Goal: Task Accomplishment & Management: Complete application form

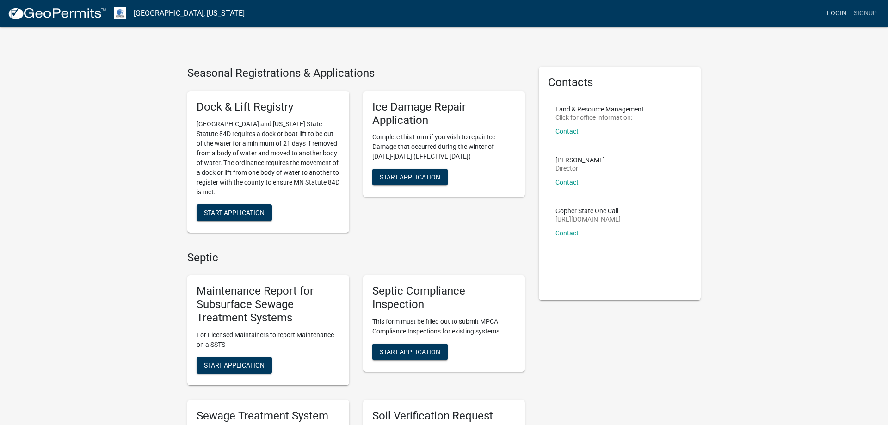
click at [837, 12] on link "Login" at bounding box center [836, 14] width 27 height 18
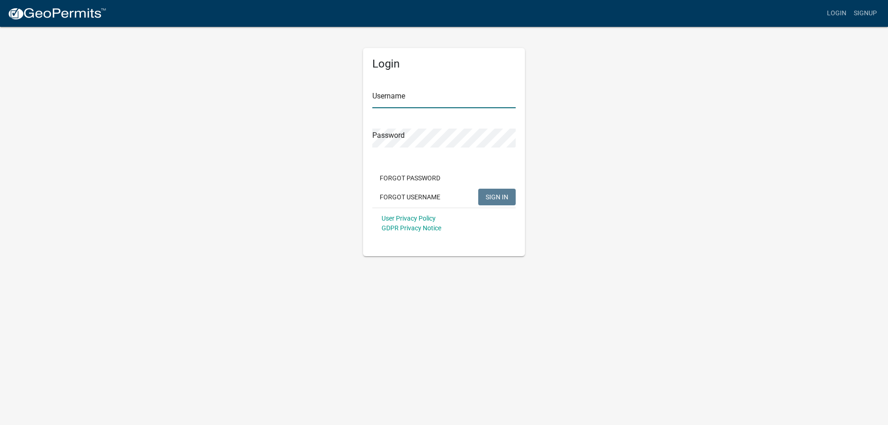
click at [405, 95] on input "Username" at bounding box center [443, 98] width 143 height 19
type input "MJevne"
click at [495, 200] on span "SIGN IN" at bounding box center [497, 196] width 23 height 7
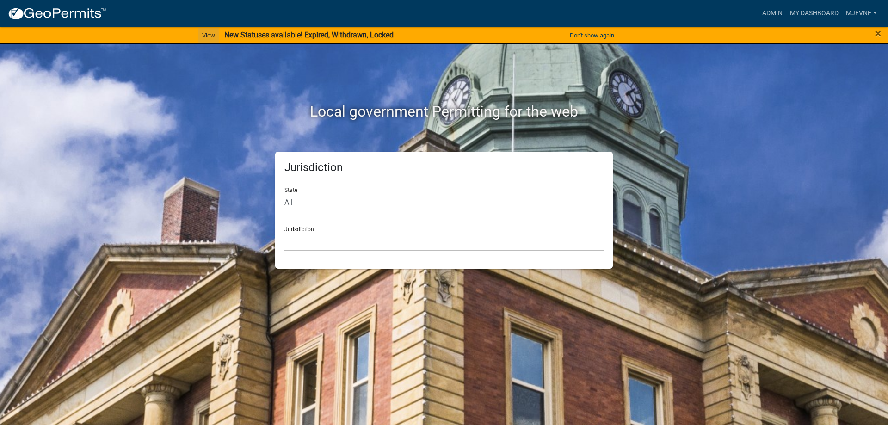
click at [201, 36] on link "View" at bounding box center [208, 35] width 20 height 15
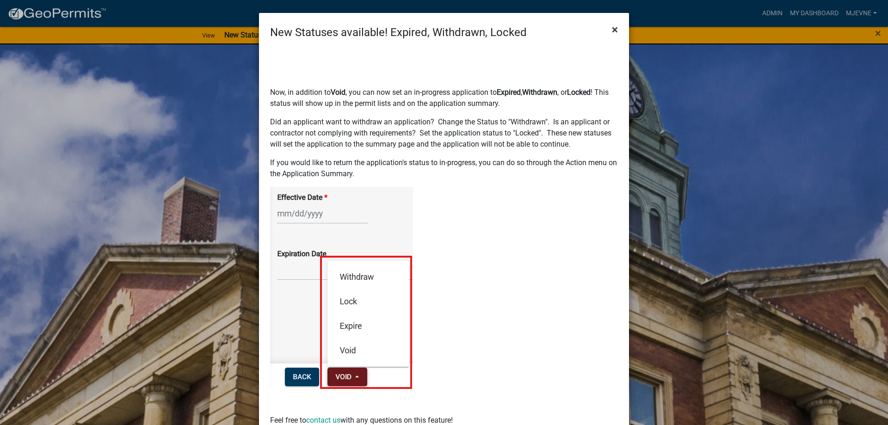
click at [614, 31] on span "×" at bounding box center [615, 29] width 6 height 13
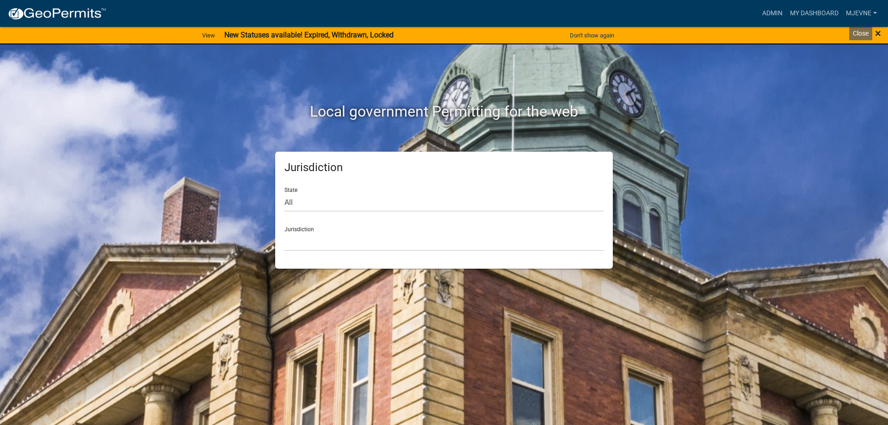
click at [879, 31] on span "×" at bounding box center [878, 33] width 6 height 13
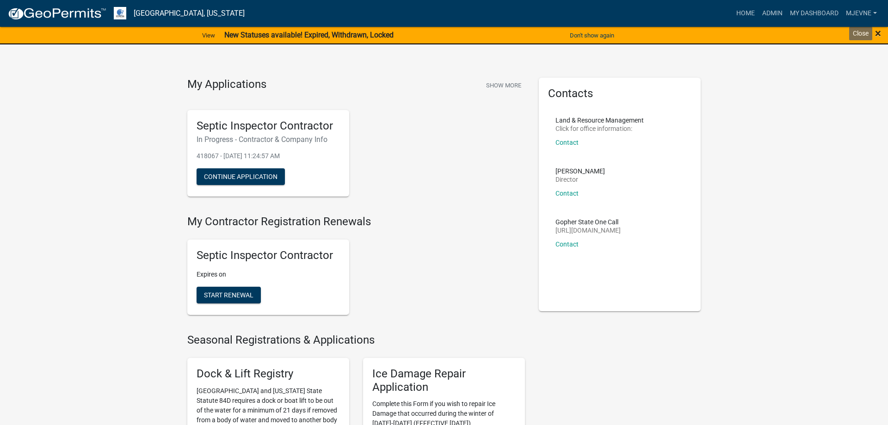
click at [876, 35] on span "×" at bounding box center [878, 33] width 6 height 13
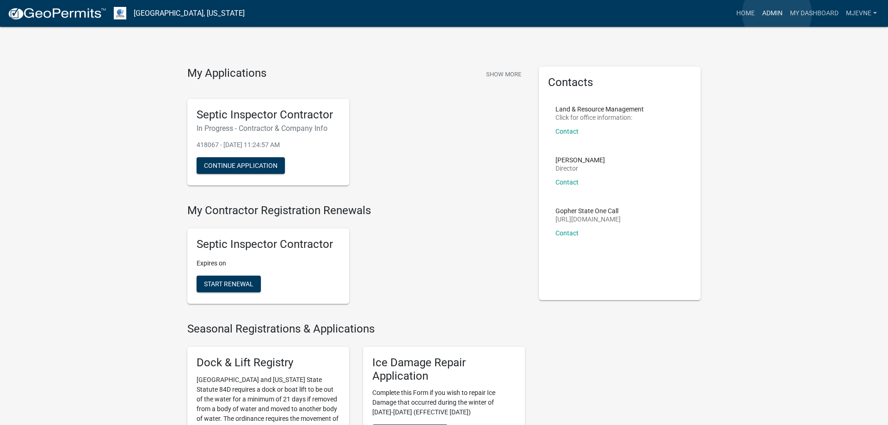
click at [777, 13] on link "Admin" at bounding box center [772, 14] width 28 height 18
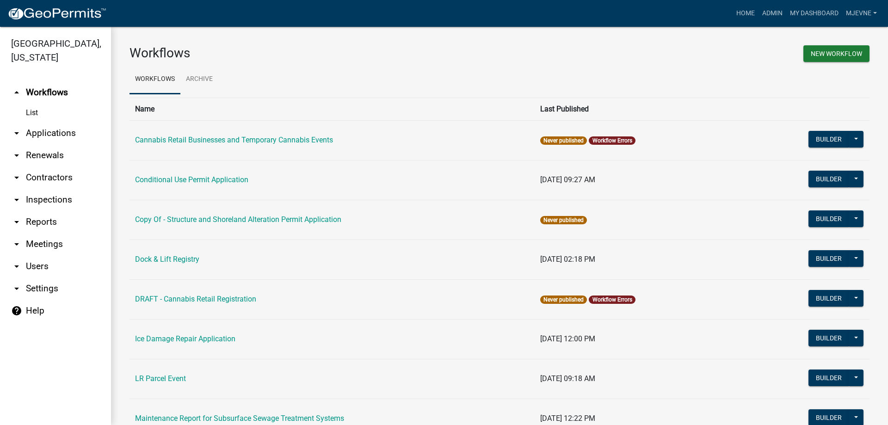
click at [42, 133] on link "arrow_drop_down Applications" at bounding box center [55, 133] width 111 height 22
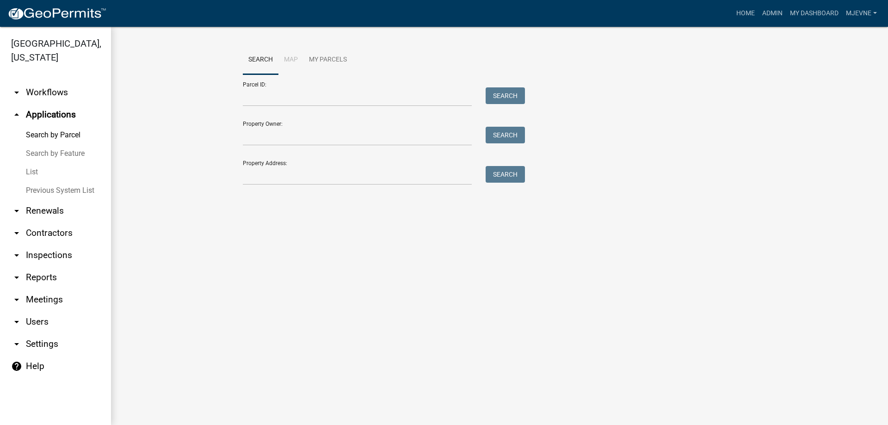
click at [53, 92] on link "arrow_drop_down Workflows" at bounding box center [55, 92] width 111 height 22
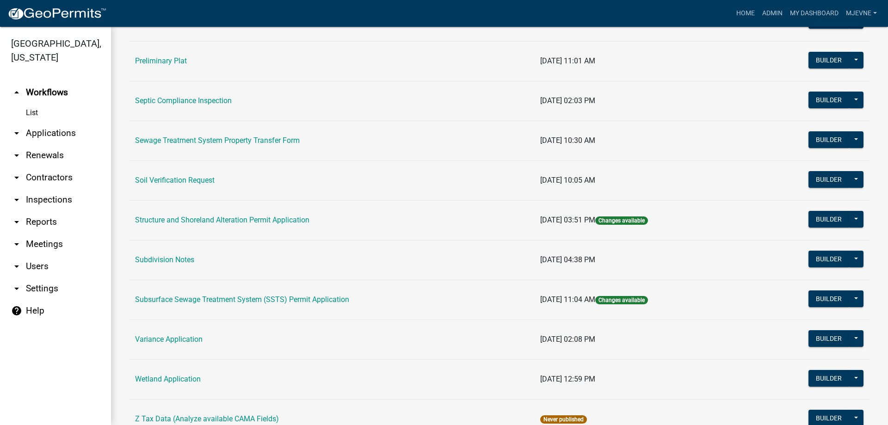
scroll to position [527, 0]
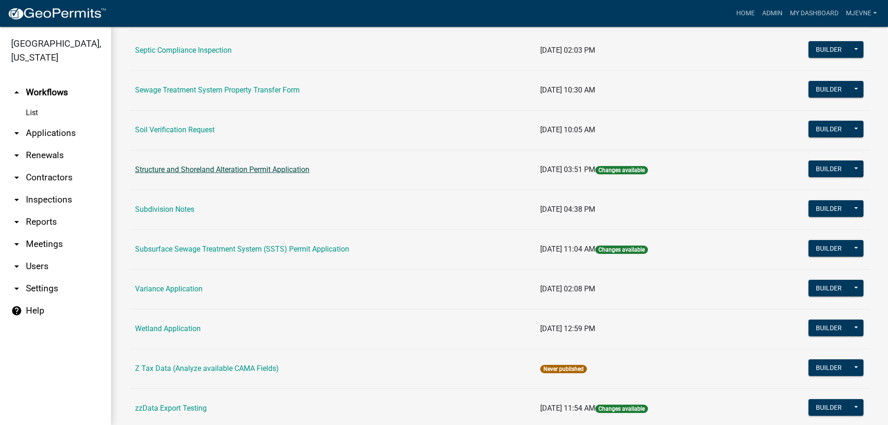
click at [230, 170] on link "Structure and Shoreland Alteration Permit Application" at bounding box center [222, 169] width 174 height 9
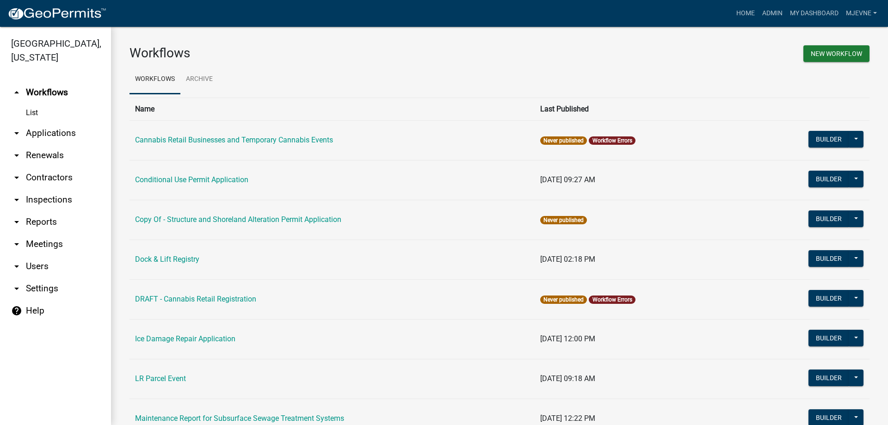
click at [230, 170] on main "Workflows New Workflow Workflows Archive Name Last Published Cannabis Retail Bu…" at bounding box center [499, 226] width 777 height 398
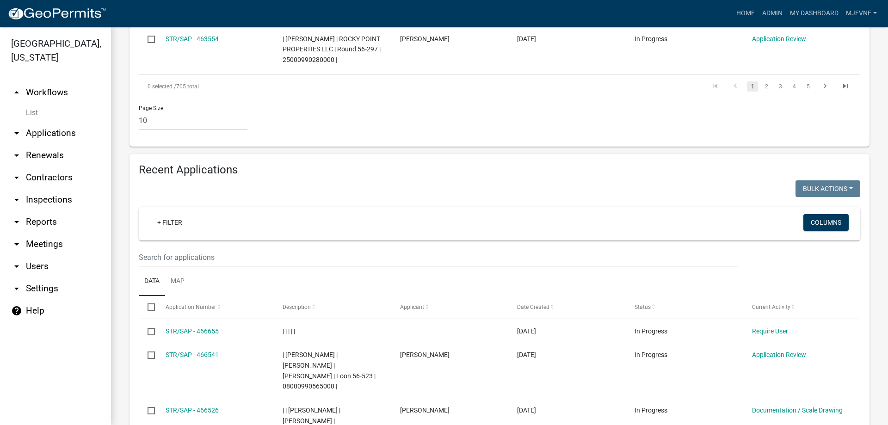
scroll to position [791, 0]
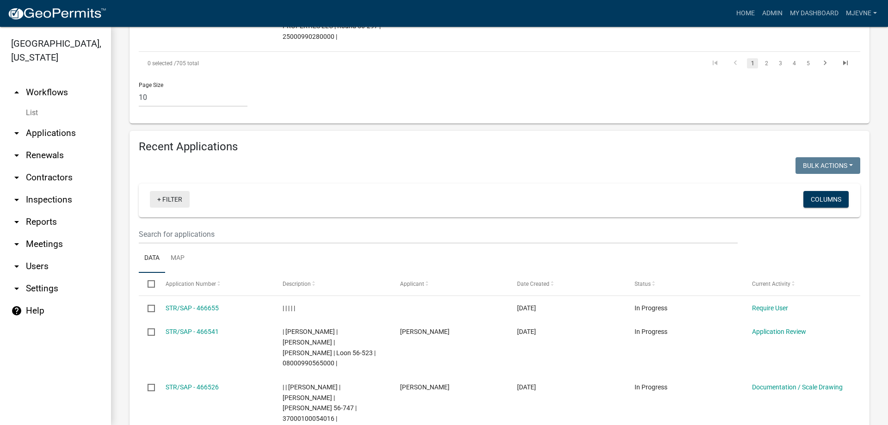
click at [165, 191] on link "+ Filter" at bounding box center [170, 199] width 40 height 17
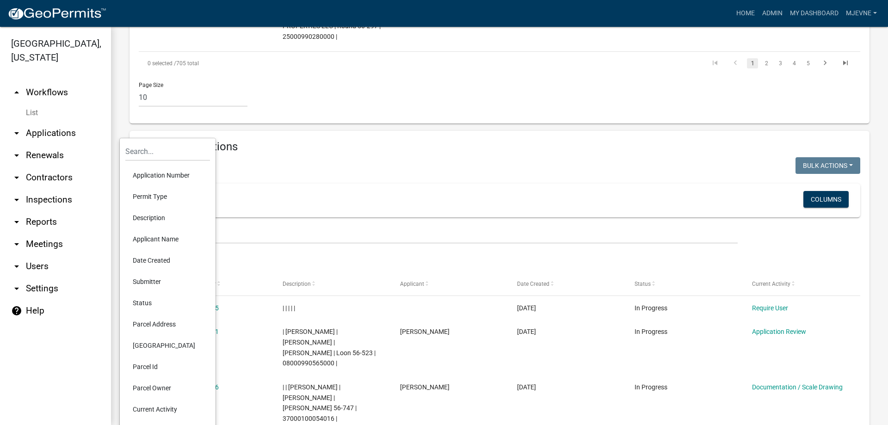
click at [143, 220] on li "Description" at bounding box center [167, 217] width 85 height 21
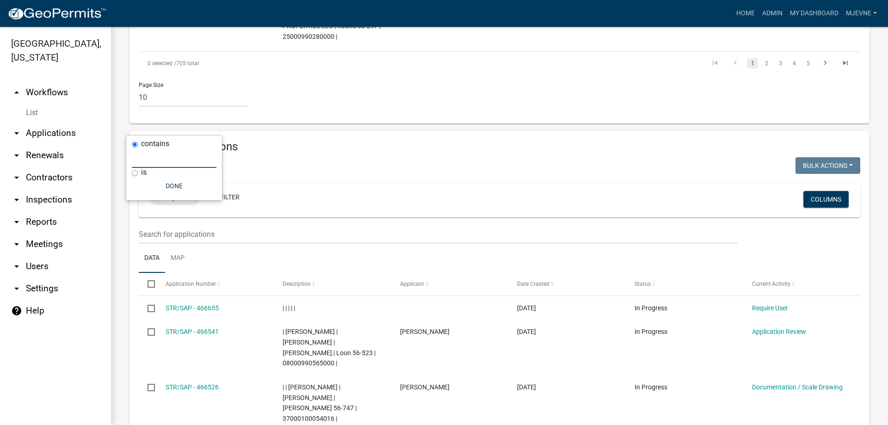
click at [149, 162] on input "text" at bounding box center [174, 158] width 85 height 19
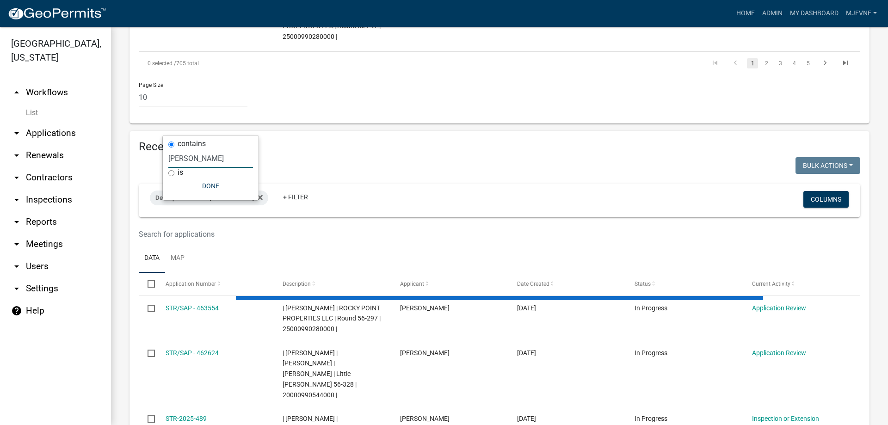
type input "[PERSON_NAME]"
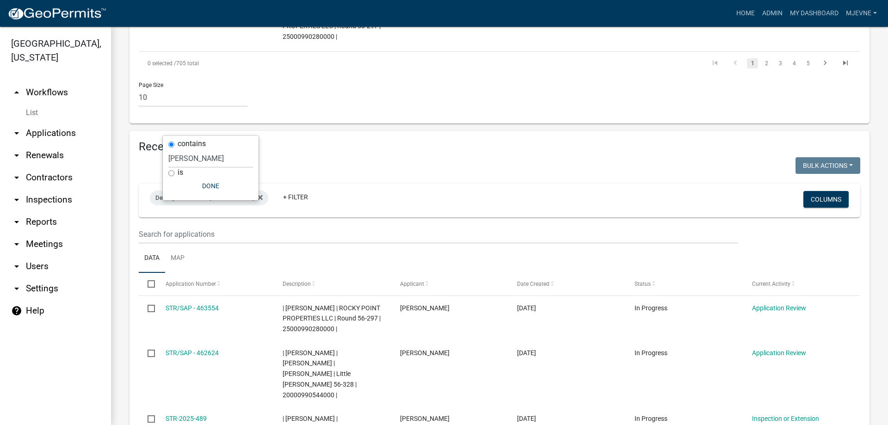
click at [425, 184] on wm-filter-builder "Description contains Brittany Tollefson + Filter Columns" at bounding box center [499, 214] width 721 height 60
click at [309, 189] on link "+ Filter" at bounding box center [296, 197] width 40 height 17
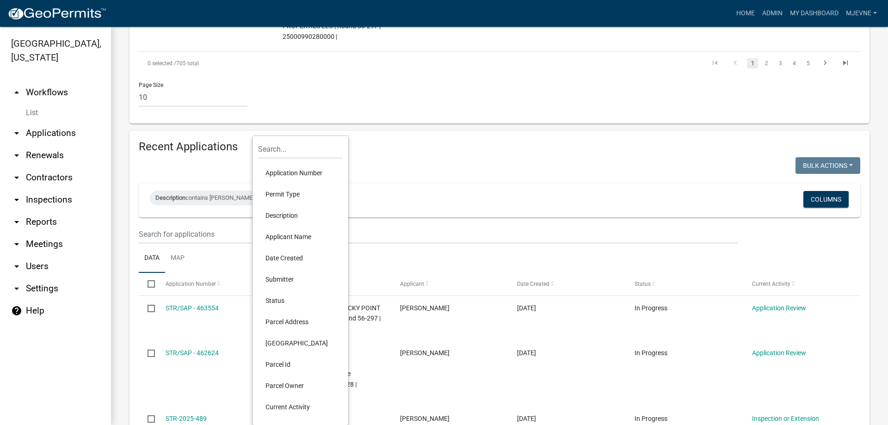
click at [281, 234] on li "Applicant Name" at bounding box center [300, 236] width 85 height 21
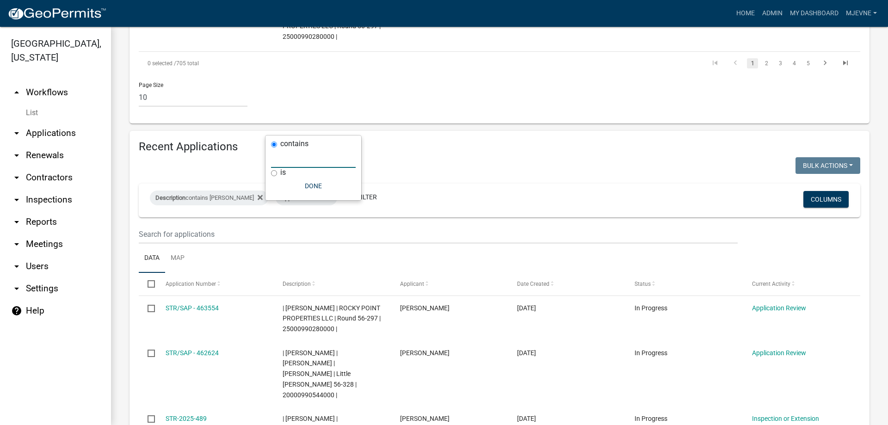
click at [287, 161] on input "text" at bounding box center [313, 158] width 85 height 19
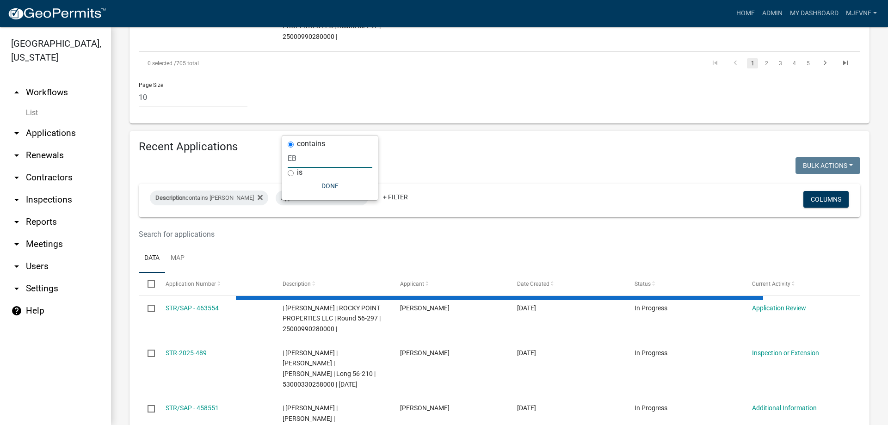
scroll to position [743, 0]
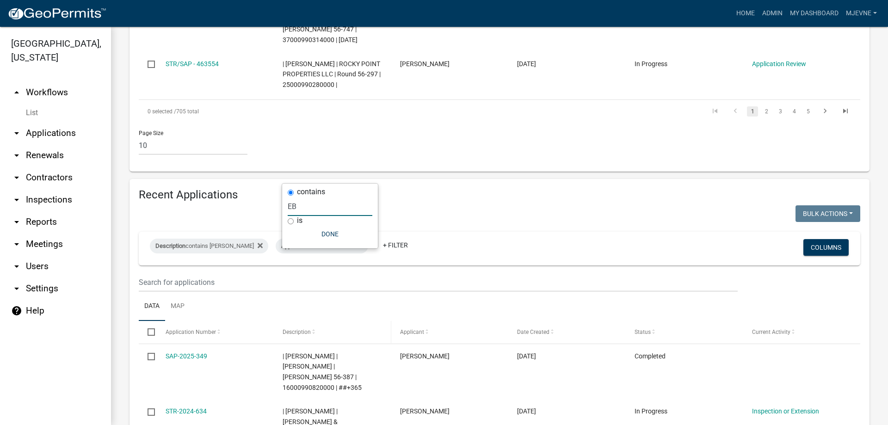
type input "E"
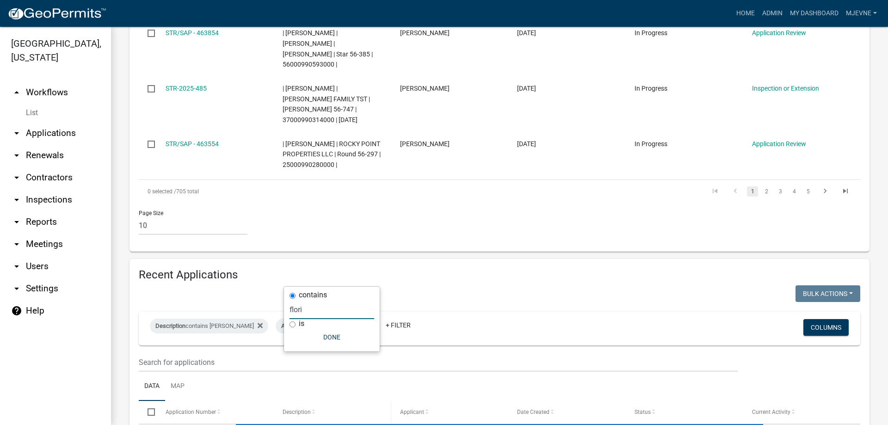
scroll to position [640, 0]
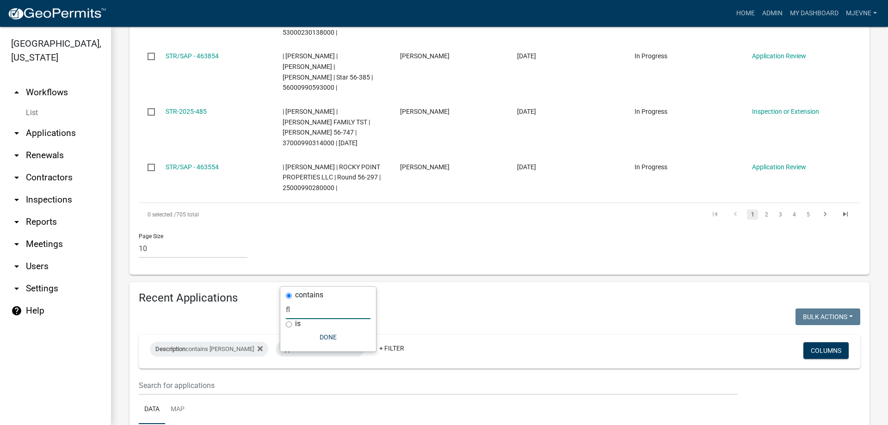
type input "f"
click at [332, 346] on icon at bounding box center [328, 348] width 5 height 5
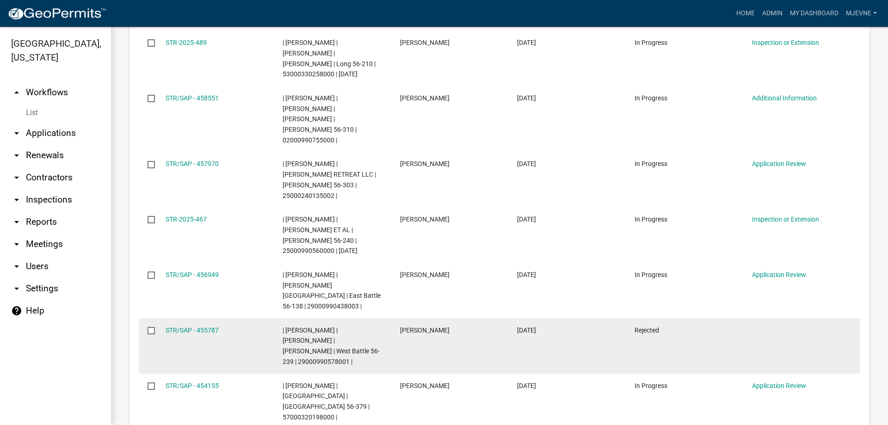
scroll to position [1194, 0]
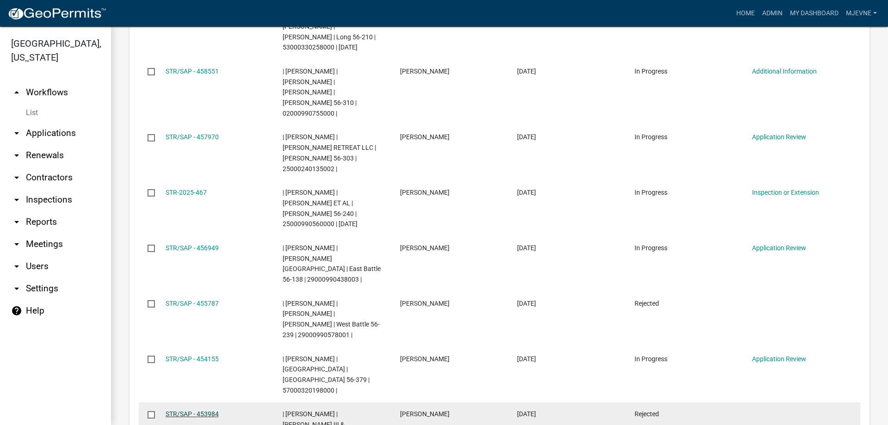
click at [183, 410] on link "STR/SAP - 453984" at bounding box center [192, 413] width 53 height 7
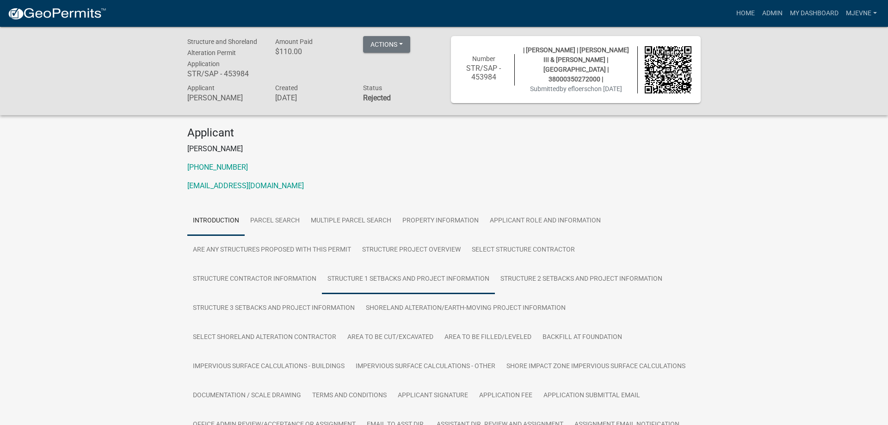
scroll to position [189, 0]
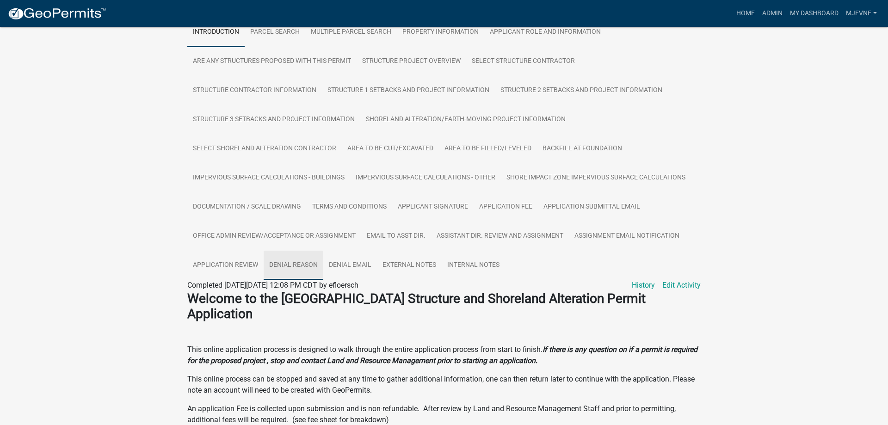
click at [286, 265] on link "Denial Reason" at bounding box center [294, 266] width 60 height 30
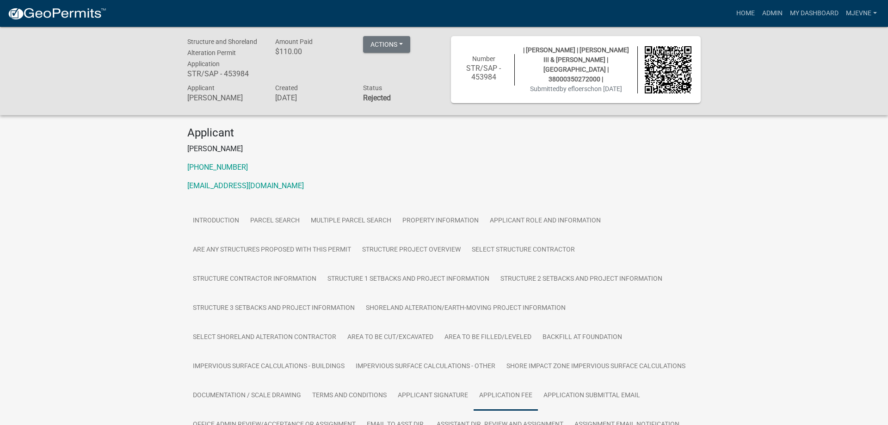
scroll to position [188, 0]
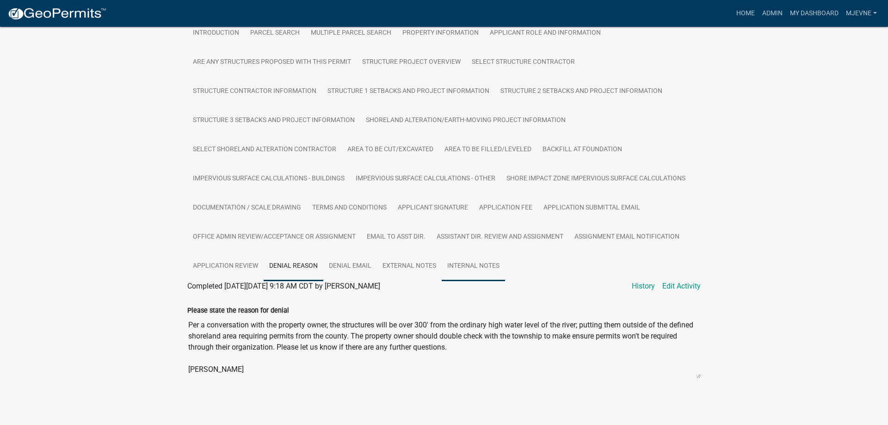
click at [479, 271] on link "Internal Notes" at bounding box center [473, 267] width 63 height 30
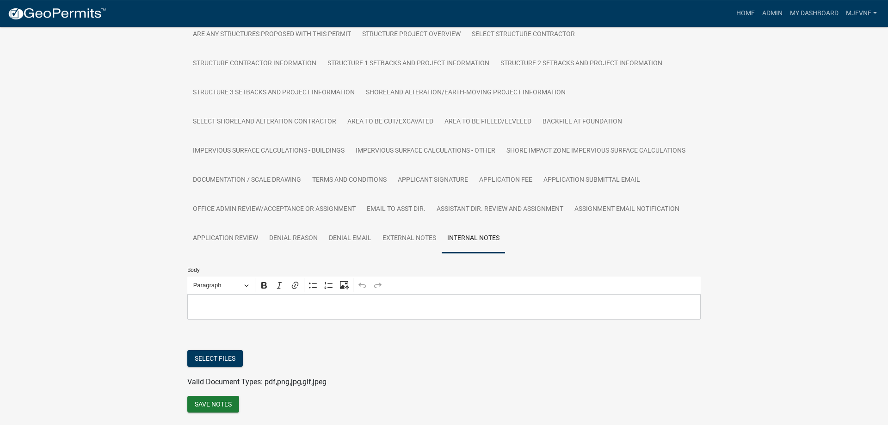
scroll to position [0, 0]
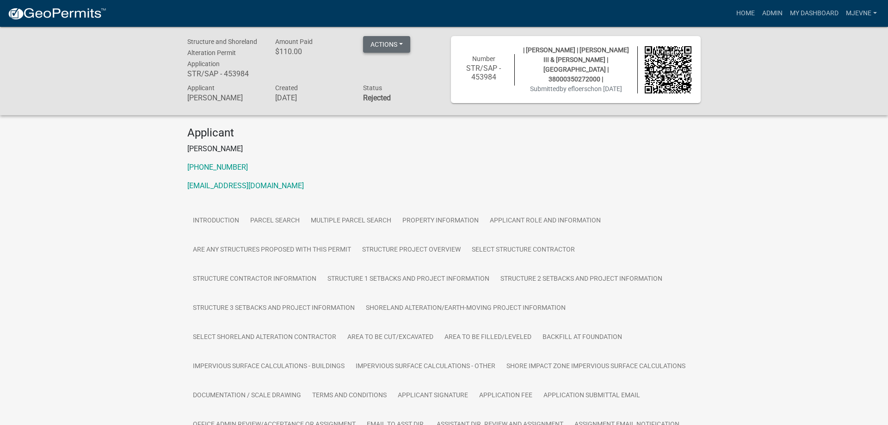
click at [403, 43] on button "Actions" at bounding box center [386, 44] width 47 height 17
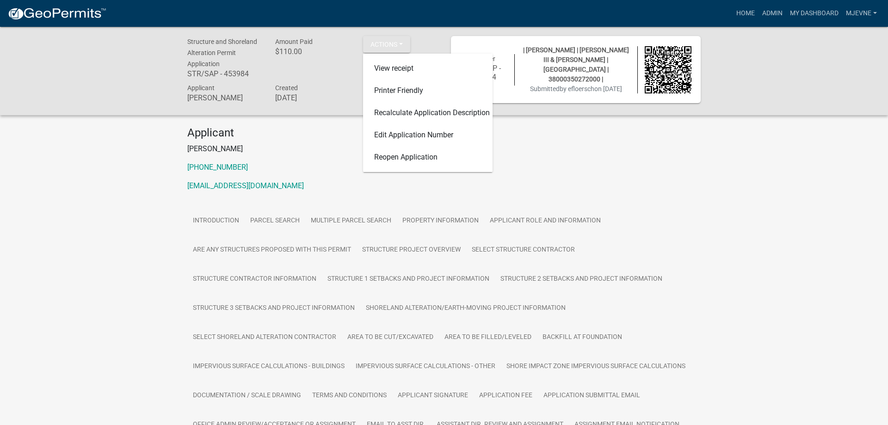
click at [569, 160] on div "Applicant Eugene B Floersch III 218-731-5074 ebfiii85@gmail.com" at bounding box center [443, 162] width 527 height 73
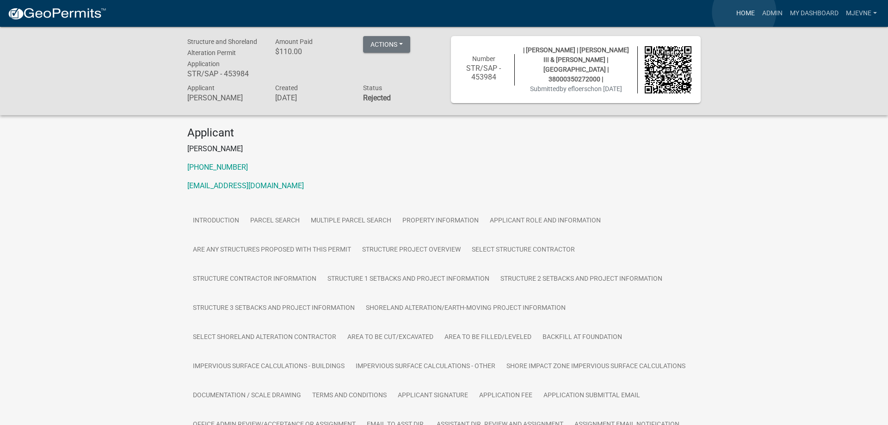
click at [744, 12] on link "Home" at bounding box center [745, 14] width 26 height 18
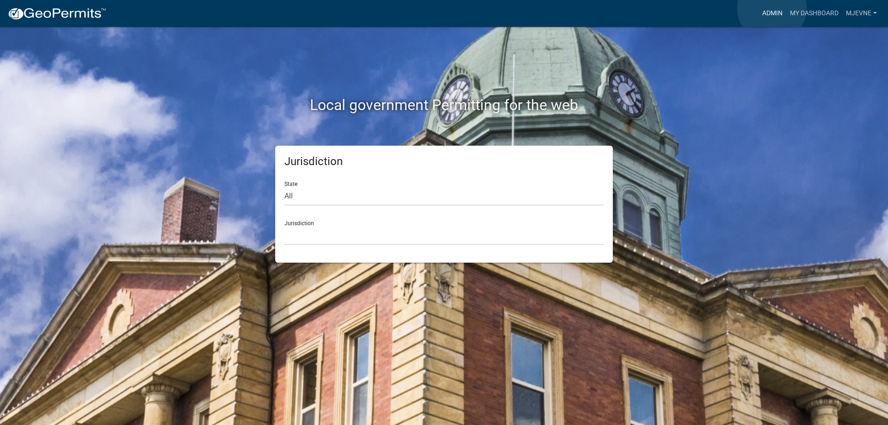
click at [772, 8] on link "Admin" at bounding box center [772, 14] width 28 height 18
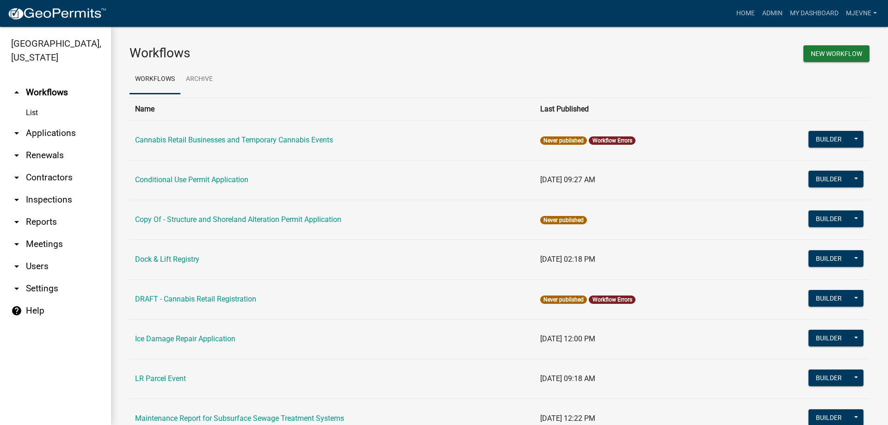
click at [50, 135] on link "arrow_drop_down Applications" at bounding box center [55, 133] width 111 height 22
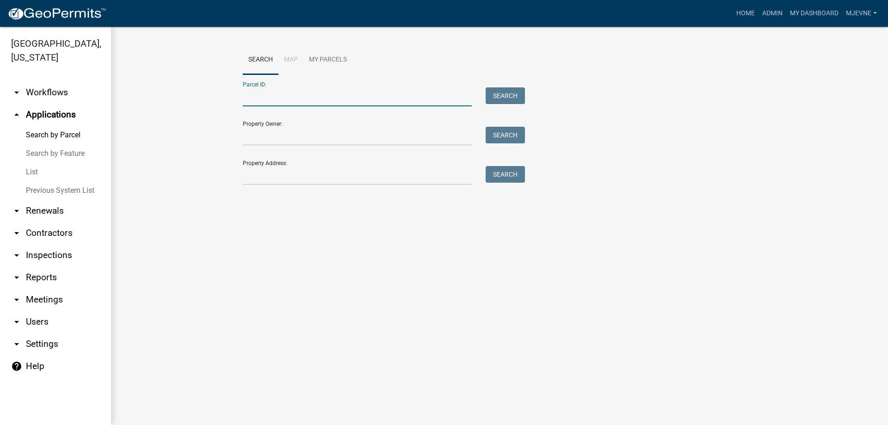
paste input "38000290225000"
click at [500, 92] on button "Search" at bounding box center [505, 95] width 39 height 17
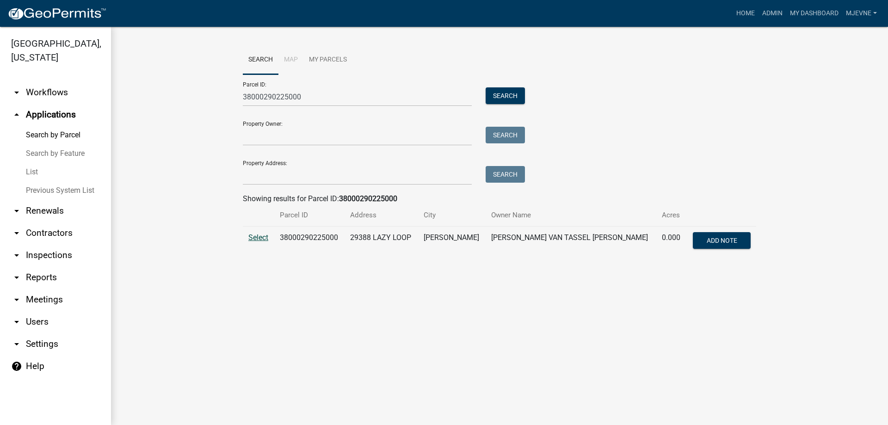
click at [261, 236] on span "Select" at bounding box center [258, 237] width 20 height 9
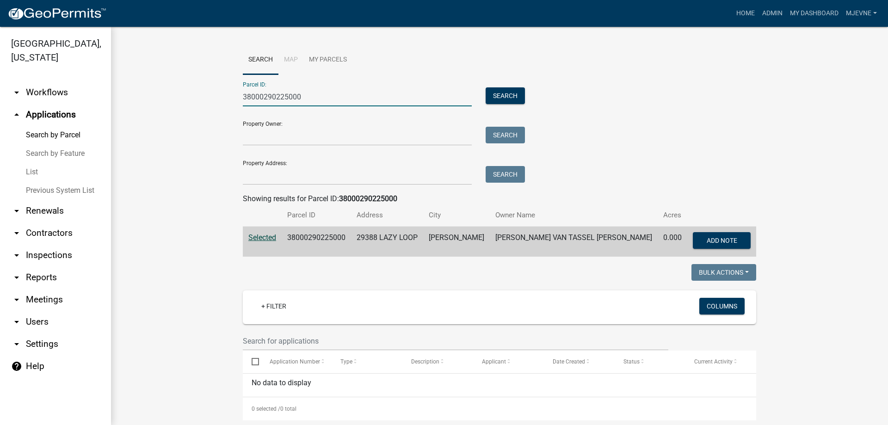
drag, startPoint x: 299, startPoint y: 97, endPoint x: 209, endPoint y: 94, distance: 90.2
click at [243, 94] on input "38000290225000" at bounding box center [357, 96] width 229 height 19
drag, startPoint x: 336, startPoint y: 100, endPoint x: 226, endPoint y: 96, distance: 110.1
click at [243, 96] on input "38000290225000" at bounding box center [357, 96] width 229 height 19
paste input "990773"
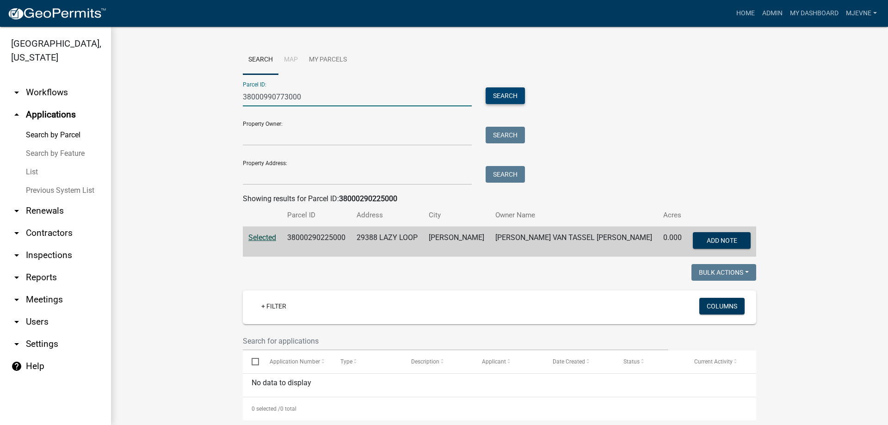
type input "38000990773000"
click at [505, 95] on button "Search" at bounding box center [505, 95] width 39 height 17
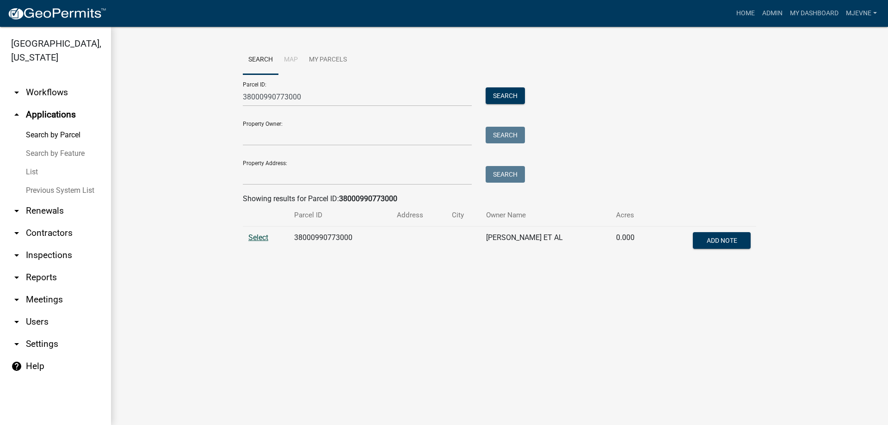
click at [256, 238] on span "Select" at bounding box center [258, 237] width 20 height 9
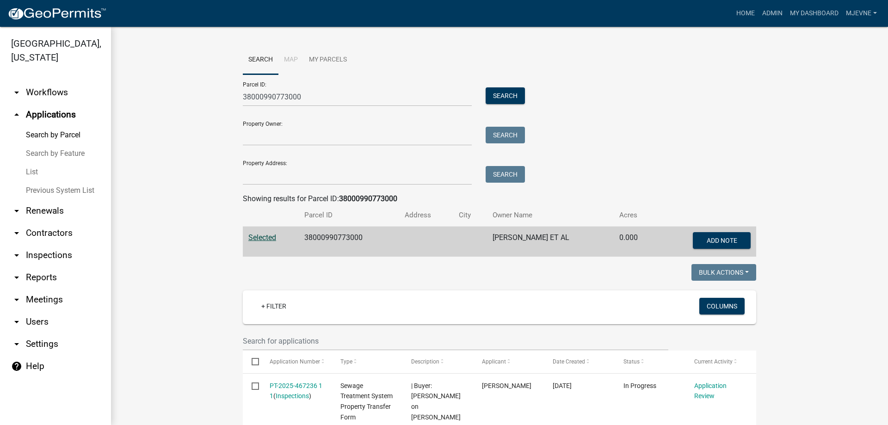
click at [55, 88] on link "arrow_drop_down Workflows" at bounding box center [55, 92] width 111 height 22
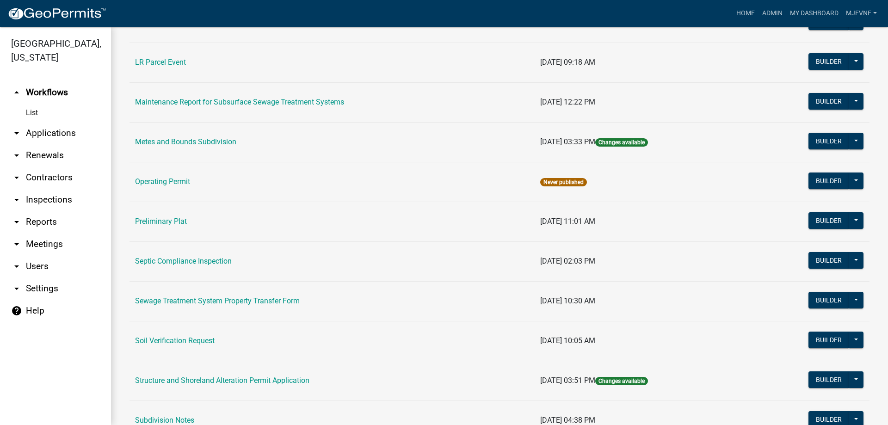
scroll to position [369, 0]
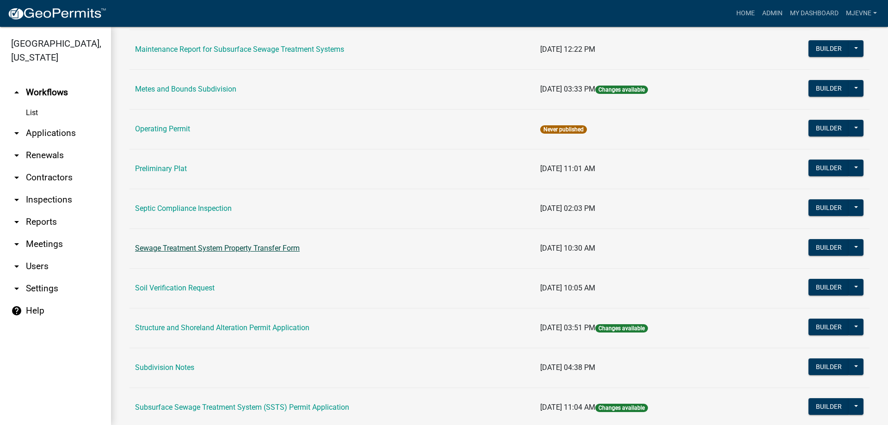
click at [249, 249] on link "Sewage Treatment System Property Transfer Form" at bounding box center [217, 248] width 165 height 9
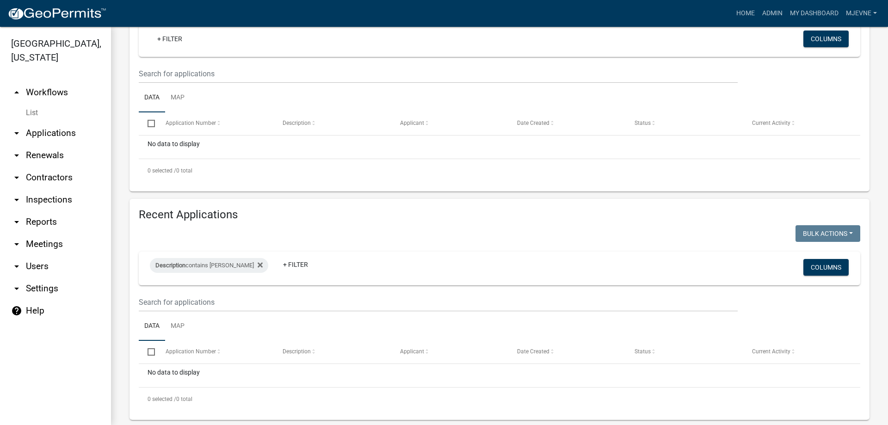
scroll to position [183, 0]
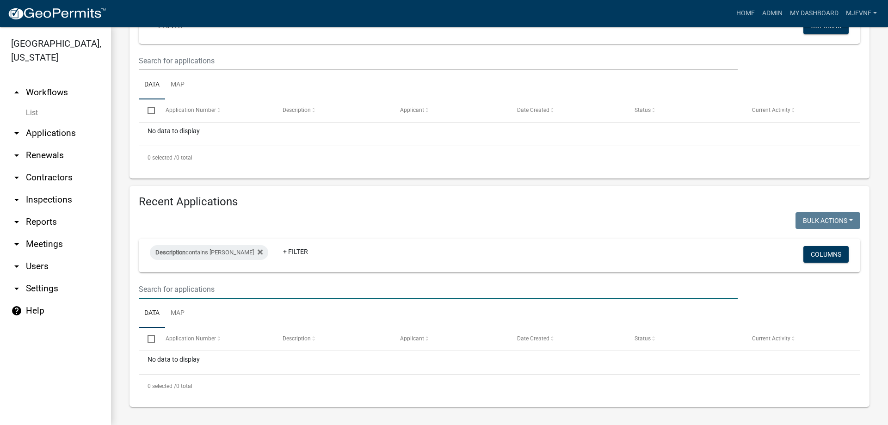
click at [166, 285] on input "text" at bounding box center [438, 289] width 599 height 19
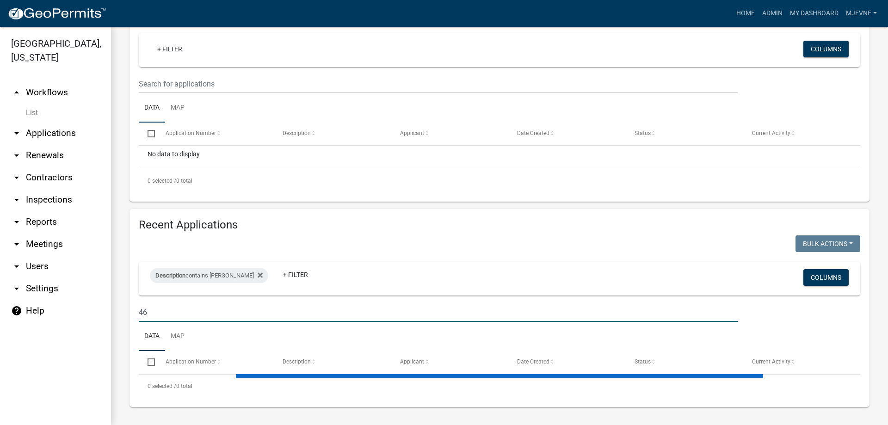
scroll to position [160, 0]
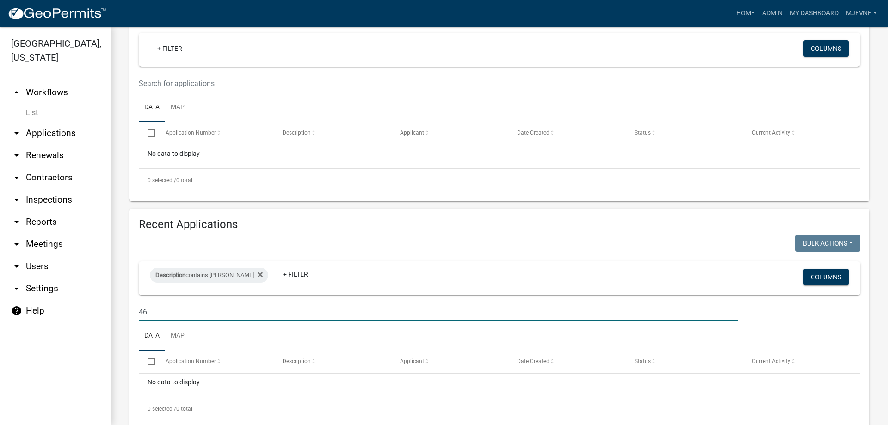
type input "4"
click at [263, 271] on icon at bounding box center [260, 274] width 5 height 7
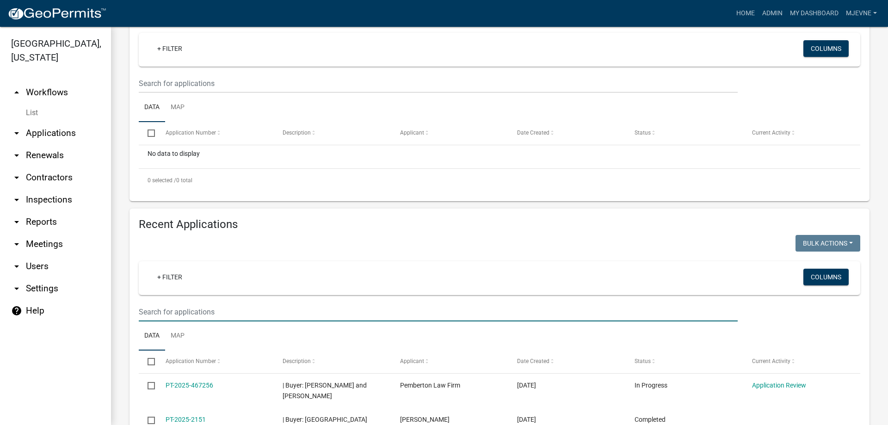
click at [157, 314] on input "text" at bounding box center [438, 311] width 599 height 19
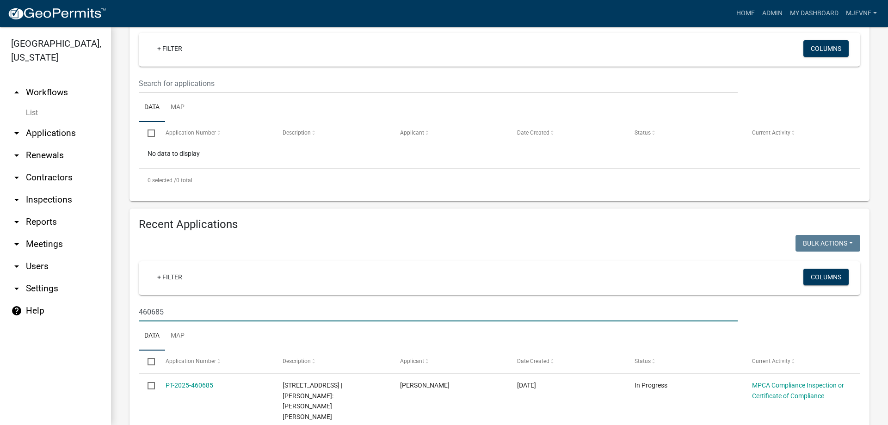
scroll to position [197, 0]
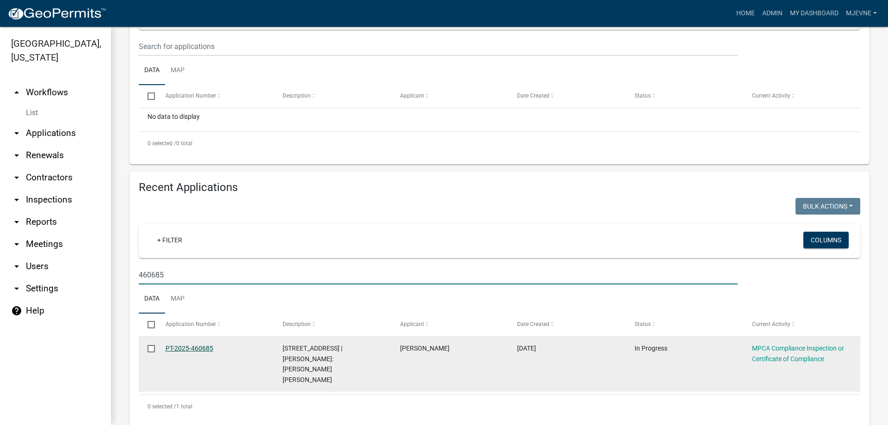
type input "460685"
click at [182, 347] on link "PT-2025-460685" at bounding box center [190, 348] width 48 height 7
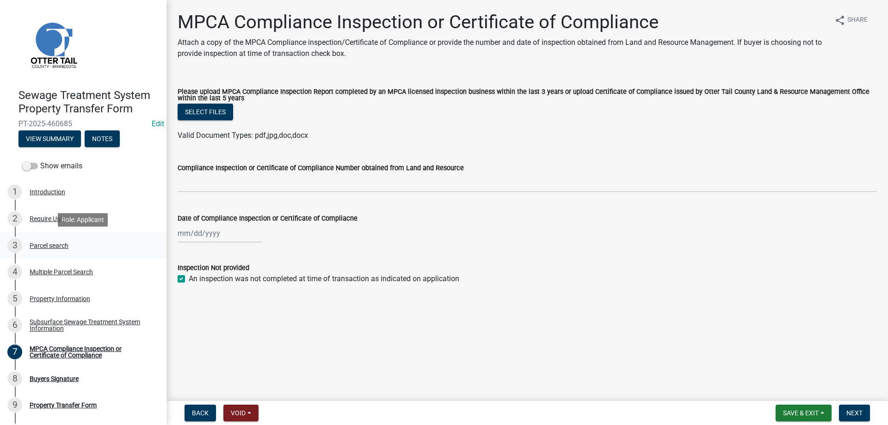
click at [46, 246] on div "Parcel search" at bounding box center [49, 245] width 39 height 6
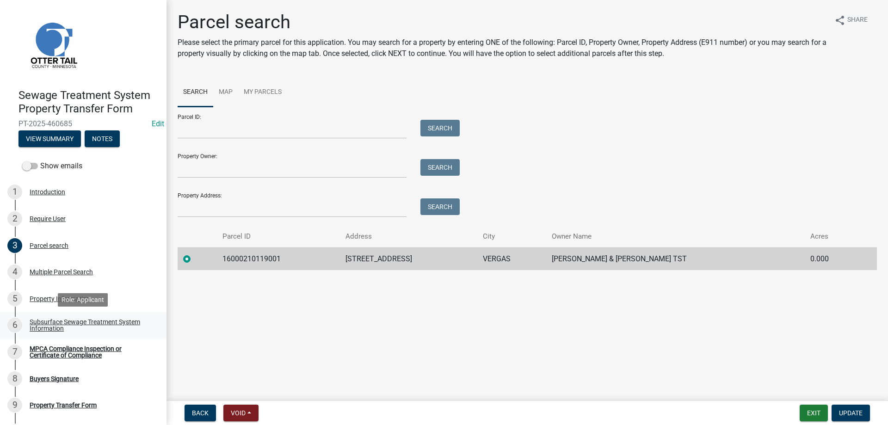
click at [53, 320] on div "Subsurface Sewage Treatment System Information" at bounding box center [91, 325] width 122 height 13
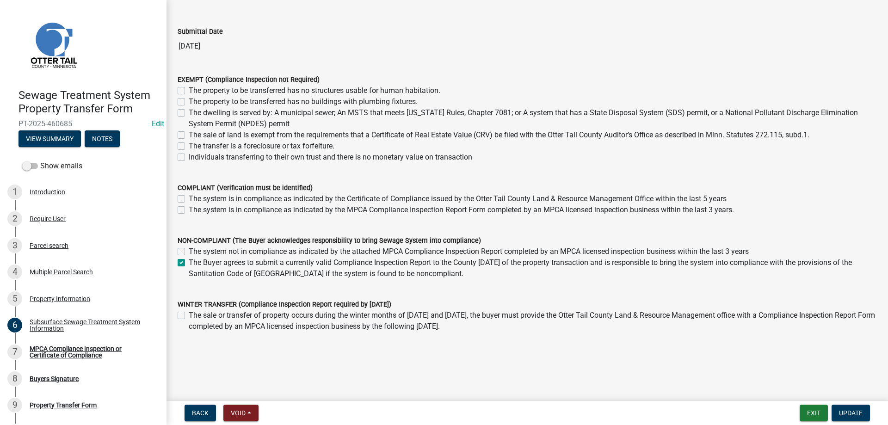
scroll to position [62, 0]
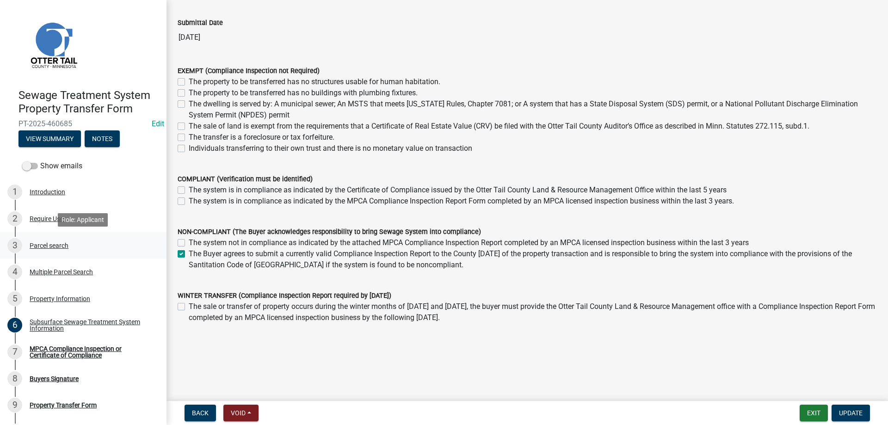
click at [38, 246] on div "Parcel search" at bounding box center [49, 245] width 39 height 6
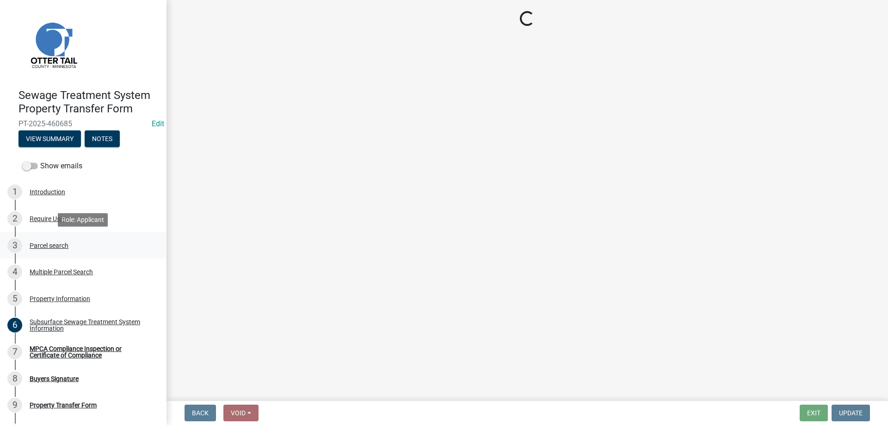
scroll to position [0, 0]
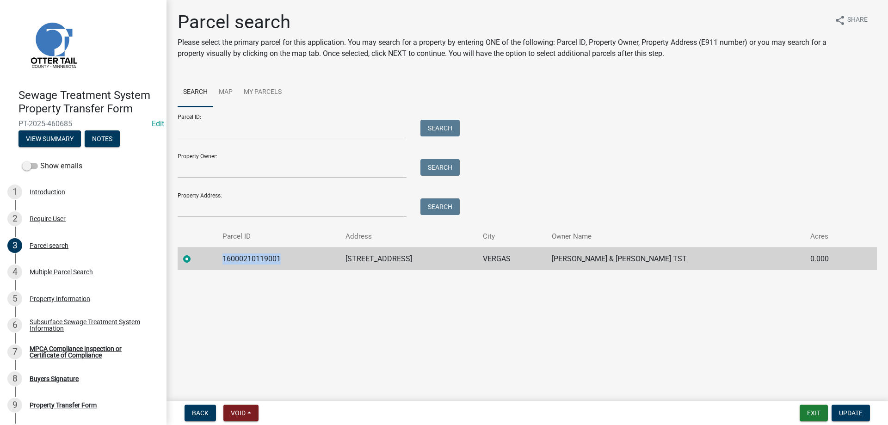
drag, startPoint x: 284, startPoint y: 260, endPoint x: 229, endPoint y: 263, distance: 55.1
click at [229, 263] on td "16000210119001" at bounding box center [278, 258] width 123 height 23
copy td "16000210119001"
click at [52, 320] on div "Subsurface Sewage Treatment System Information" at bounding box center [91, 325] width 122 height 13
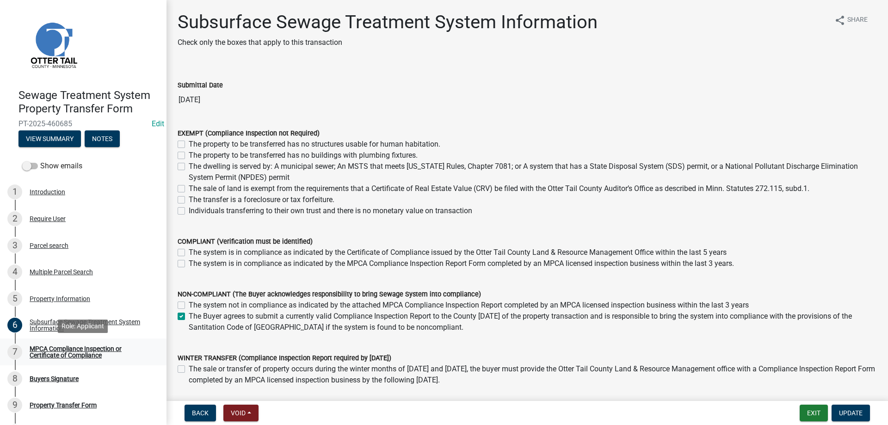
click at [72, 353] on div "MPCA Compliance Inspection or Certificate of Compliance" at bounding box center [91, 351] width 122 height 13
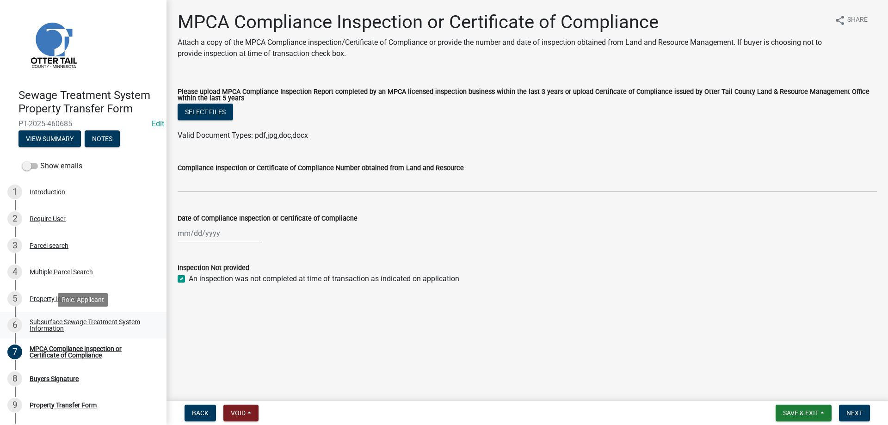
click at [49, 324] on div "Subsurface Sewage Treatment System Information" at bounding box center [91, 325] width 122 height 13
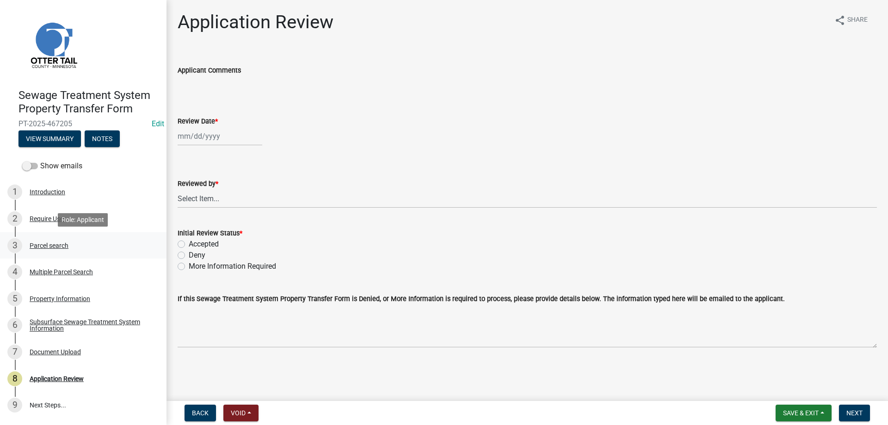
click at [42, 247] on div "Parcel search" at bounding box center [49, 245] width 39 height 6
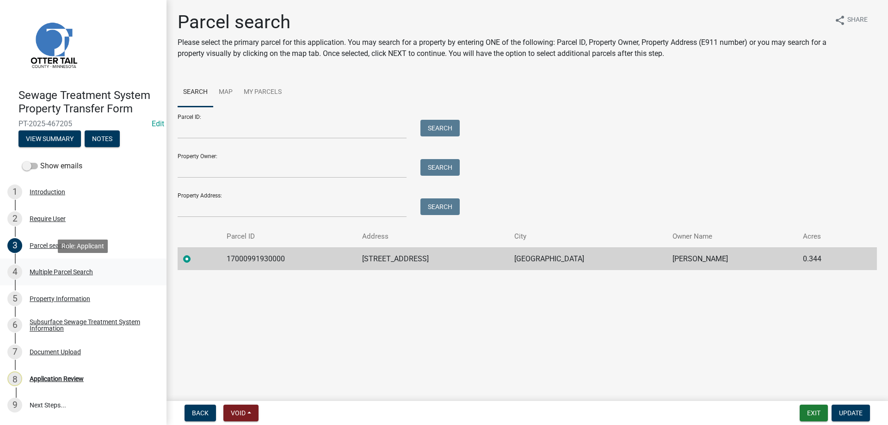
click at [43, 273] on div "Multiple Parcel Search" at bounding box center [61, 272] width 63 height 6
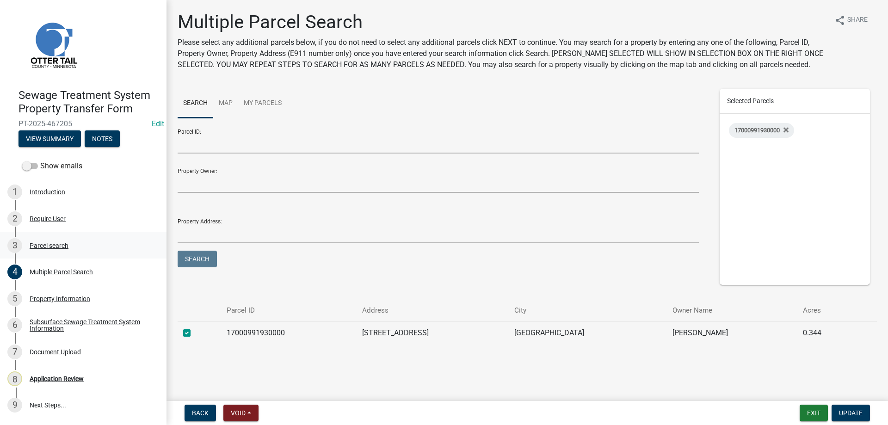
click at [40, 243] on div "Parcel search" at bounding box center [49, 245] width 39 height 6
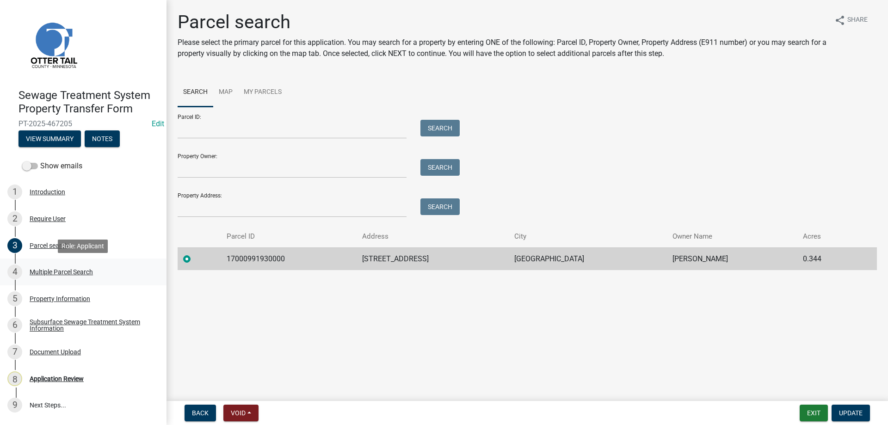
click at [42, 272] on div "Multiple Parcel Search" at bounding box center [61, 272] width 63 height 6
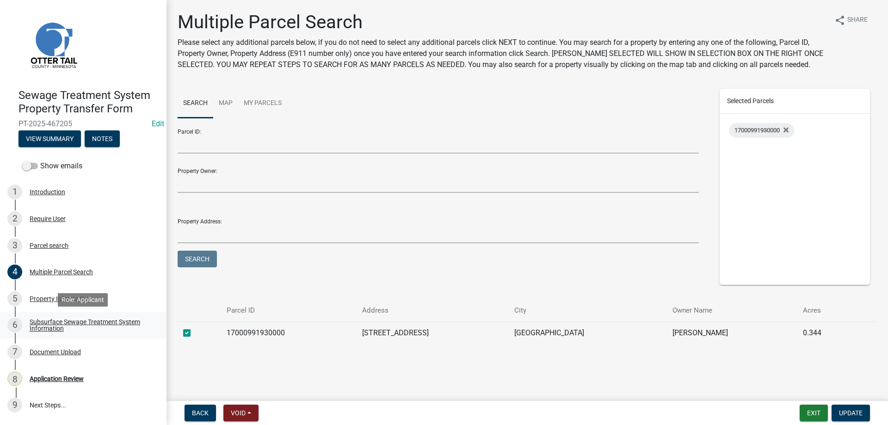
click at [43, 325] on div "Subsurface Sewage Treatment System Information" at bounding box center [91, 325] width 122 height 13
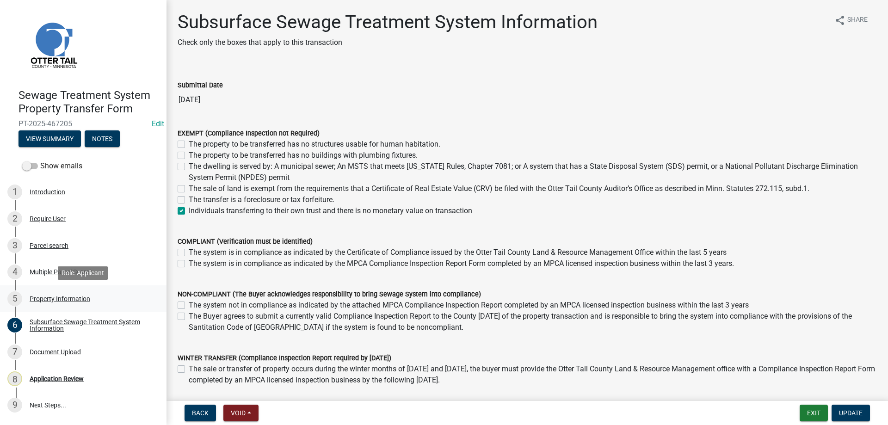
click at [46, 298] on div "Property Information" at bounding box center [60, 298] width 61 height 6
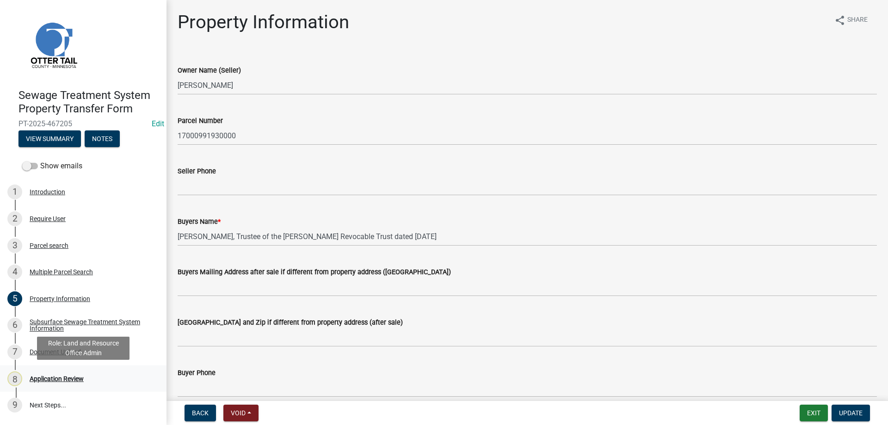
click at [43, 376] on div "Application Review" at bounding box center [57, 378] width 54 height 6
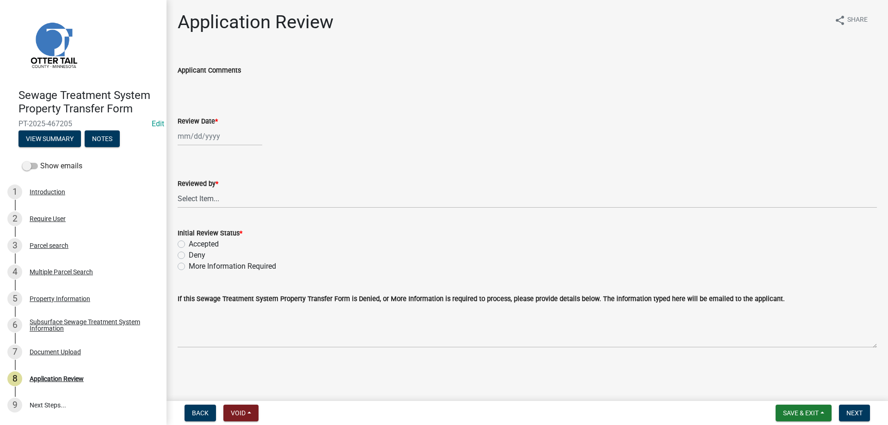
select select "8"
select select "2025"
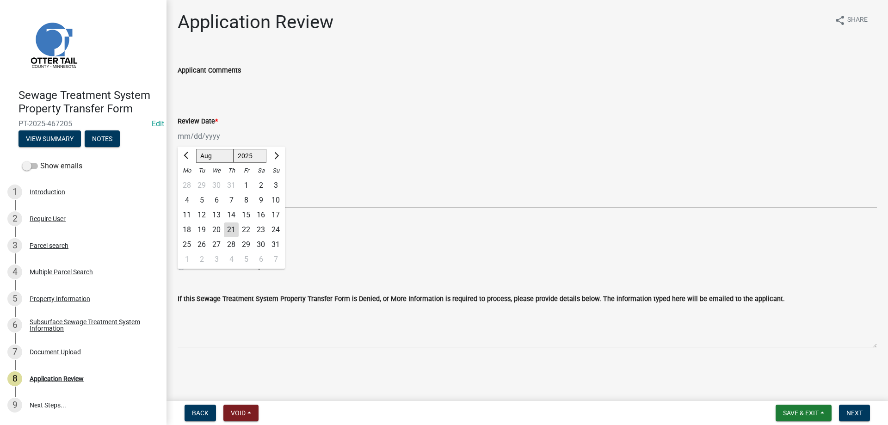
click at [205, 139] on input "Review Date *" at bounding box center [220, 136] width 85 height 19
click at [234, 228] on div "21" at bounding box center [231, 229] width 15 height 15
type input "[DATE]"
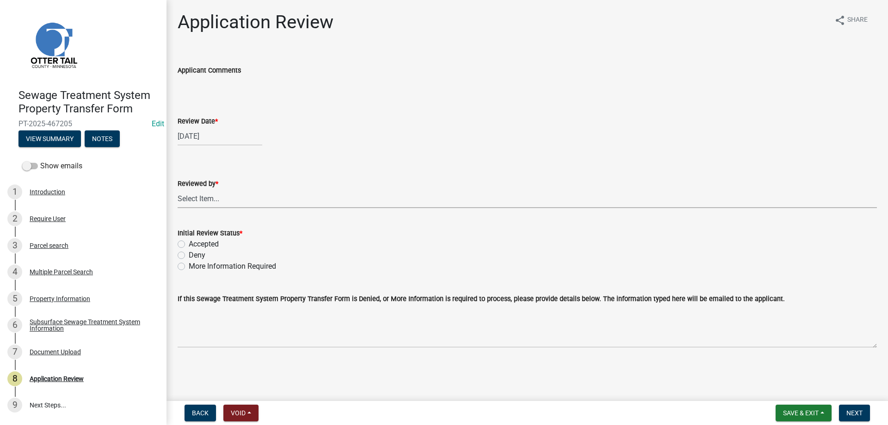
click at [178, 189] on select "Select Item... Alexis Newark Amy Busko Andrea Perales Brittany Tollefson Christ…" at bounding box center [527, 198] width 699 height 19
click option "Michelle Jevne" at bounding box center [0, 0] width 0 height 0
select select "b4c12476-3918-4c31-b34d-126d47b866fd"
click at [189, 244] on label "Accepted" at bounding box center [204, 244] width 30 height 11
click at [189, 244] on input "Accepted" at bounding box center [192, 242] width 6 height 6
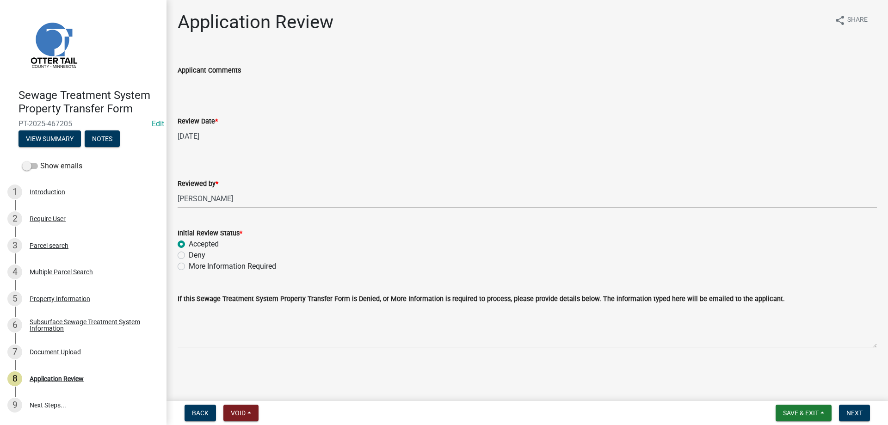
radio input "true"
click at [856, 415] on span "Next" at bounding box center [854, 412] width 16 height 7
click at [43, 300] on div "Property Information" at bounding box center [60, 298] width 61 height 6
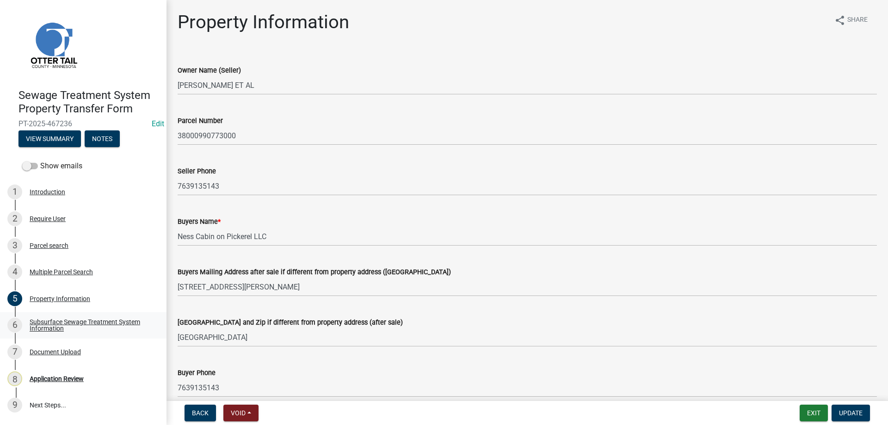
click at [46, 324] on div "Subsurface Sewage Treatment System Information" at bounding box center [91, 325] width 122 height 13
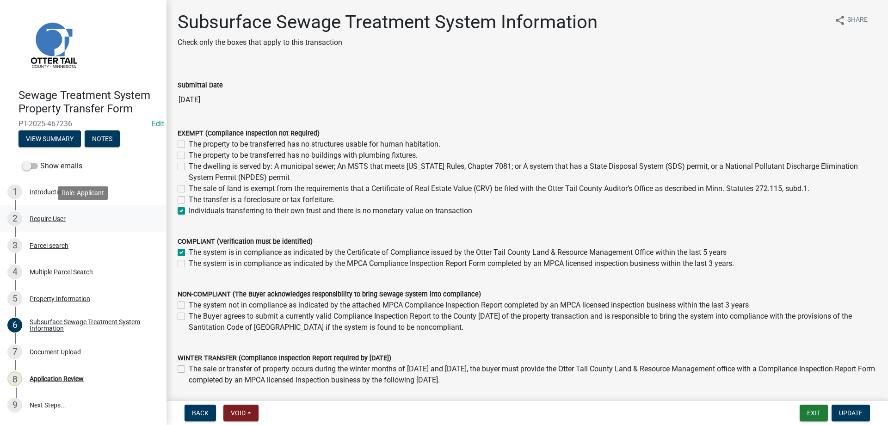
click at [40, 220] on div "Require User" at bounding box center [48, 218] width 36 height 6
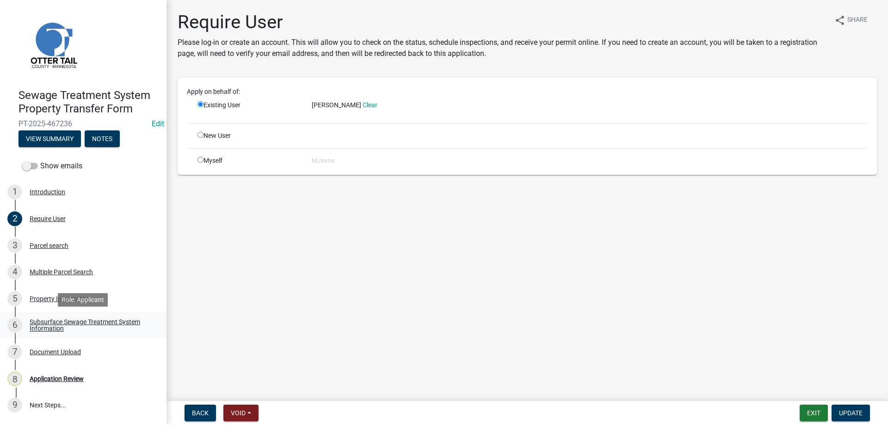
click at [43, 325] on div "Subsurface Sewage Treatment System Information" at bounding box center [91, 325] width 122 height 13
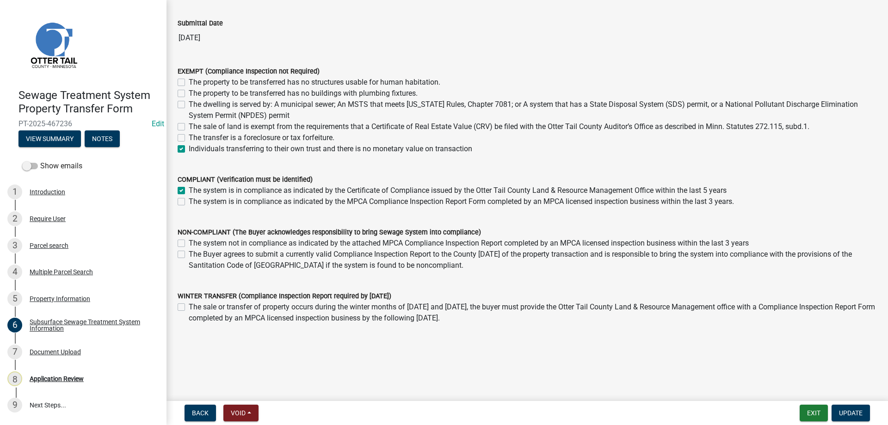
scroll to position [62, 0]
click at [39, 245] on div "Parcel search" at bounding box center [49, 245] width 39 height 6
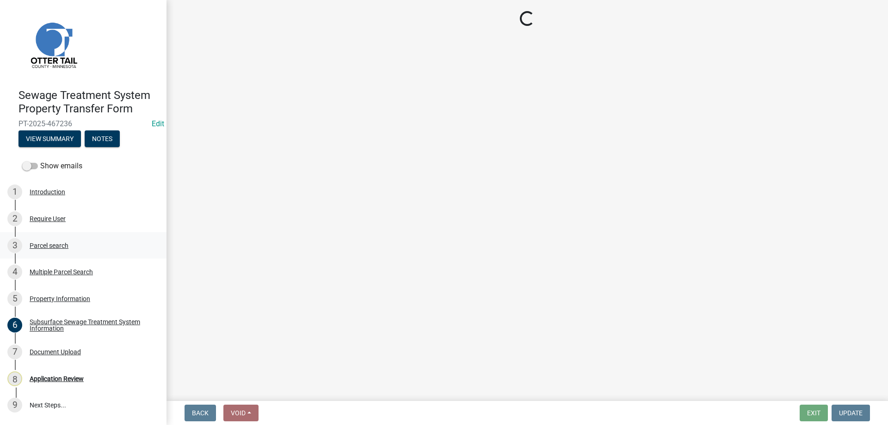
scroll to position [0, 0]
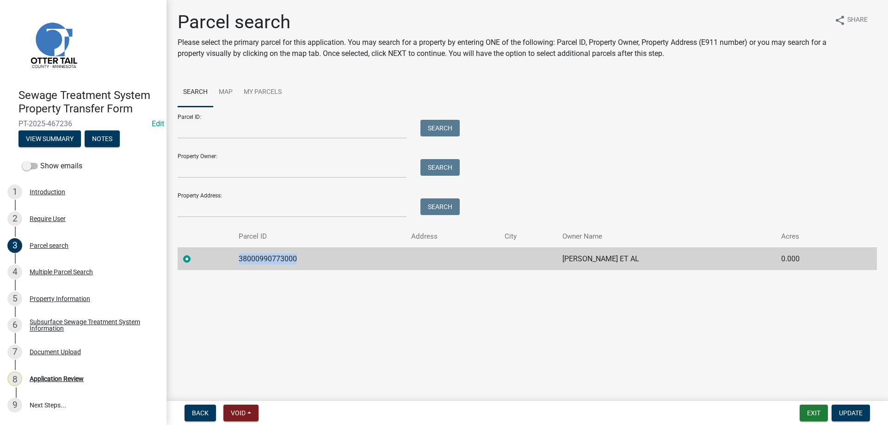
drag, startPoint x: 296, startPoint y: 257, endPoint x: 236, endPoint y: 257, distance: 59.7
click at [236, 257] on td "38000990773000" at bounding box center [319, 258] width 173 height 23
copy td "38000990773000"
click at [40, 219] on div "Require User" at bounding box center [48, 218] width 36 height 6
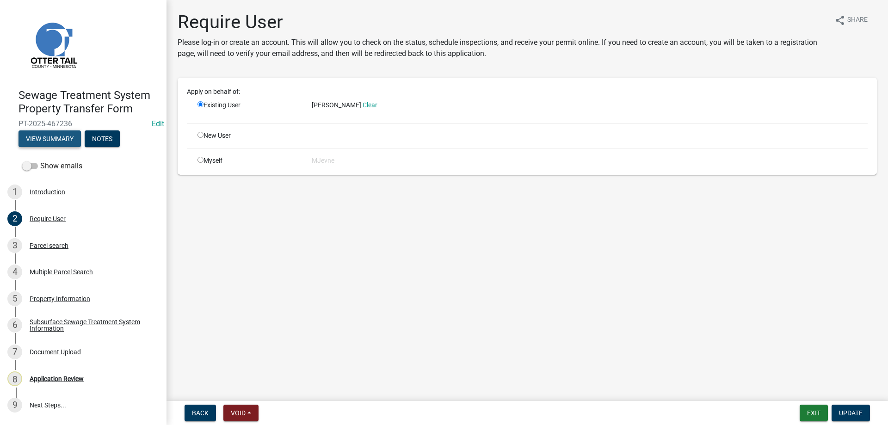
click at [55, 140] on button "View Summary" at bounding box center [49, 138] width 62 height 17
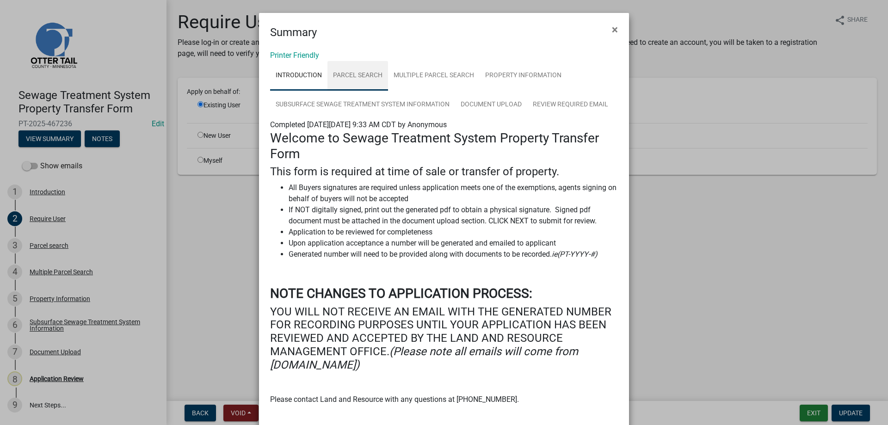
click at [350, 81] on link "Parcel search" at bounding box center [357, 76] width 61 height 30
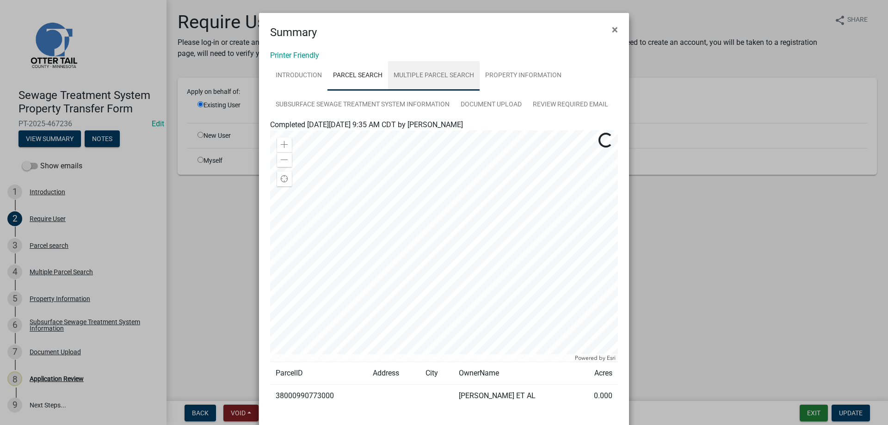
click at [420, 79] on link "Multiple Parcel Search" at bounding box center [434, 76] width 92 height 30
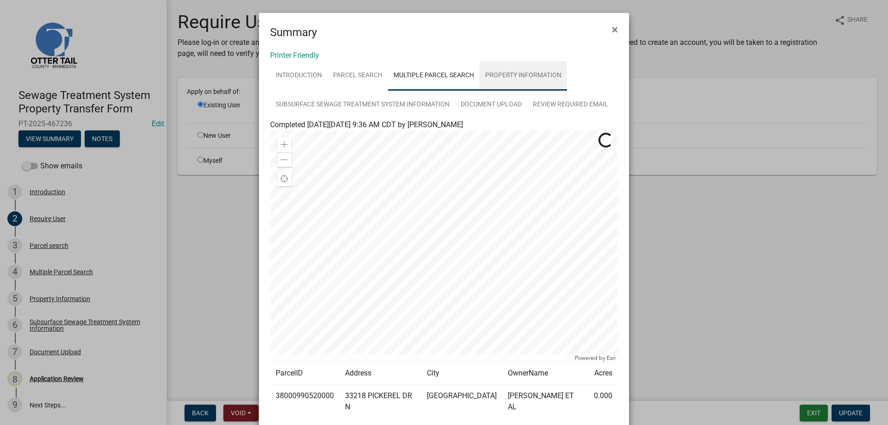
click at [517, 77] on link "Property Information" at bounding box center [523, 76] width 87 height 30
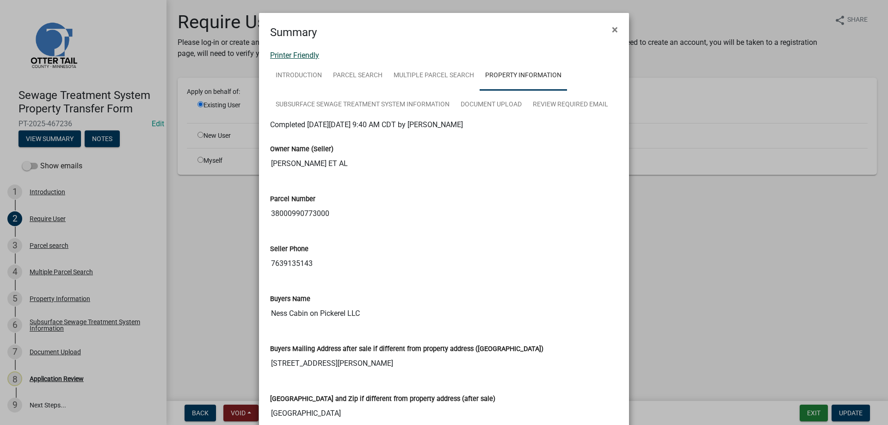
click at [303, 59] on link "Printer Friendly" at bounding box center [294, 55] width 49 height 9
click at [615, 31] on span "×" at bounding box center [615, 29] width 6 height 13
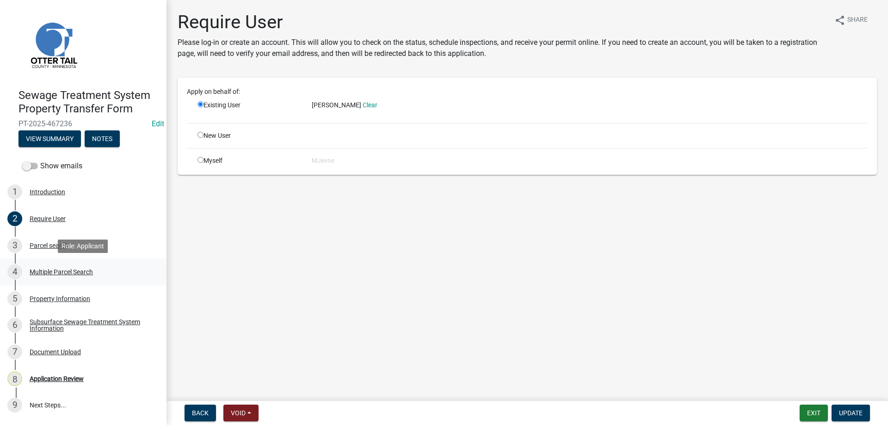
click at [54, 273] on div "Multiple Parcel Search" at bounding box center [61, 272] width 63 height 6
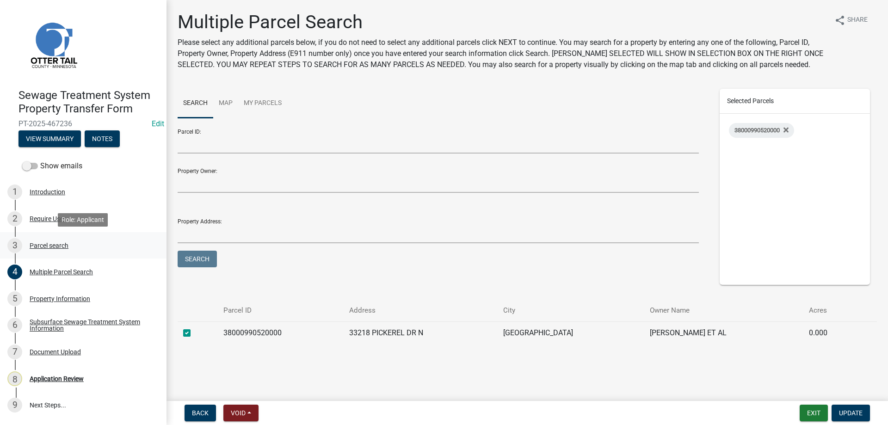
click at [39, 244] on div "Parcel search" at bounding box center [49, 245] width 39 height 6
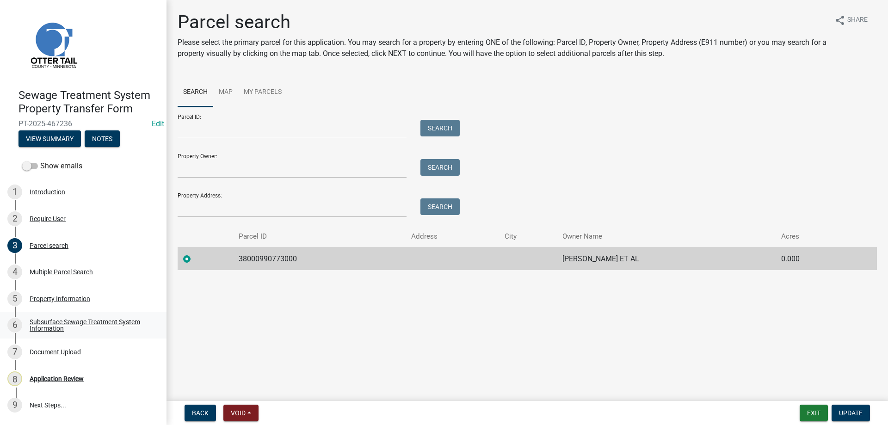
click at [46, 325] on div "Subsurface Sewage Treatment System Information" at bounding box center [91, 325] width 122 height 13
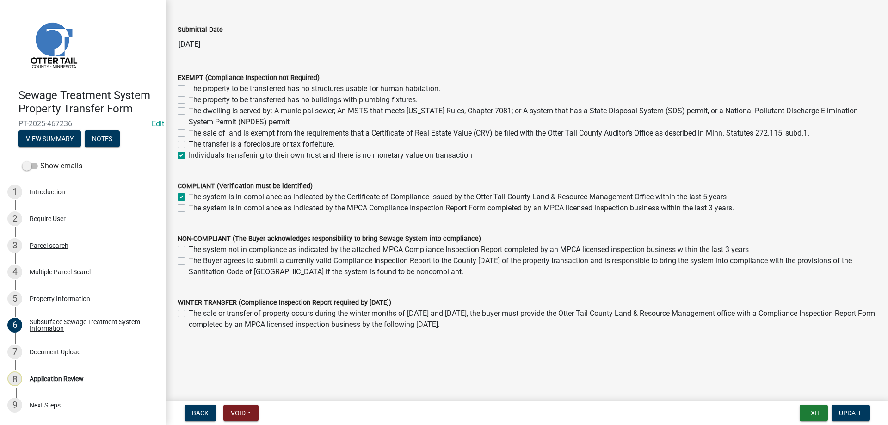
scroll to position [62, 0]
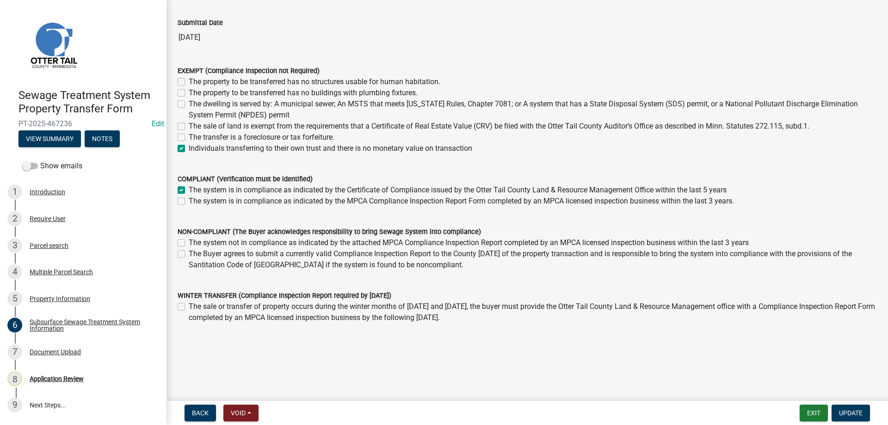
click at [189, 148] on label "Individuals transferring to their own trust and there is no monetary value on t…" at bounding box center [330, 148] width 283 height 11
click at [189, 148] on input "Individuals transferring to their own trust and there is no monetary value on t…" at bounding box center [192, 146] width 6 height 6
checkbox input "false"
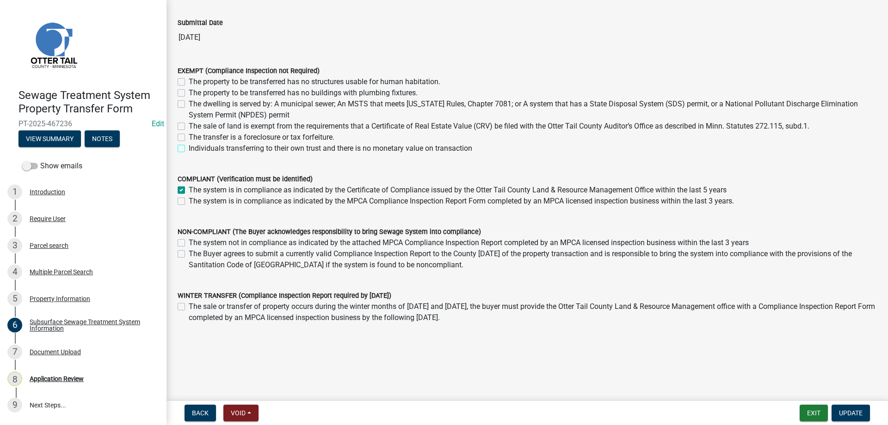
checkbox input "false"
click at [189, 125] on label "The sale of land is exempt from the requirements that a Certificate of Real Est…" at bounding box center [499, 126] width 621 height 11
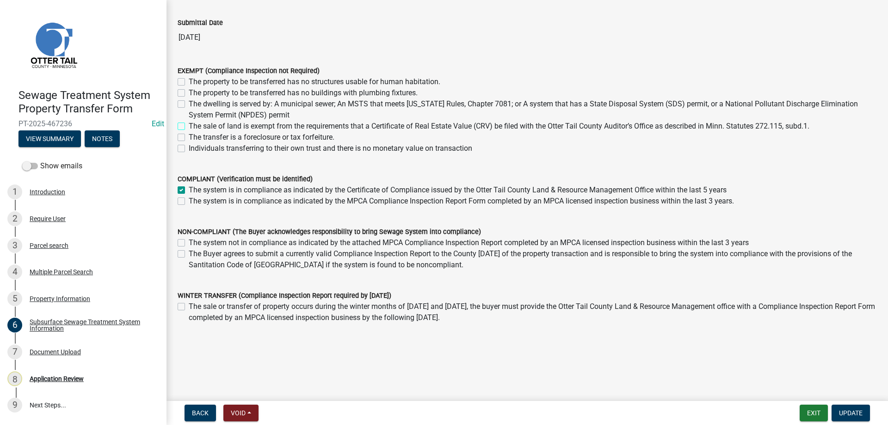
click at [189, 125] on input "The sale of land is exempt from the requirements that a Certificate of Real Est…" at bounding box center [192, 124] width 6 height 6
checkbox input "true"
checkbox input "false"
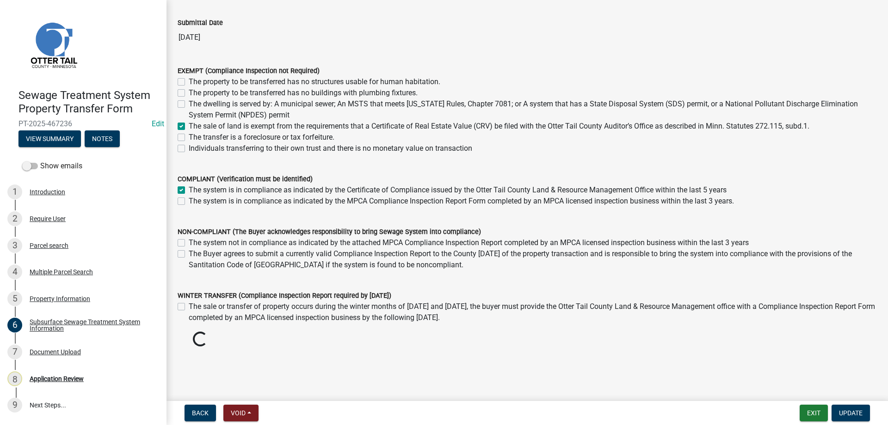
checkbox input "true"
checkbox input "false"
click at [189, 188] on label "The system is in compliance as indicated by the Certificate of Compliance issue…" at bounding box center [458, 190] width 538 height 11
click at [189, 188] on input "The system is in compliance as indicated by the Certificate of Compliance issue…" at bounding box center [192, 188] width 6 height 6
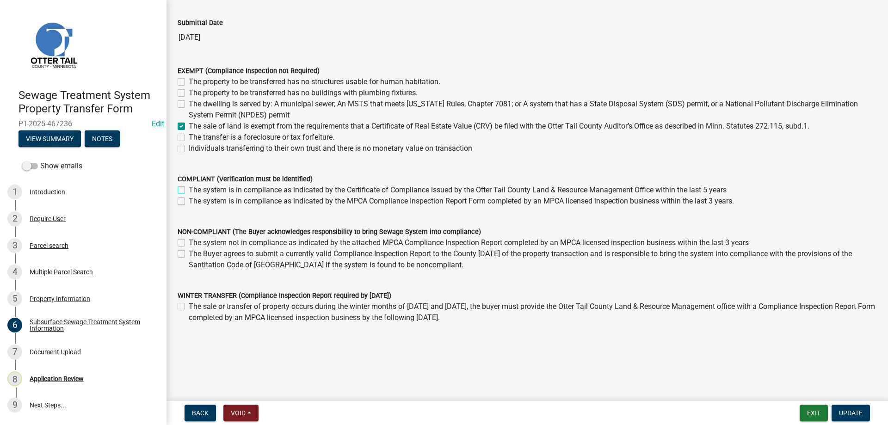
checkbox input "false"
click at [853, 412] on span "Update" at bounding box center [851, 412] width 24 height 7
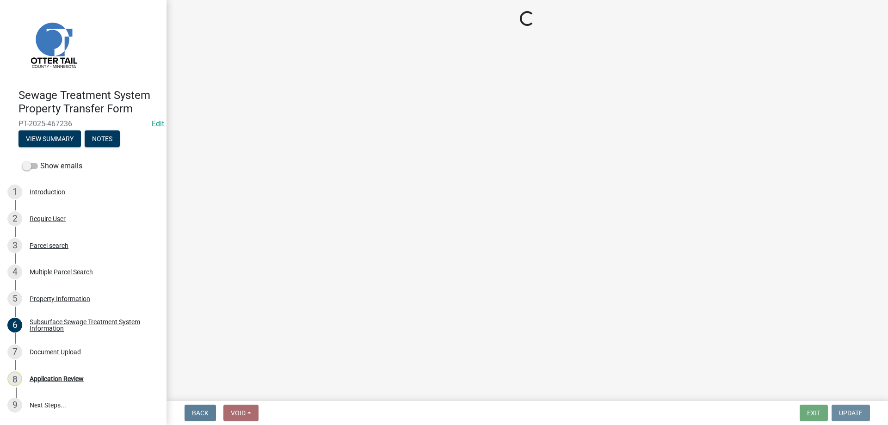
scroll to position [0, 0]
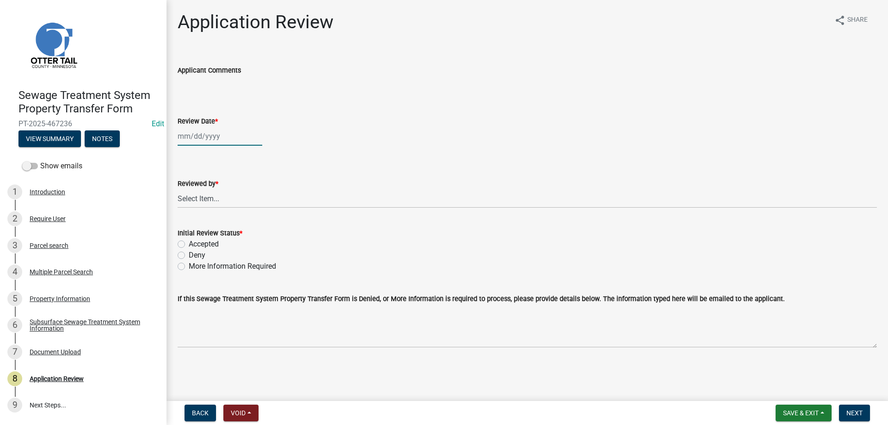
click at [205, 137] on input "Review Date *" at bounding box center [220, 136] width 85 height 19
select select "8"
select select "2025"
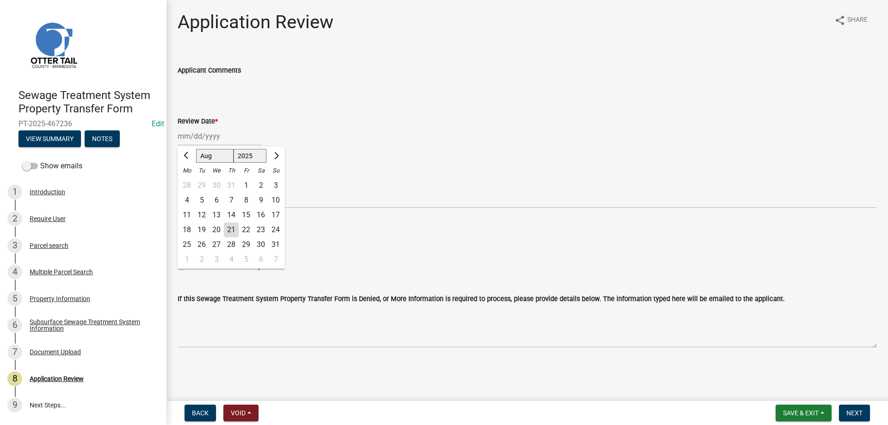
click at [232, 230] on div "21" at bounding box center [231, 229] width 15 height 15
type input "[DATE]"
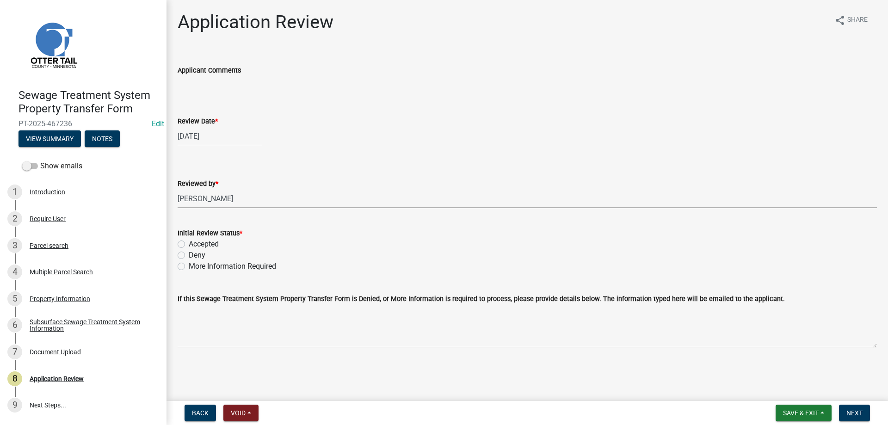
click option "[PERSON_NAME]" at bounding box center [0, 0] width 0 height 0
select select "b4c12476-3918-4c31-b34d-126d47b866fd"
click at [182, 248] on div "Accepted" at bounding box center [527, 244] width 699 height 11
click at [189, 245] on label "Accepted" at bounding box center [204, 244] width 30 height 11
click at [189, 245] on input "Accepted" at bounding box center [192, 242] width 6 height 6
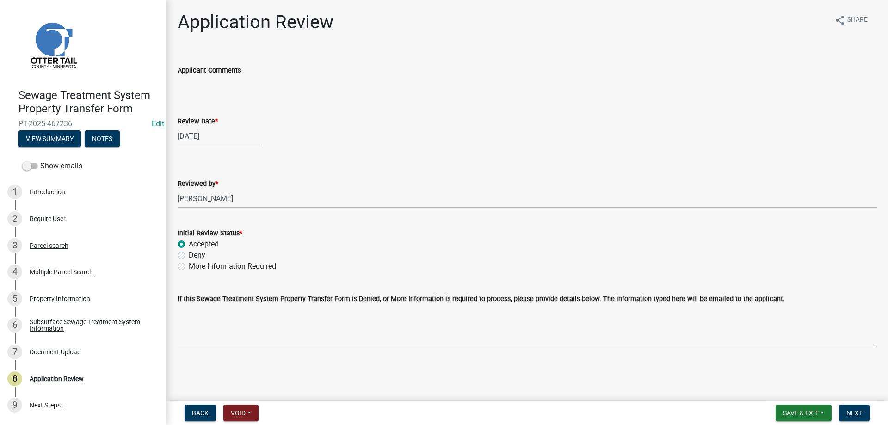
radio input "true"
click at [852, 412] on span "Next" at bounding box center [854, 412] width 16 height 7
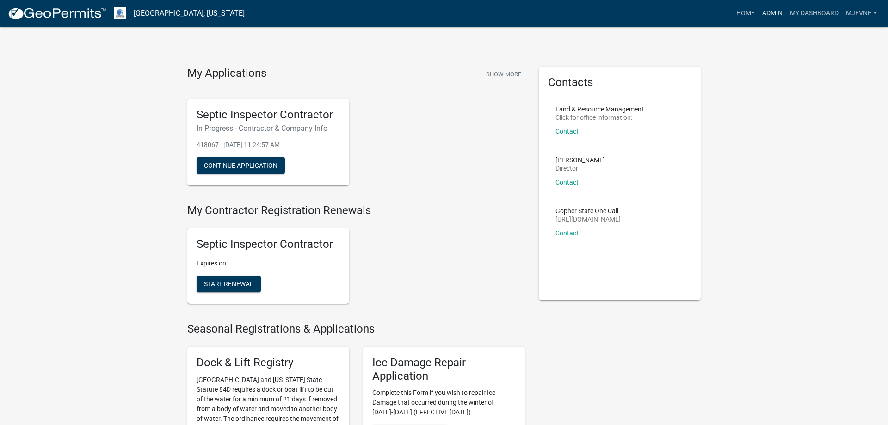
click at [773, 15] on link "Admin" at bounding box center [772, 14] width 28 height 18
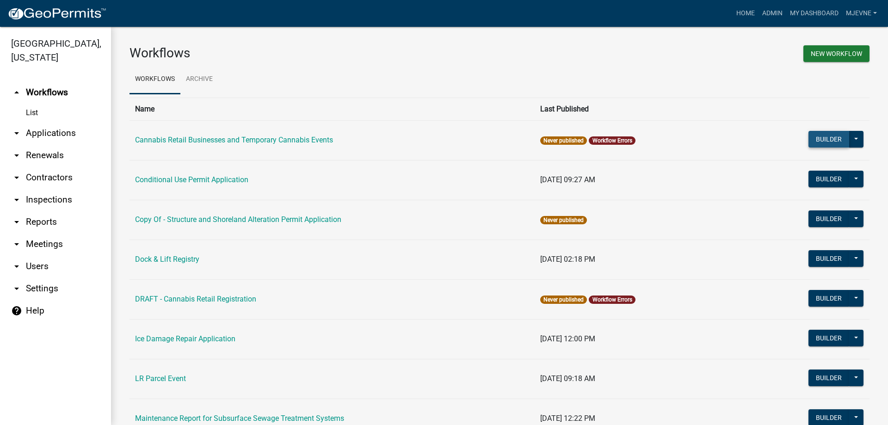
click at [832, 141] on button "Builder" at bounding box center [828, 139] width 41 height 17
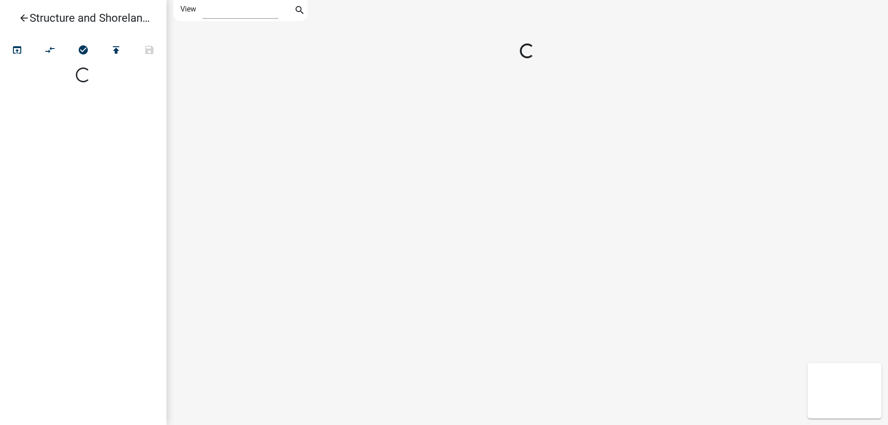
select select "1"
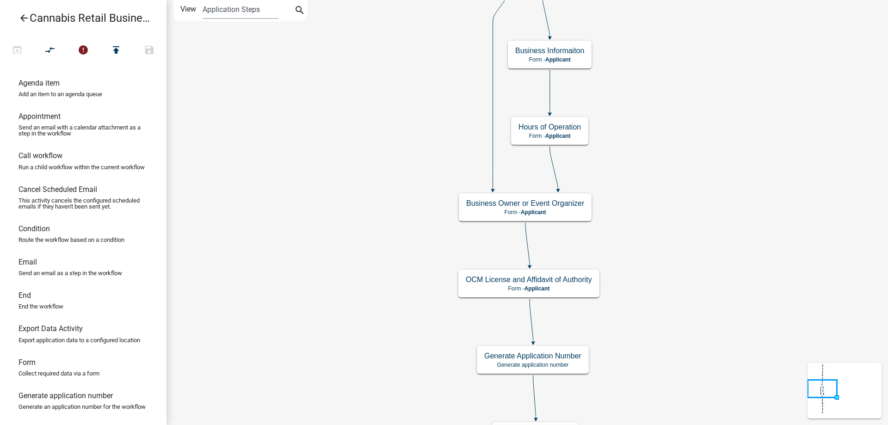
click at [391, 102] on div "start Start - Applicant Application Introduction Form - Applicant Parcel search…" at bounding box center [526, 212] width 721 height 425
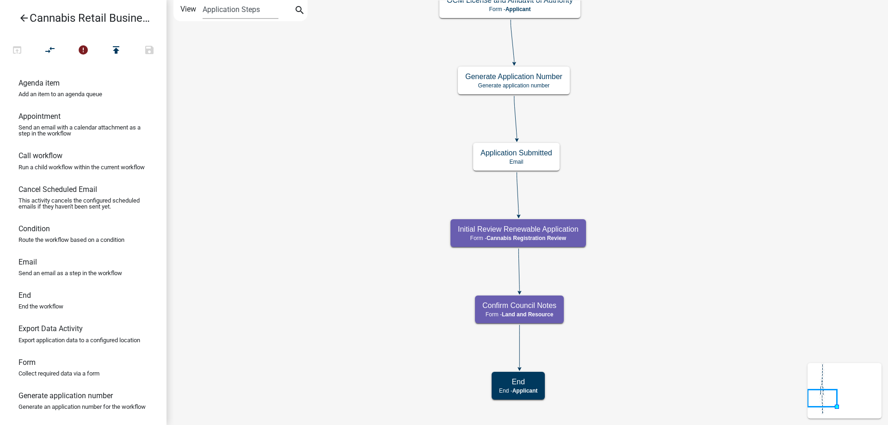
click at [337, 93] on div "start Start - Applicant Application Introduction Form - Applicant Parcel search…" at bounding box center [526, 212] width 721 height 425
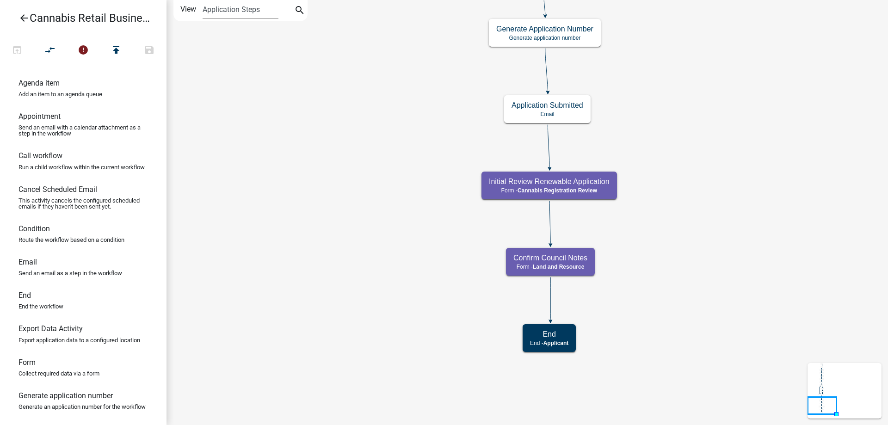
click at [345, 219] on div "start Start - Applicant Application Introduction Form - Applicant Parcel search…" at bounding box center [526, 212] width 721 height 425
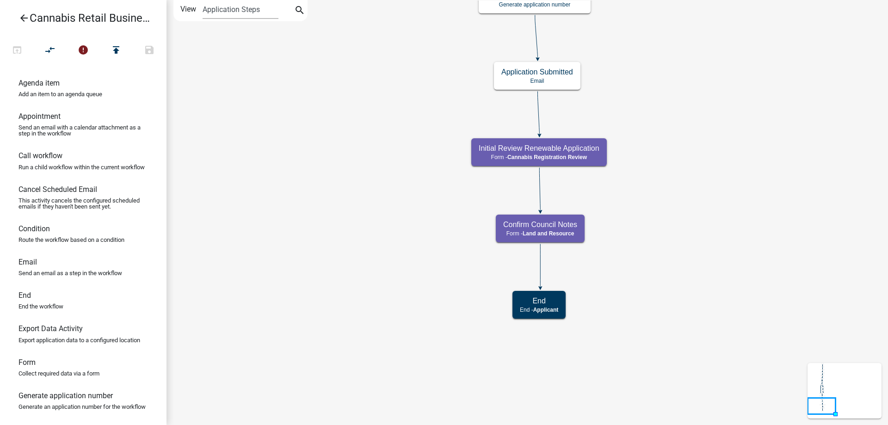
click at [729, 212] on div "start Start - Applicant Application Introduction Form - Applicant Parcel search…" at bounding box center [526, 212] width 721 height 425
click at [569, 151] on g "Initial Review Renewable Application Form - Cannabis Registration Review" at bounding box center [538, 151] width 135 height 27
click at [569, 151] on h5 "Initial Review Renewable Application" at bounding box center [539, 148] width 121 height 9
select select "5380C035-E995-43AF-9DCB-4673FB5A2820"
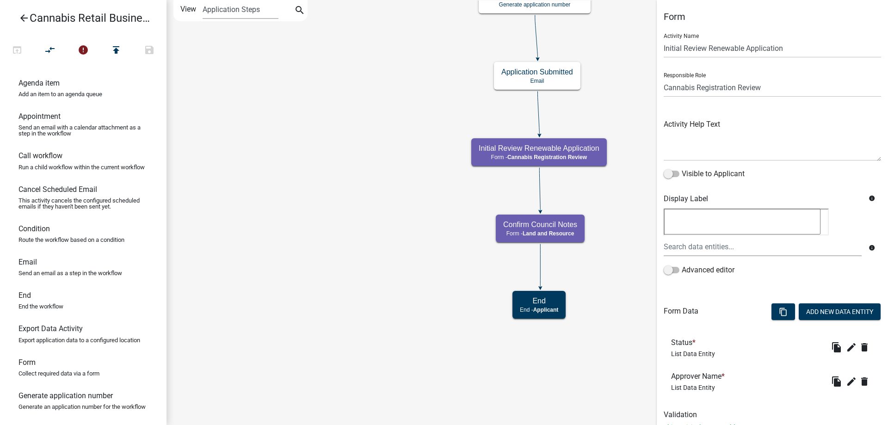
scroll to position [33, 0]
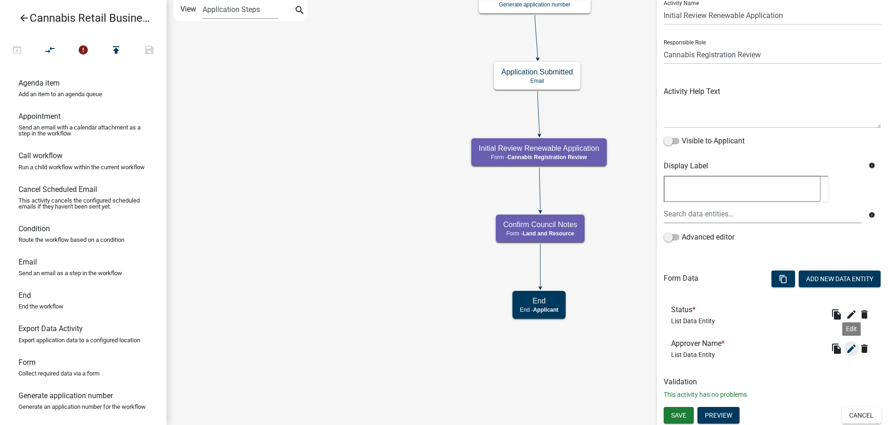
click at [853, 349] on icon "edit" at bounding box center [851, 348] width 11 height 11
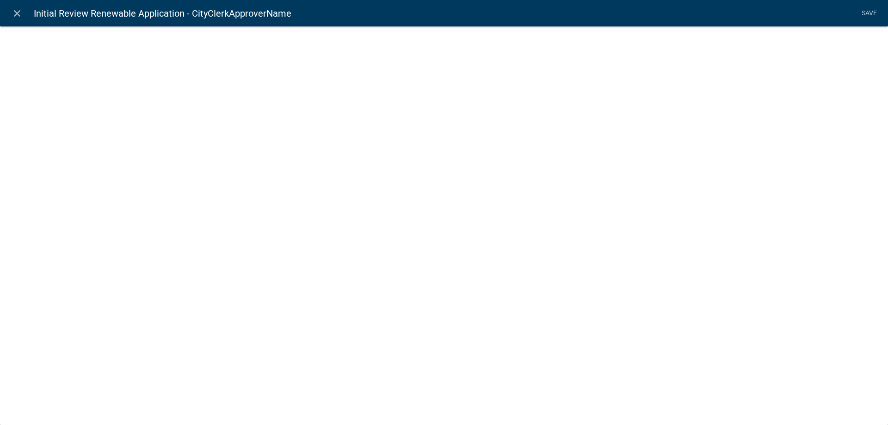
select select "list-data"
select select
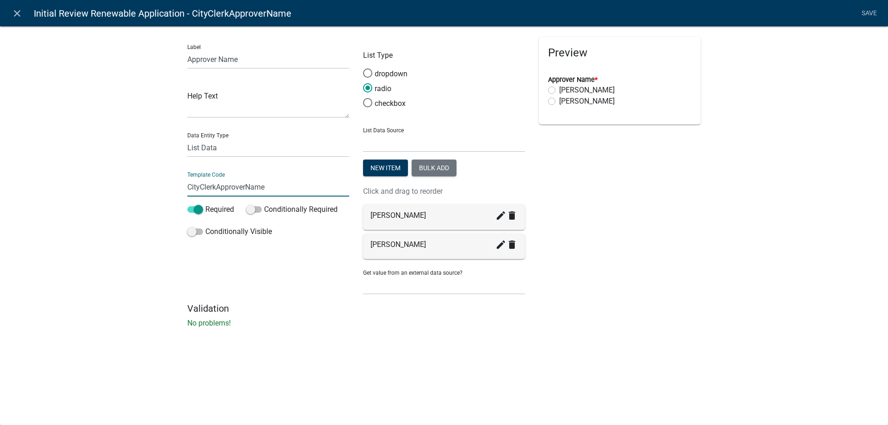
drag, startPoint x: 275, startPoint y: 188, endPoint x: 131, endPoint y: 178, distance: 144.1
click at [187, 178] on input "CityClerkApproverName" at bounding box center [268, 187] width 162 height 19
click at [513, 217] on icon "delete" at bounding box center [511, 215] width 11 height 11
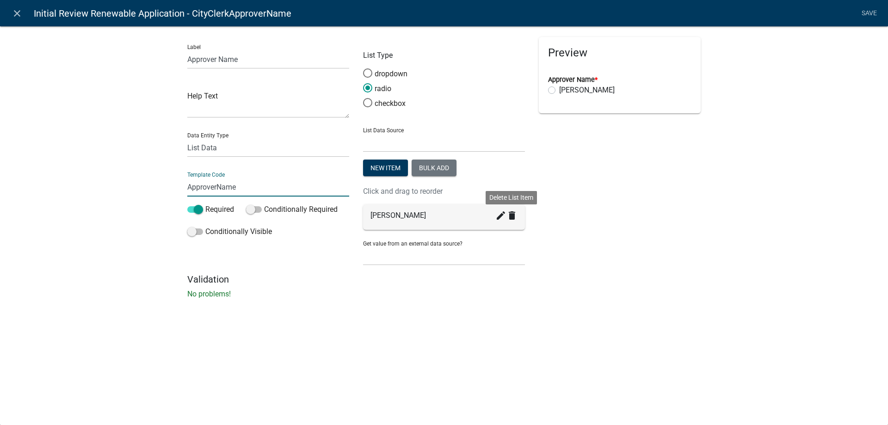
click at [513, 216] on icon "delete" at bounding box center [511, 215] width 11 height 11
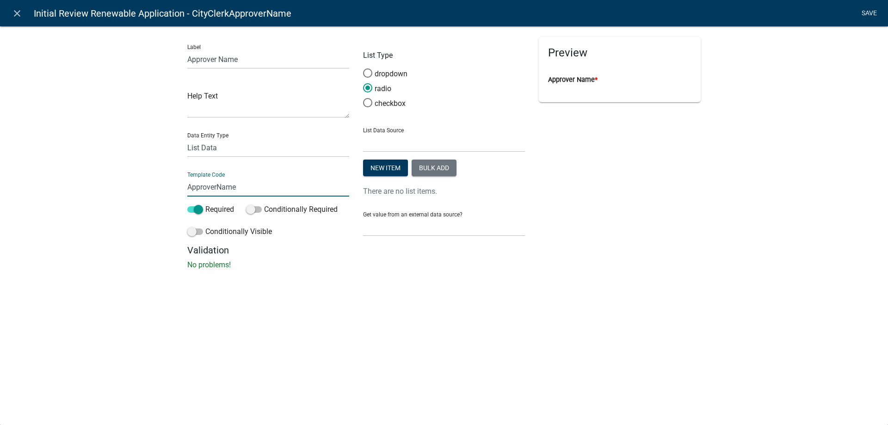
type input "ApproverName"
click at [865, 15] on li "Save" at bounding box center [868, 14] width 23 height 18
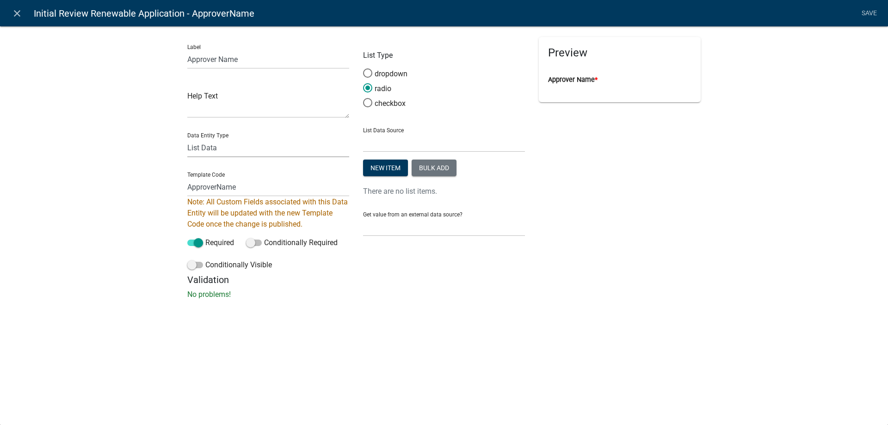
click at [187, 138] on select "Free Form Text Document Display Entity Value Fee Numeric Data Date Map Sketch D…" at bounding box center [268, 147] width 162 height 19
select select "free-form-text"
click option "Free Form Text" at bounding box center [0, 0] width 0 height 0
select select
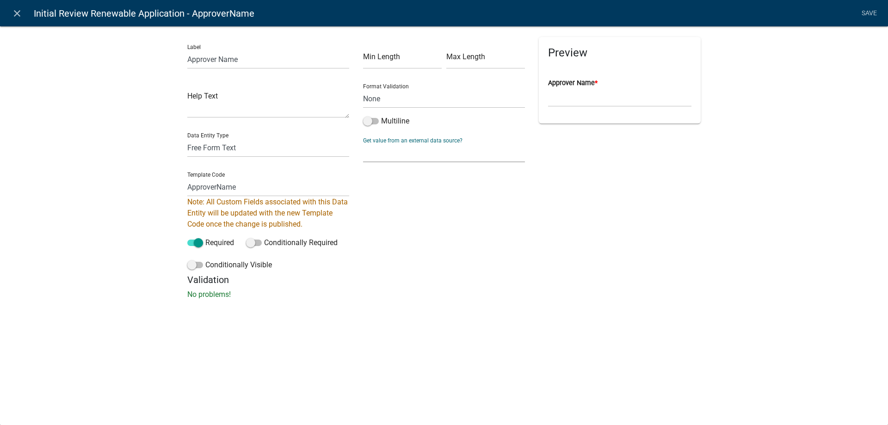
click at [363, 143] on select "None Parcel search Previous Registration Data Applicant Data" at bounding box center [444, 152] width 162 height 19
click at [478, 270] on div "Min Length Max Length Format Validation None Email PhoneNumber Multiline Get va…" at bounding box center [444, 155] width 176 height 237
click at [867, 12] on link "Save" at bounding box center [868, 14] width 23 height 18
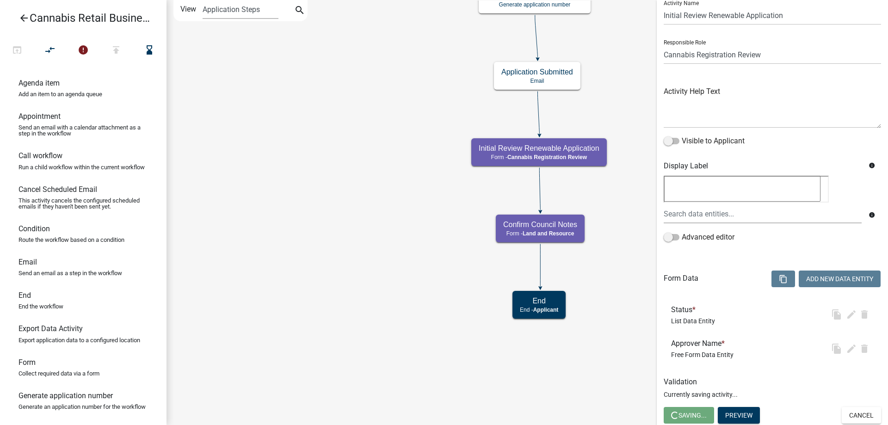
scroll to position [0, 0]
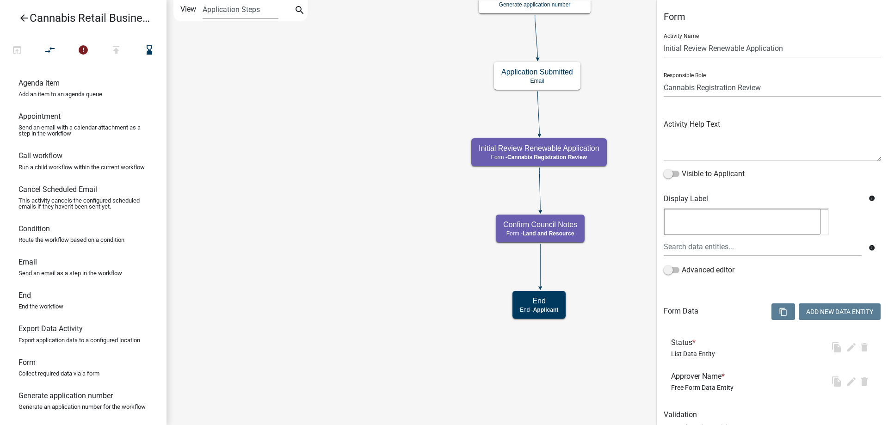
select select "5380C035-E995-43AF-9DCB-4673FB5A2820"
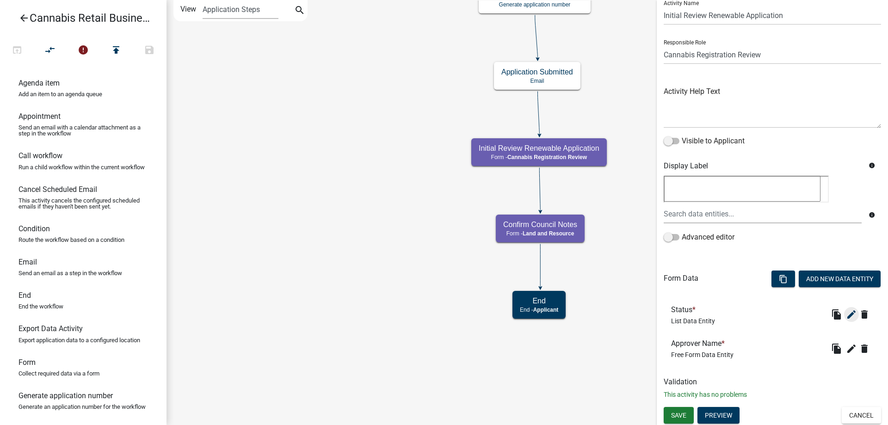
click at [851, 315] on icon "edit" at bounding box center [851, 314] width 11 height 11
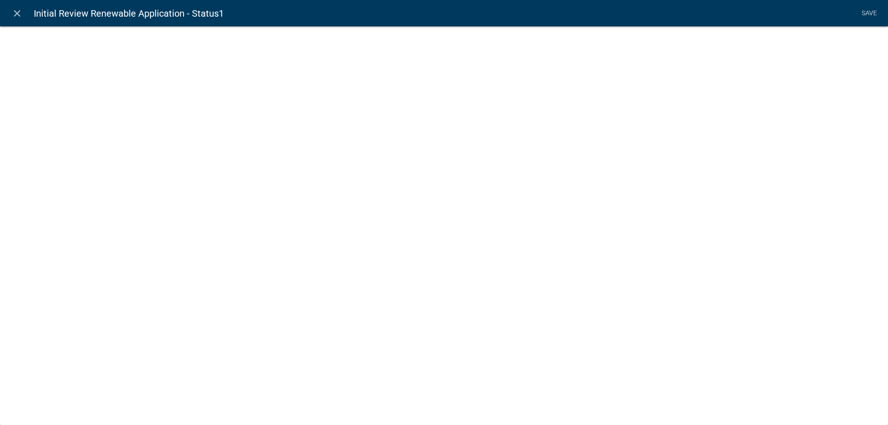
select select "list-data"
select select
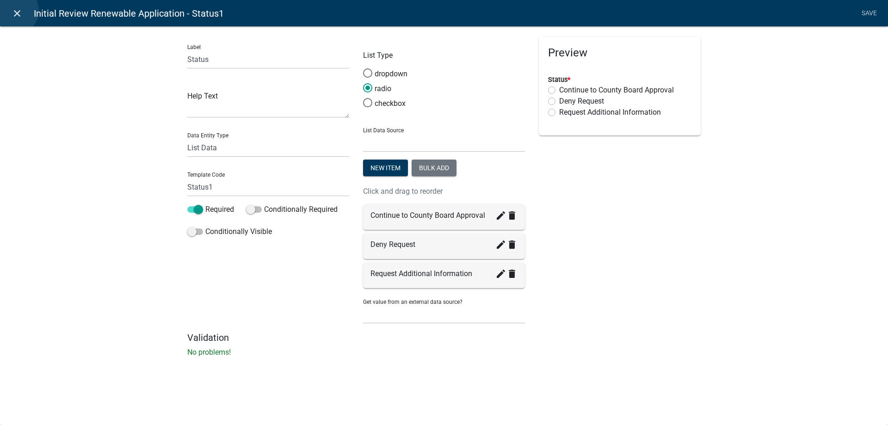
click at [15, 11] on icon "close" at bounding box center [17, 13] width 11 height 11
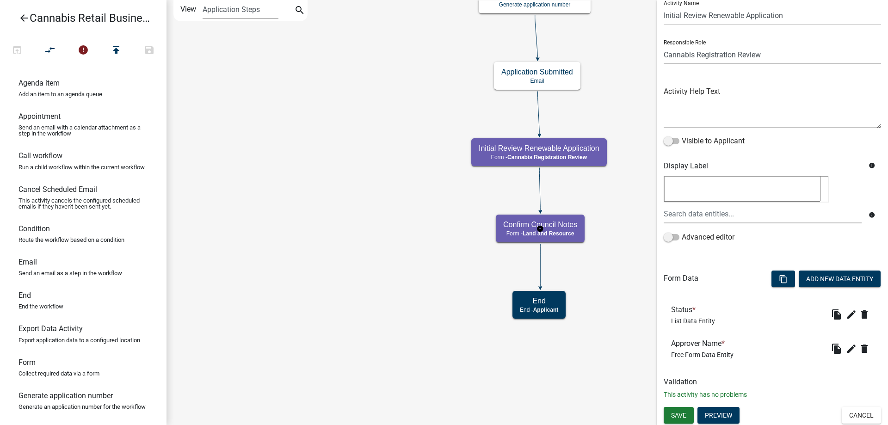
click at [559, 231] on g "Confirm Council Notes Form - Land and Resource" at bounding box center [540, 228] width 89 height 27
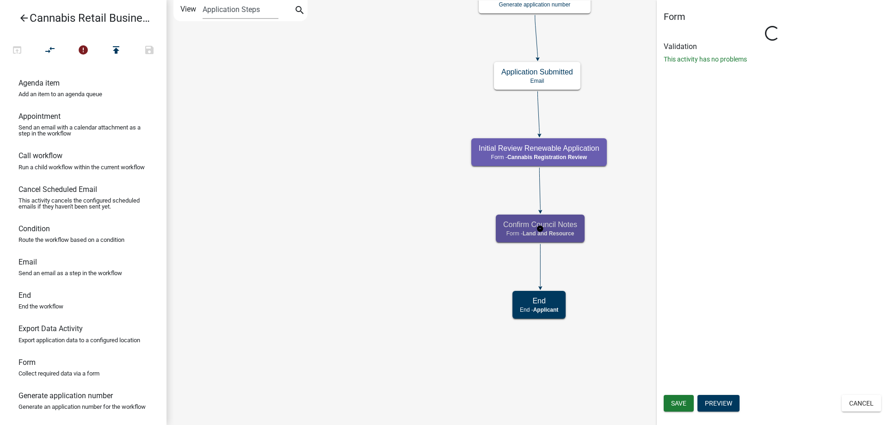
scroll to position [0, 0]
click at [559, 231] on g "Confirm Council Notes Form - Land and Resource" at bounding box center [540, 228] width 89 height 27
select select "5380C035-E995-43AF-9DCB-4673FB5A2820"
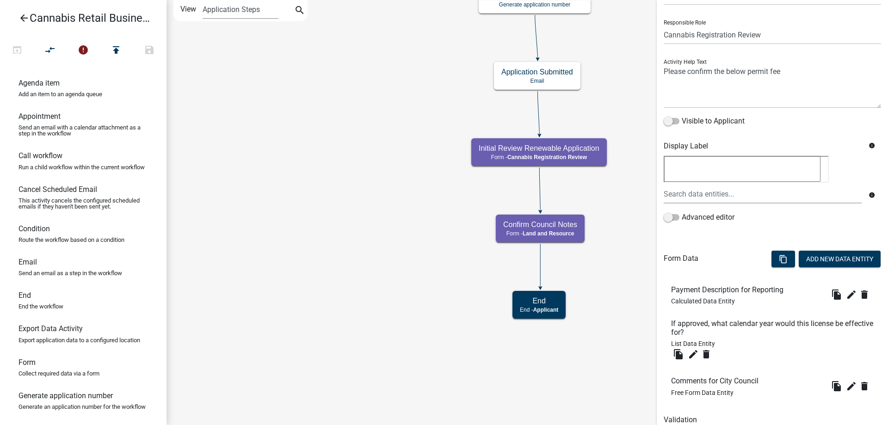
scroll to position [91, 0]
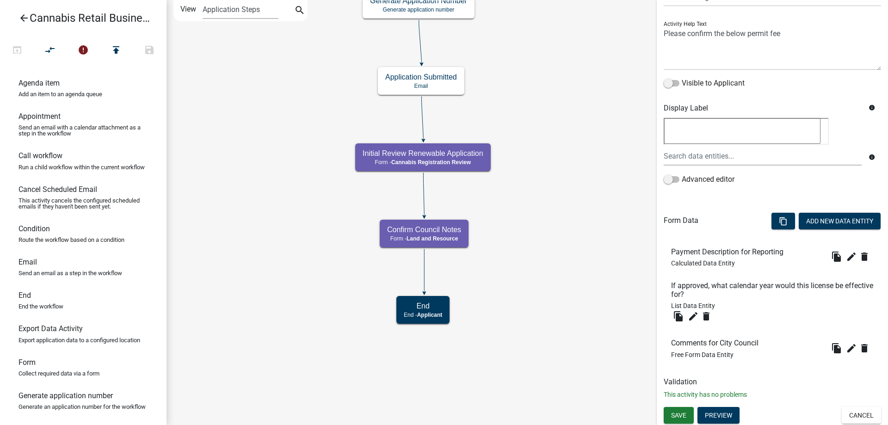
click at [363, 266] on div "start Start - Applicant Application Introduction Form - Applicant Parcel search…" at bounding box center [526, 212] width 721 height 425
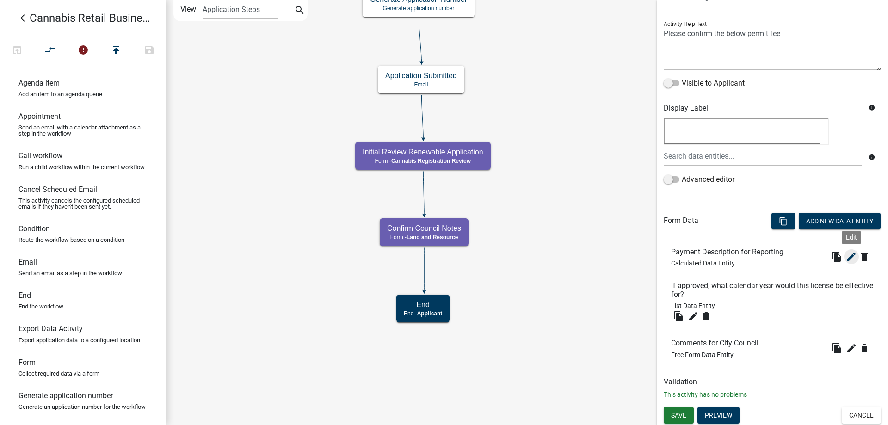
click at [851, 255] on icon "edit" at bounding box center [851, 256] width 11 height 11
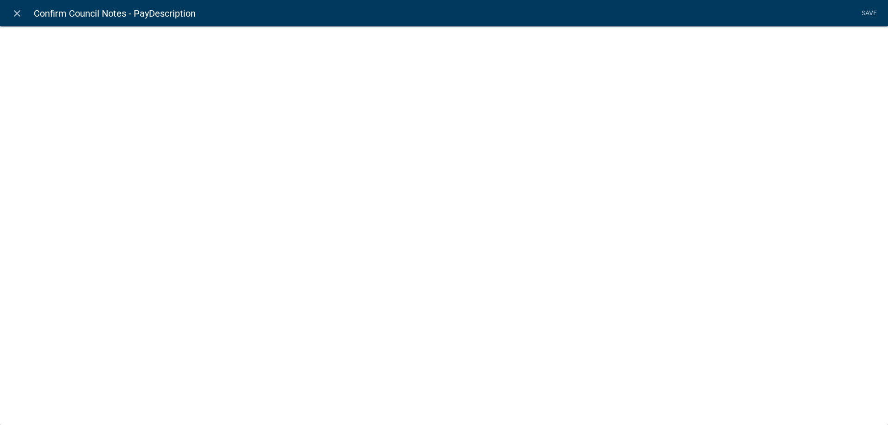
select select "calculated-value"
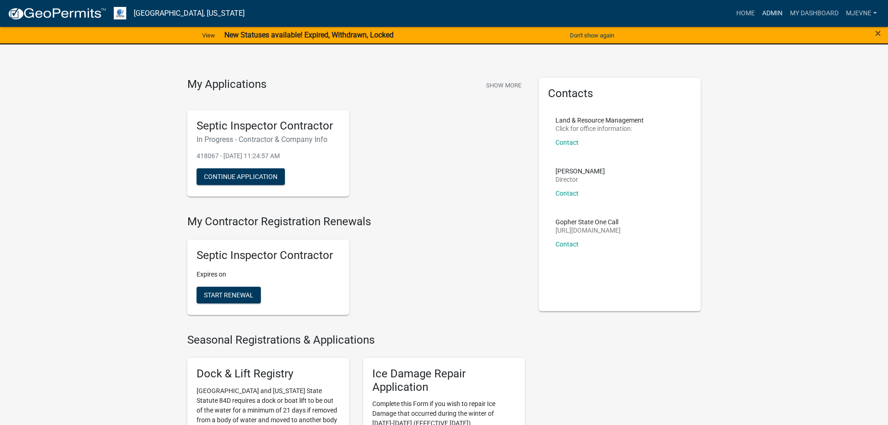
click at [770, 11] on link "Admin" at bounding box center [772, 14] width 28 height 18
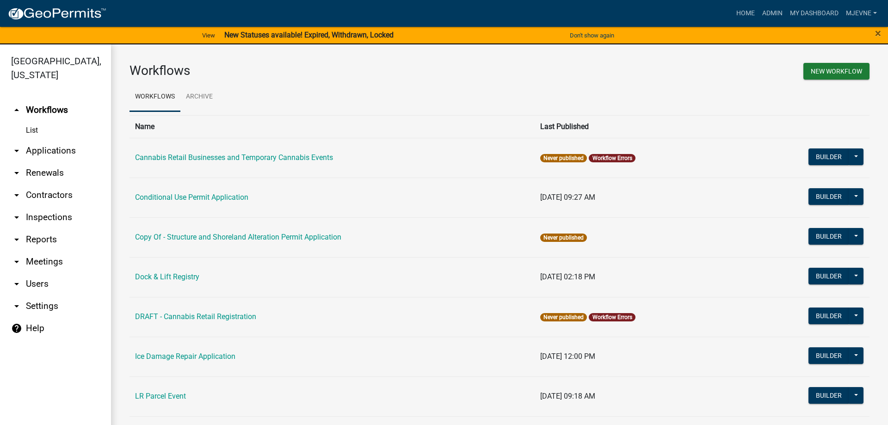
click at [54, 149] on link "arrow_drop_down Applications" at bounding box center [55, 151] width 111 height 22
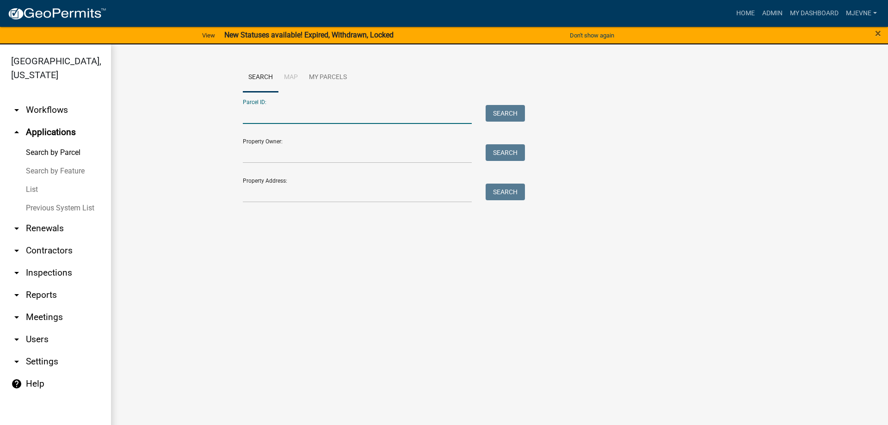
paste input "16000210119001"
type input "16000210119001"
click at [507, 113] on button "Search" at bounding box center [505, 113] width 39 height 17
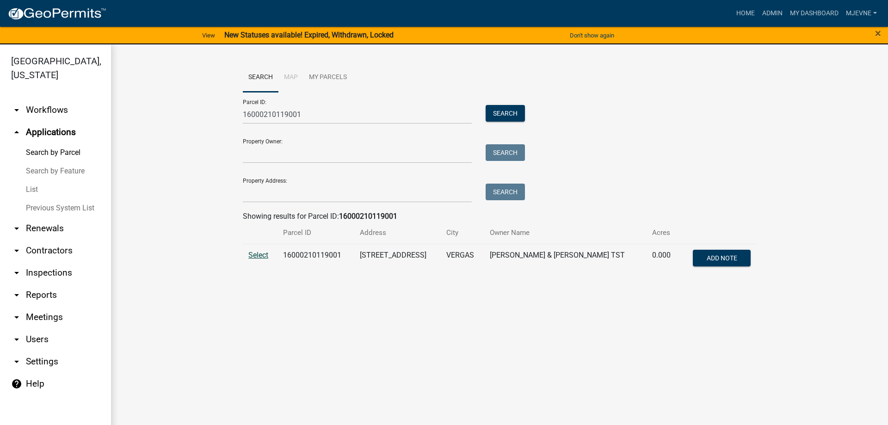
click at [256, 255] on span "Select" at bounding box center [258, 255] width 20 height 9
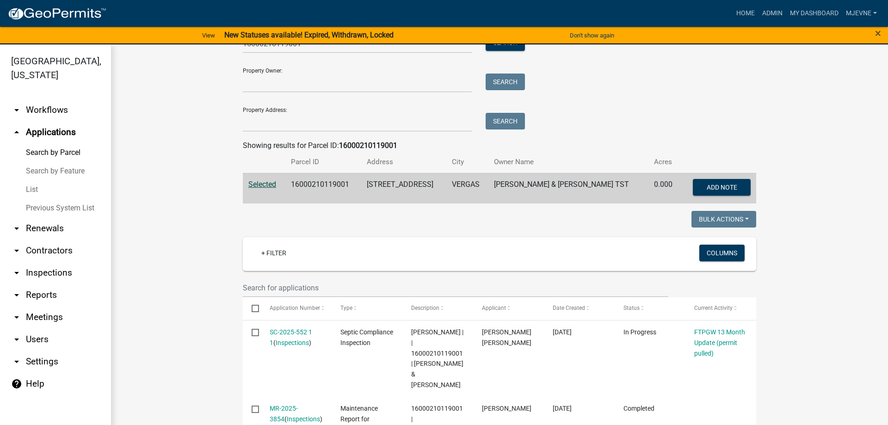
scroll to position [158, 0]
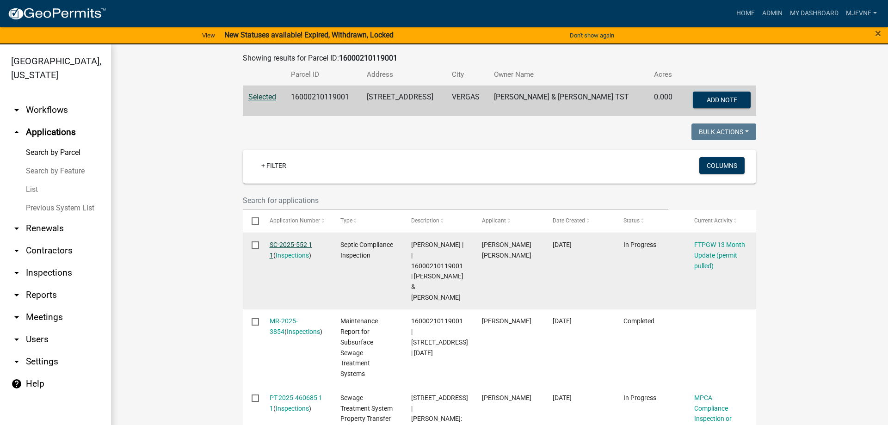
click at [299, 246] on link "SC-2025-552 1 1" at bounding box center [291, 250] width 43 height 18
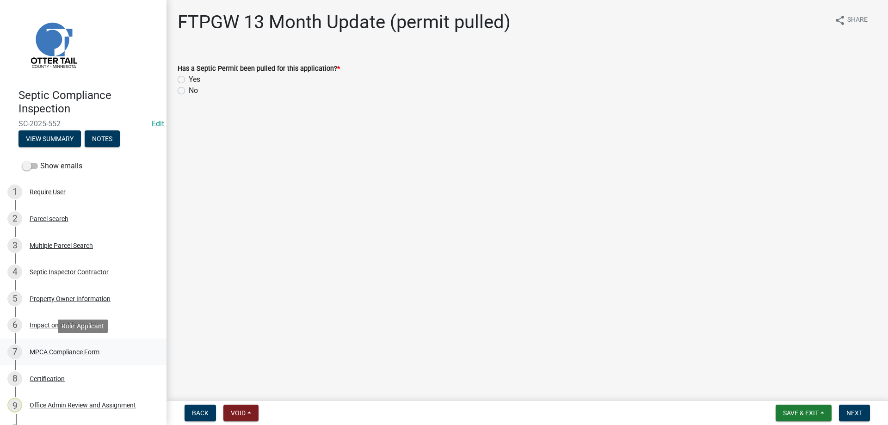
click at [63, 351] on div "MPCA Compliance Form" at bounding box center [65, 352] width 70 height 6
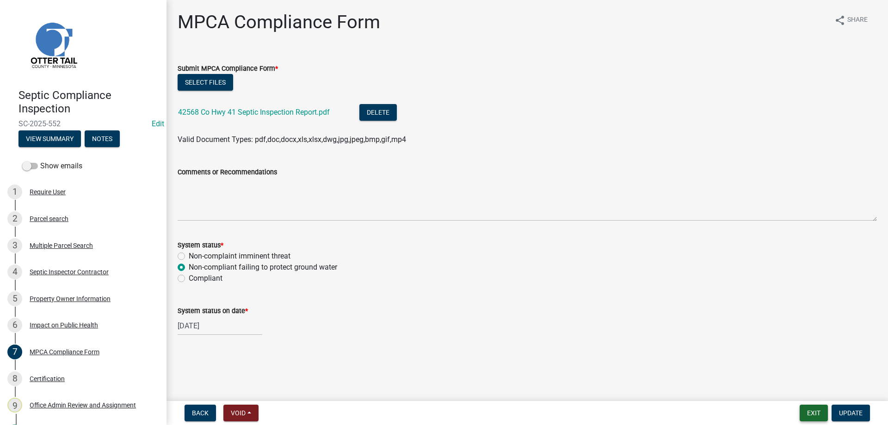
click at [815, 412] on button "Exit" at bounding box center [814, 413] width 28 height 17
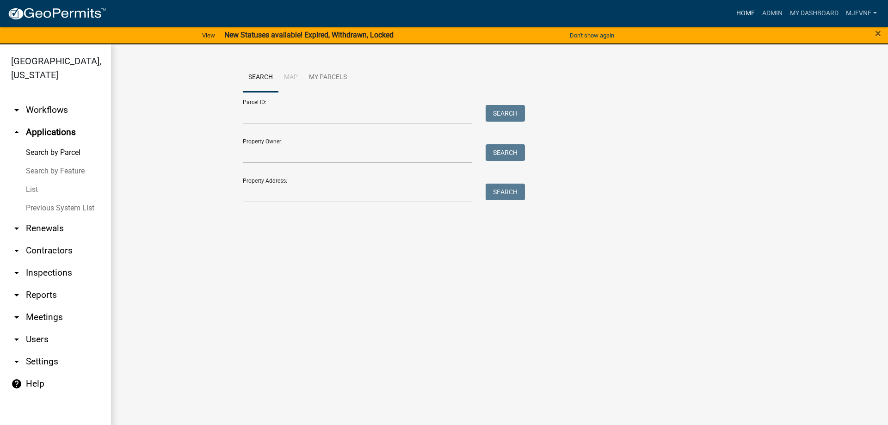
click at [743, 12] on link "Home" at bounding box center [745, 14] width 26 height 18
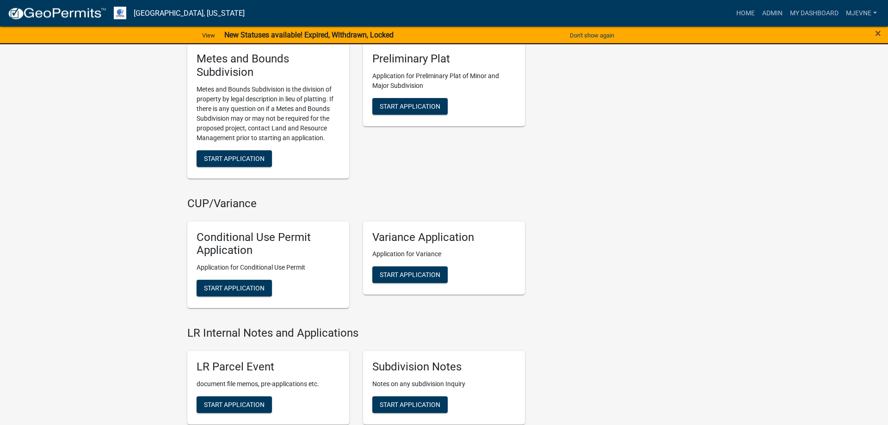
scroll to position [1226, 0]
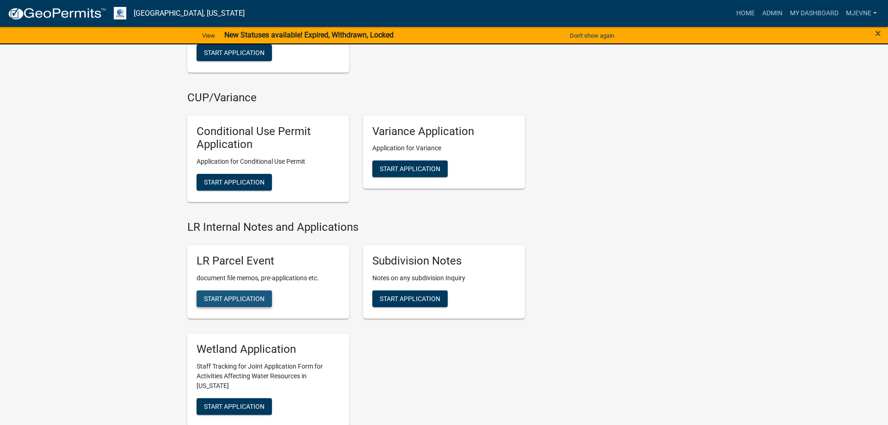
click at [231, 295] on span "Start Application" at bounding box center [234, 298] width 61 height 7
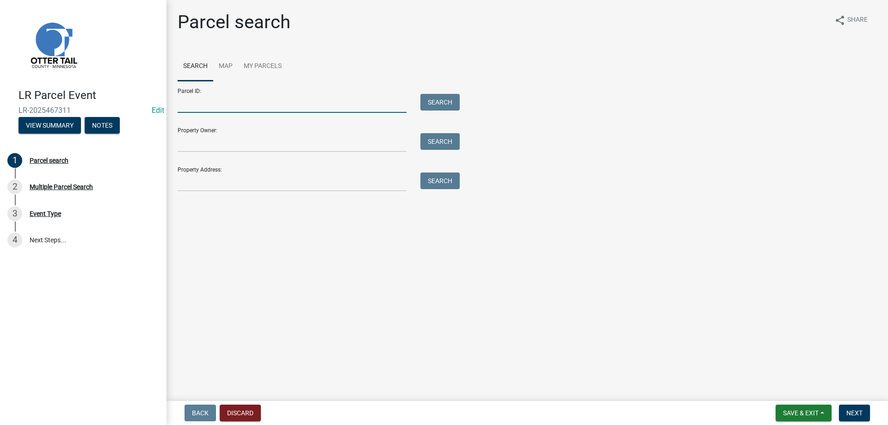
click at [194, 105] on input "Parcel ID:" at bounding box center [292, 103] width 229 height 19
click at [202, 103] on input "Parcel ID:" at bounding box center [292, 103] width 229 height 19
paste input "29000240168002"
type input "29000240168002"
click at [438, 104] on button "Search" at bounding box center [439, 102] width 39 height 17
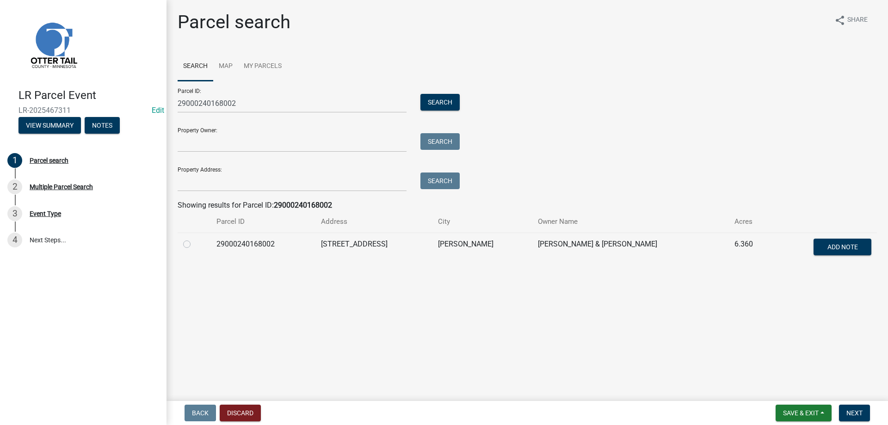
click at [194, 239] on label at bounding box center [194, 239] width 0 height 0
click at [194, 245] on input "radio" at bounding box center [197, 242] width 6 height 6
radio input "true"
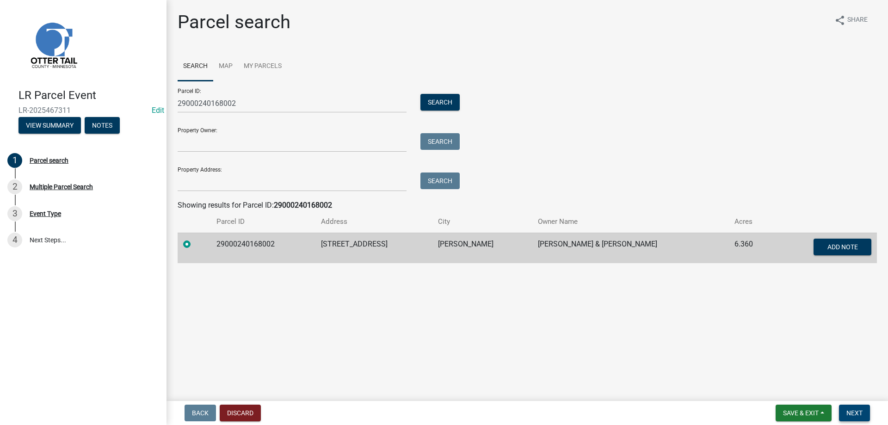
click at [854, 414] on span "Next" at bounding box center [854, 412] width 16 height 7
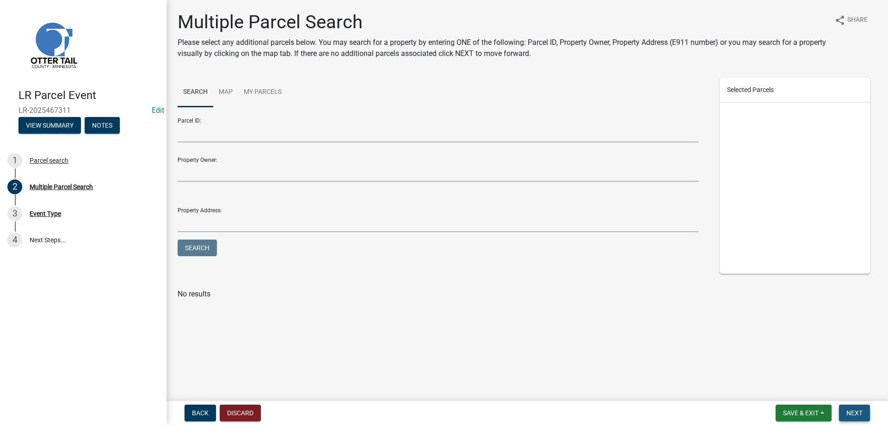
click at [859, 417] on span "Next" at bounding box center [854, 412] width 16 height 7
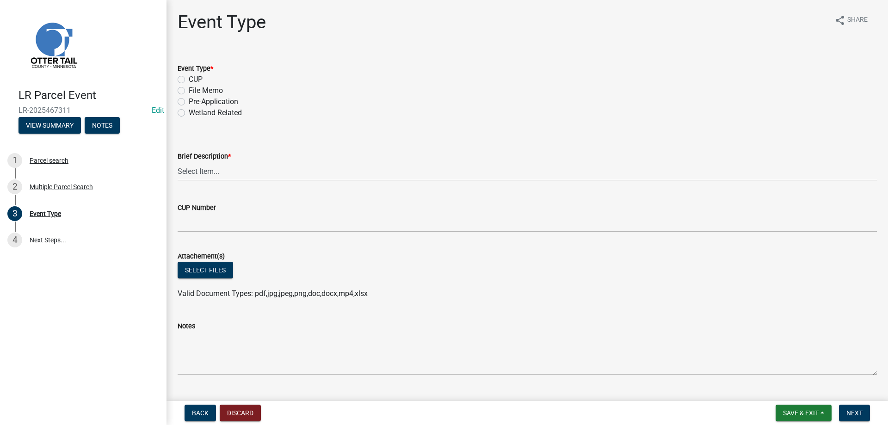
click at [189, 89] on label "File Memo" at bounding box center [206, 90] width 34 height 11
click at [189, 89] on input "File Memo" at bounding box center [192, 88] width 6 height 6
radio input "true"
click at [178, 162] on select "Select Item... Bluff Determination Building or Site line Complaint Corresponden…" at bounding box center [527, 171] width 699 height 19
click option "Soils Letter" at bounding box center [0, 0] width 0 height 0
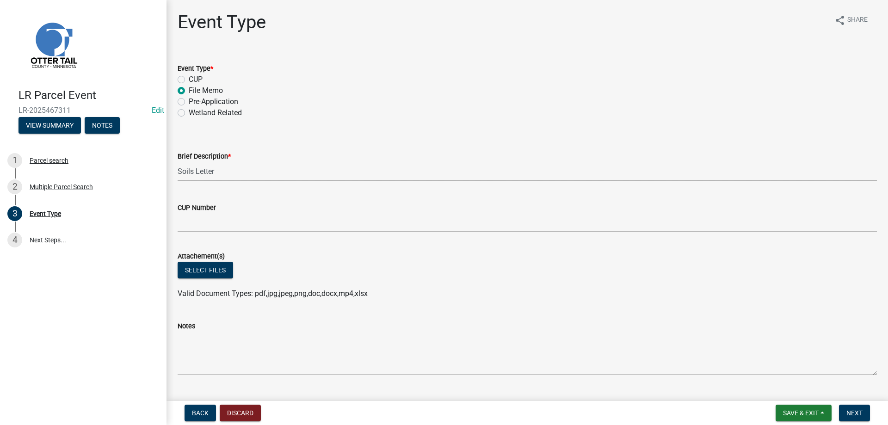
select select "bc5aa519-3cf5-4629-aac2-1a51af55b843"
click at [212, 271] on button "Select files" at bounding box center [205, 270] width 55 height 17
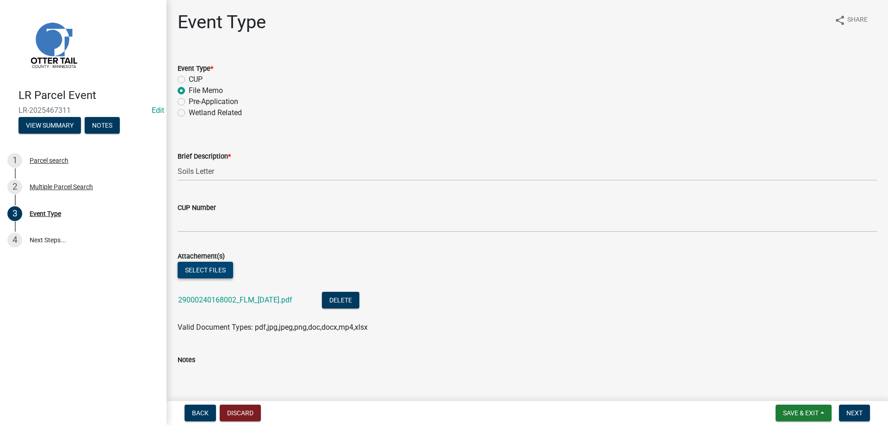
scroll to position [169, 0]
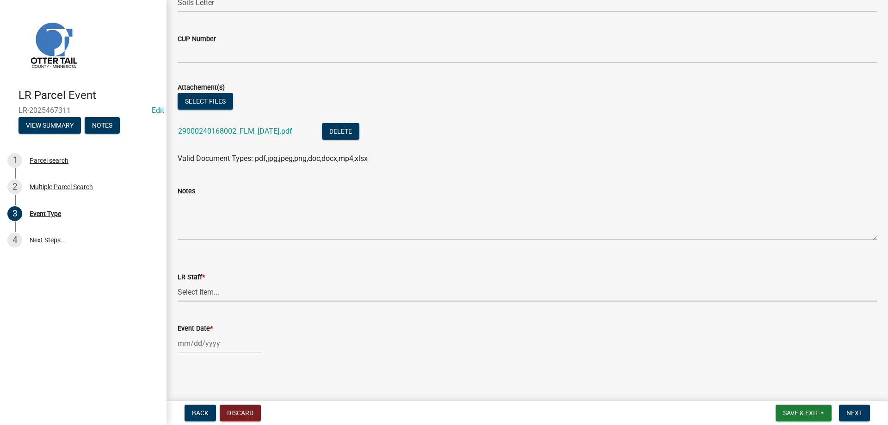
click at [178, 283] on select "Select Item... Alexis Newark Amy Busko Andrea Perales Brittany Tollefson Christ…" at bounding box center [527, 292] width 699 height 19
click option "Michelle Jevne" at bounding box center [0, 0] width 0 height 0
select select "b4c12476-3918-4c31-b34d-126d47b866fd"
click at [203, 344] on input "Event Date *" at bounding box center [220, 343] width 85 height 19
select select "8"
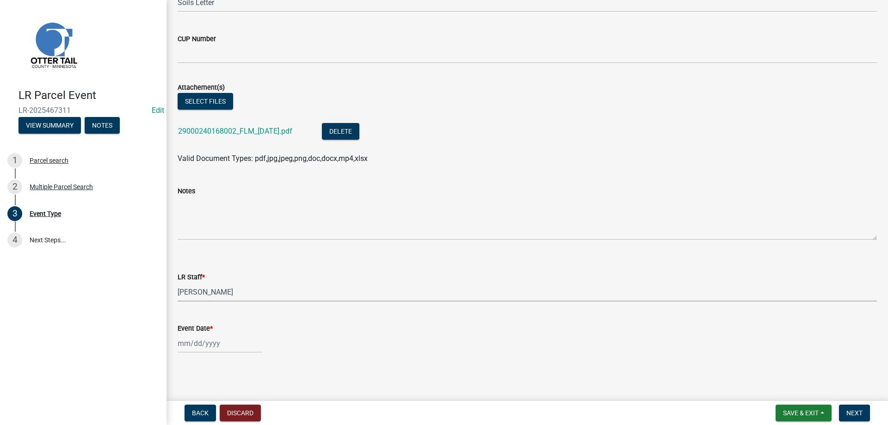
select select "2025"
click at [231, 292] on div "21" at bounding box center [231, 294] width 15 height 15
type input "08/21/2025"
click at [852, 410] on span "Next" at bounding box center [854, 412] width 16 height 7
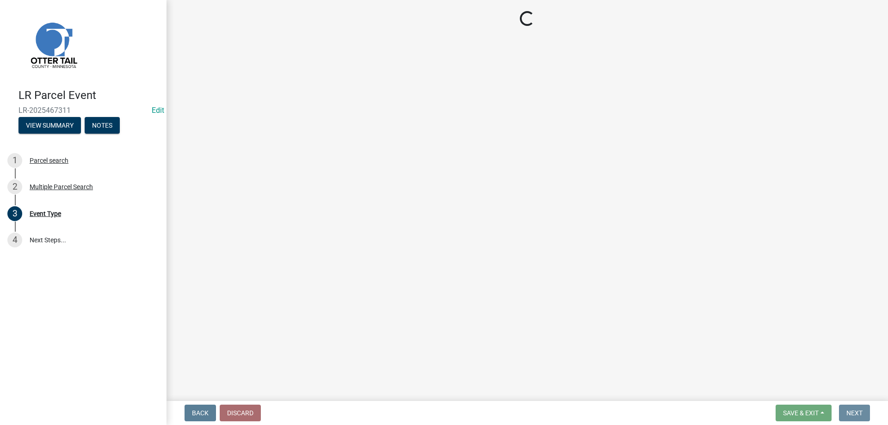
scroll to position [0, 0]
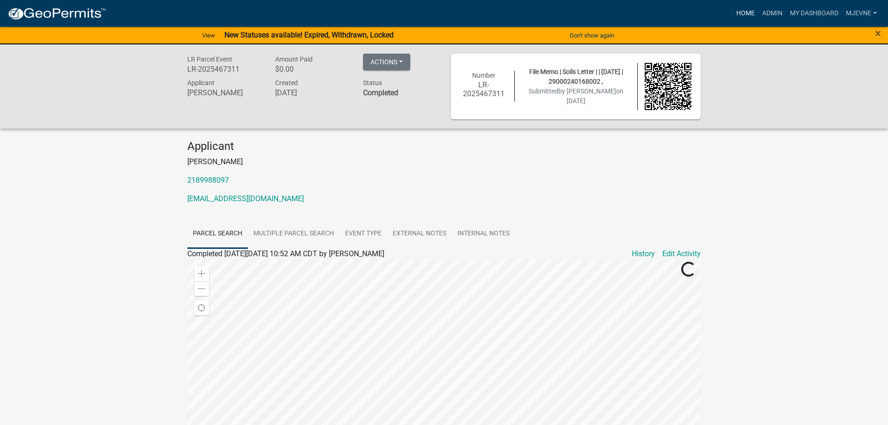
click at [744, 10] on link "Home" at bounding box center [745, 14] width 26 height 18
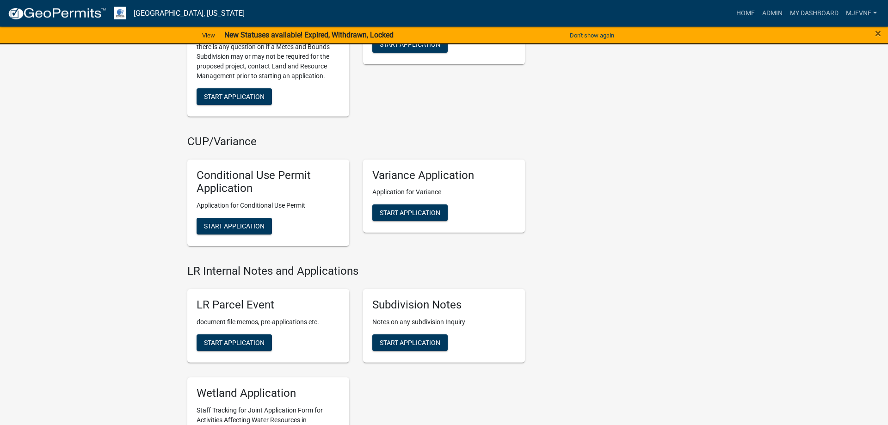
scroll to position [1274, 0]
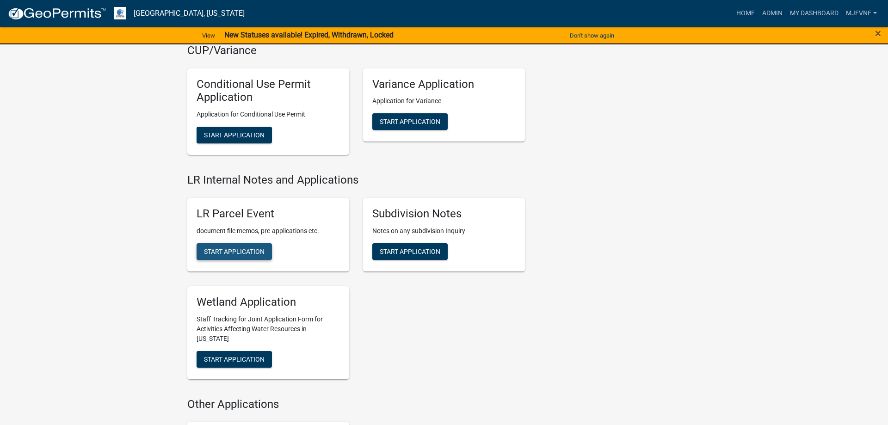
click at [226, 248] on span "Start Application" at bounding box center [234, 250] width 61 height 7
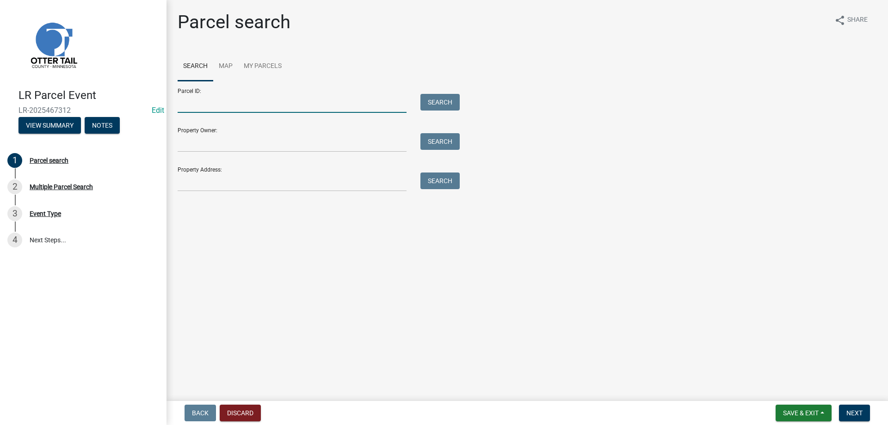
click at [193, 105] on input "Parcel ID:" at bounding box center [292, 103] width 229 height 19
paste input "29000240168002"
type input "29000240168002"
click at [438, 101] on button "Search" at bounding box center [439, 102] width 39 height 17
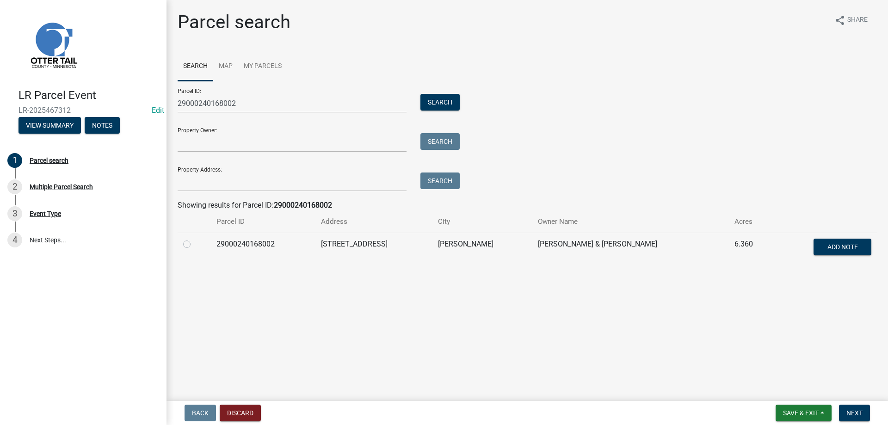
click at [194, 239] on label at bounding box center [194, 239] width 0 height 0
click at [194, 245] on input "radio" at bounding box center [197, 242] width 6 height 6
radio input "true"
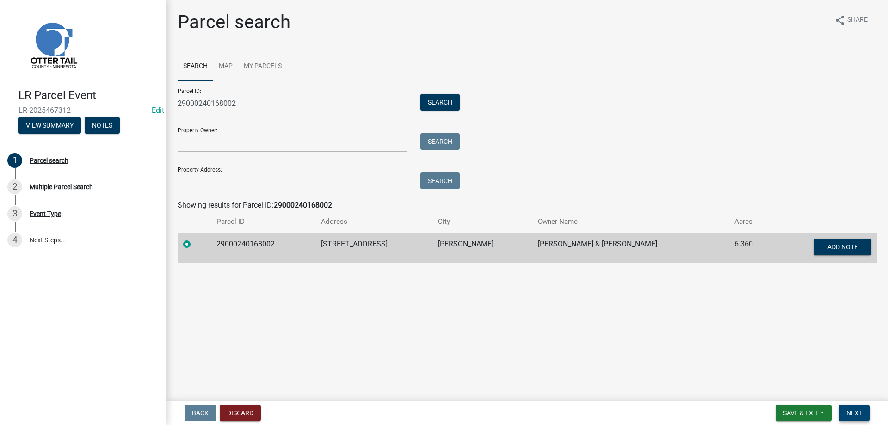
click at [856, 414] on span "Next" at bounding box center [854, 412] width 16 height 7
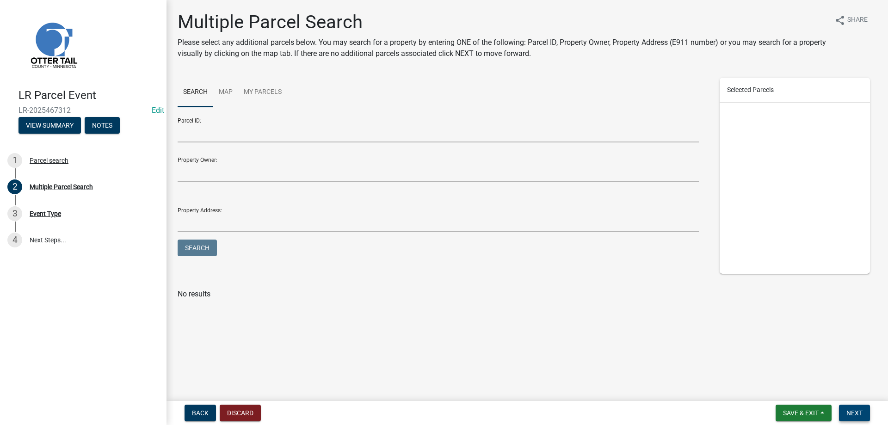
click at [856, 414] on span "Next" at bounding box center [854, 412] width 16 height 7
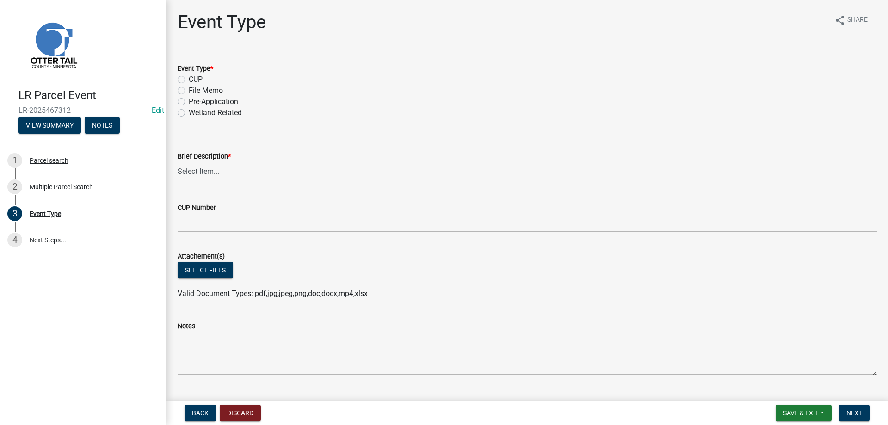
click at [189, 92] on label "File Memo" at bounding box center [206, 90] width 34 height 11
click at [189, 91] on input "File Memo" at bounding box center [192, 88] width 6 height 6
radio input "true"
click at [178, 162] on select "Select Item... Bluff Determination Building or Site line Complaint Corresponden…" at bounding box center [527, 171] width 699 height 19
click option "Misc" at bounding box center [0, 0] width 0 height 0
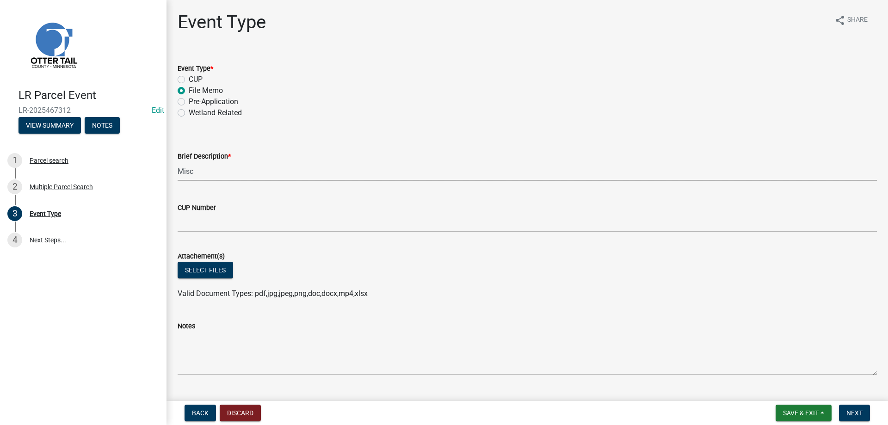
select select "a21ce619-e1f1-4cf9-93fc-07f65513f895"
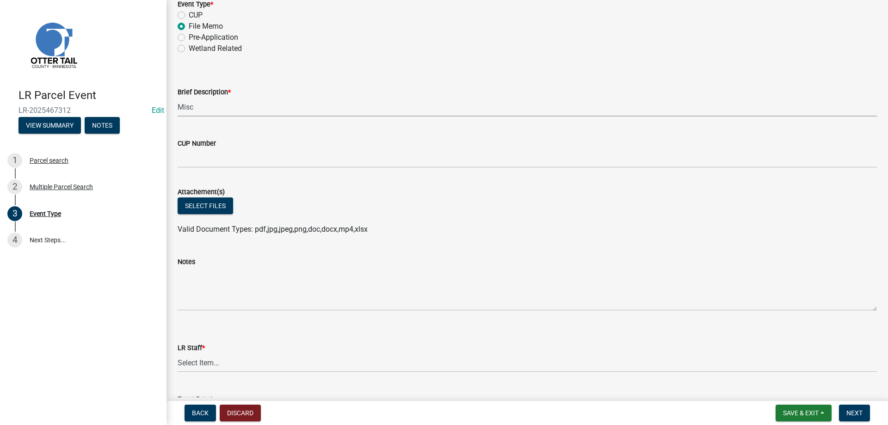
scroll to position [135, 0]
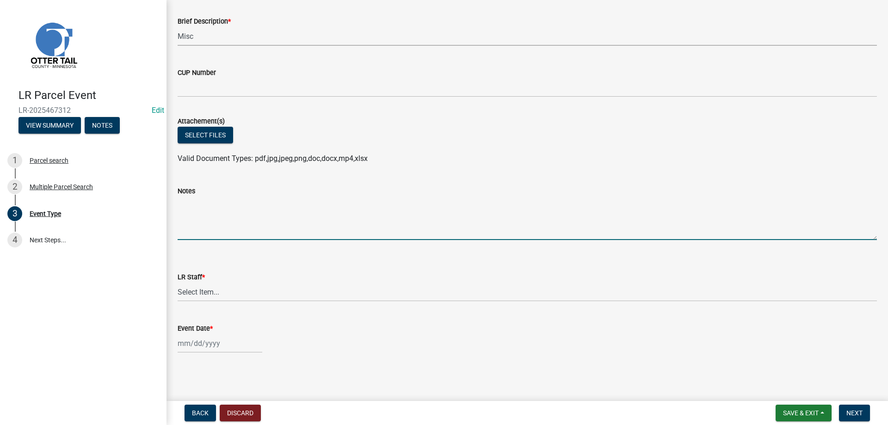
click at [194, 225] on textarea "Notes" at bounding box center [527, 218] width 699 height 43
type textarea "s"
type textarea "SEPTIC PERMIT INFORMATION INSTALLED IN 2019"
click at [206, 132] on button "Select files" at bounding box center [205, 135] width 55 height 17
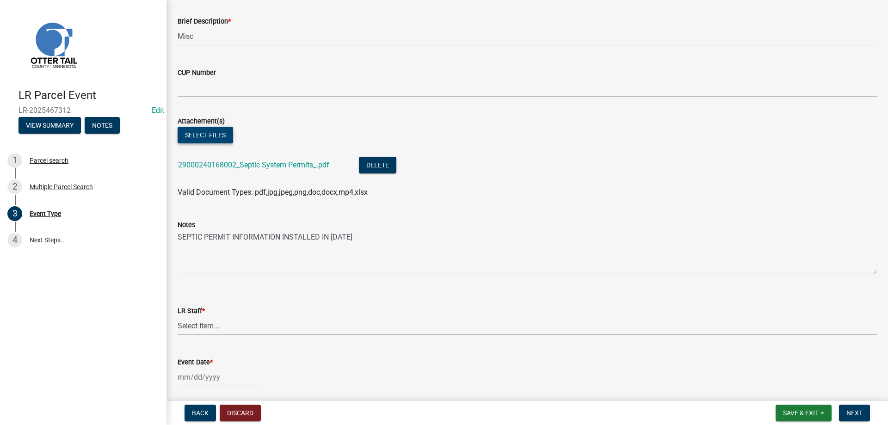
scroll to position [169, 0]
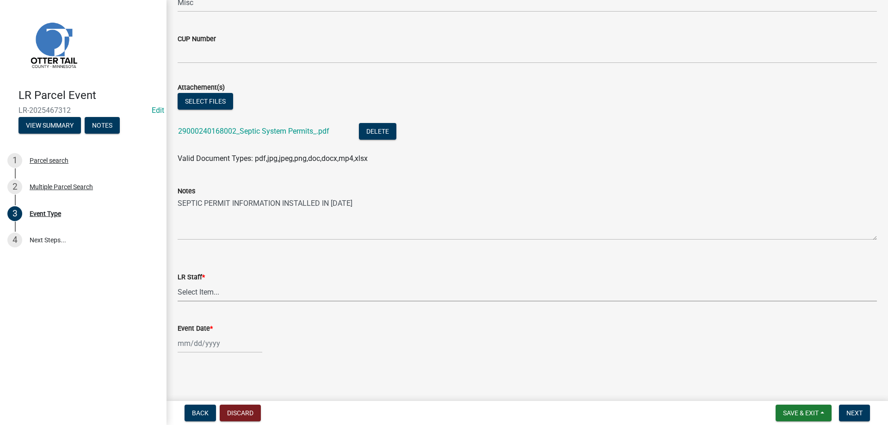
click at [178, 283] on select "Select Item... [PERSON_NAME] [PERSON_NAME] [PERSON_NAME] [PERSON_NAME] [PERSON_…" at bounding box center [527, 292] width 699 height 19
click option "[PERSON_NAME]" at bounding box center [0, 0] width 0 height 0
select select "b4c12476-3918-4c31-b34d-126d47b866fd"
click at [197, 345] on input "Event Date *" at bounding box center [220, 343] width 85 height 19
select select "8"
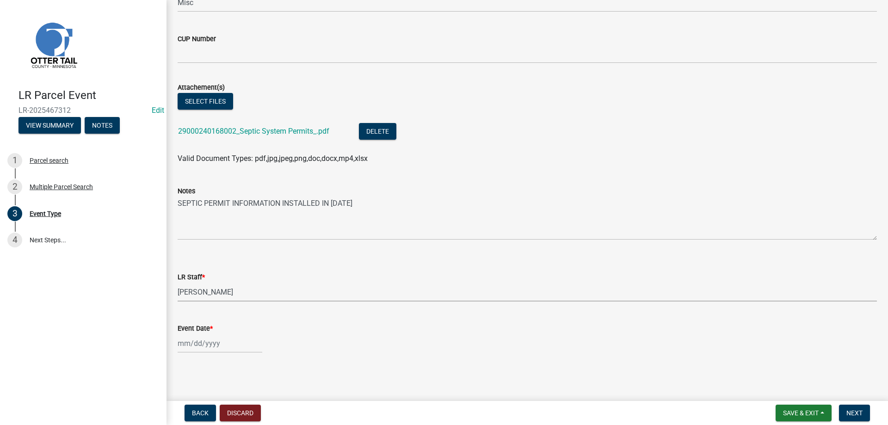
select select "2025"
click at [230, 297] on div "21" at bounding box center [231, 294] width 15 height 15
type input "[DATE]"
click at [860, 415] on span "Next" at bounding box center [854, 412] width 16 height 7
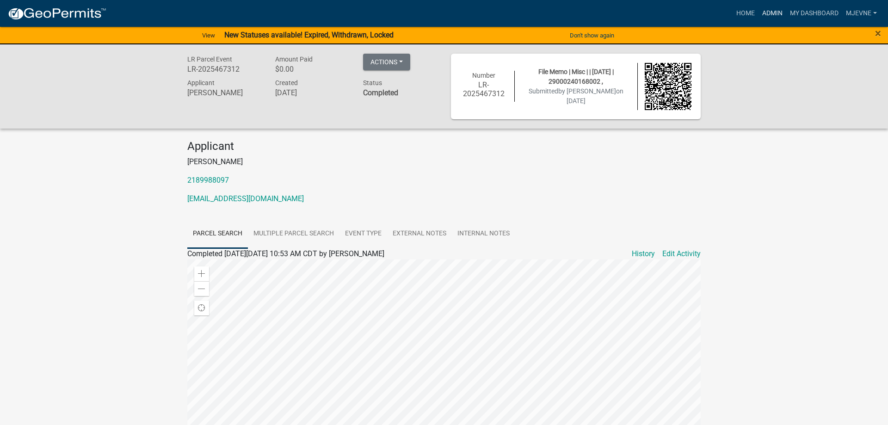
click at [771, 12] on link "Admin" at bounding box center [772, 14] width 28 height 18
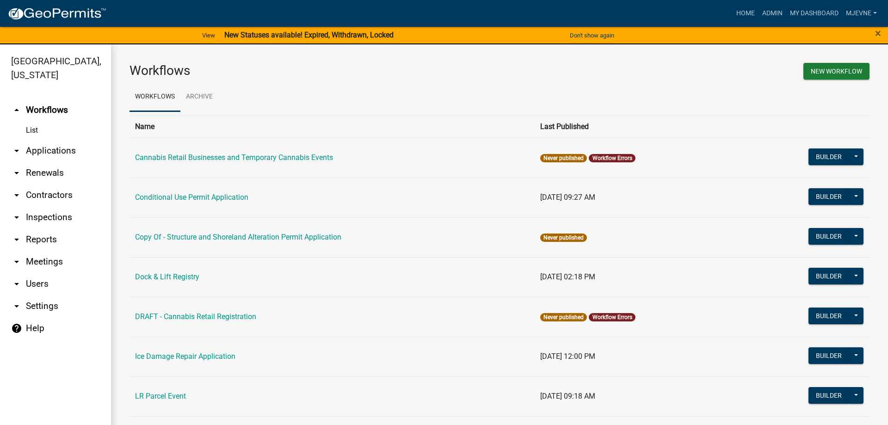
click at [65, 152] on link "arrow_drop_down Applications" at bounding box center [55, 151] width 111 height 22
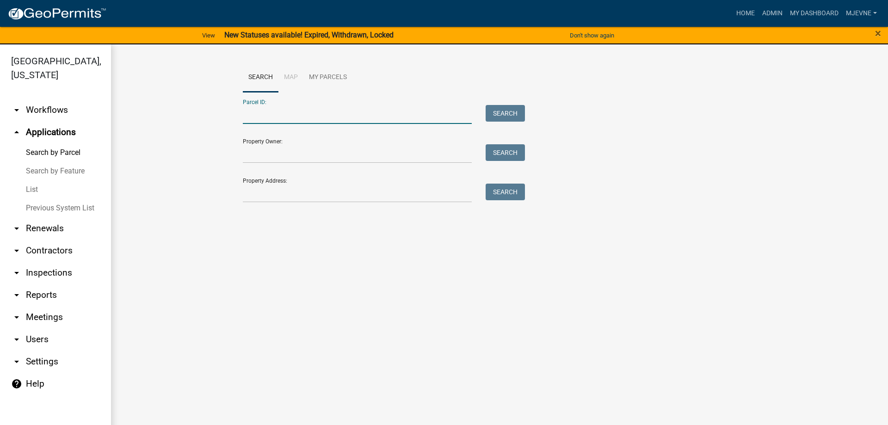
paste input "29000240168002"
type input "29000240168002"
click at [503, 120] on button "Search" at bounding box center [505, 113] width 39 height 17
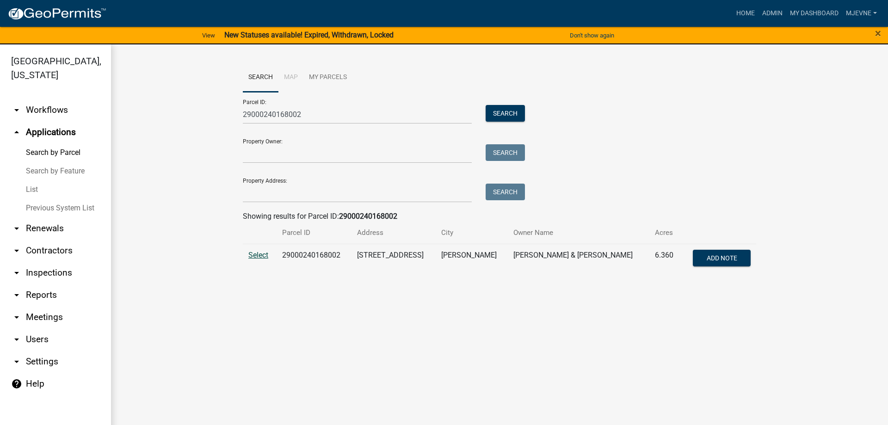
click at [259, 256] on span "Select" at bounding box center [258, 255] width 20 height 9
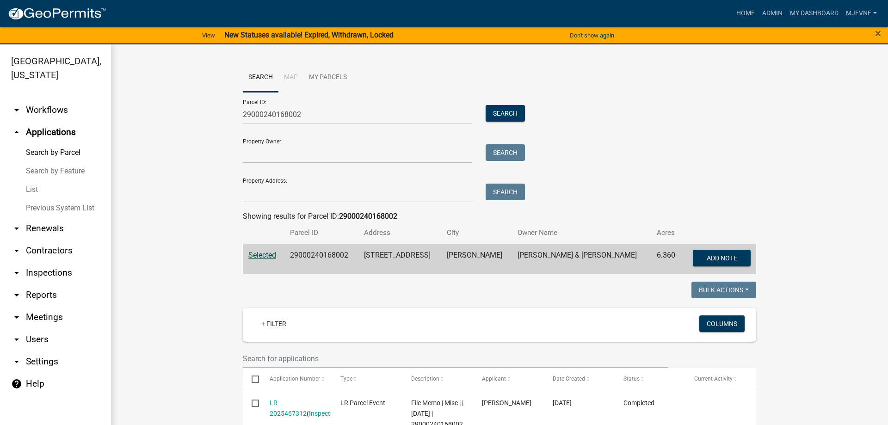
click at [152, 265] on wm-workflow-application-search-view "Search Map My Parcels Parcel ID: 29000240168002 Search Property Owner: Search P…" at bounding box center [499, 380] width 740 height 635
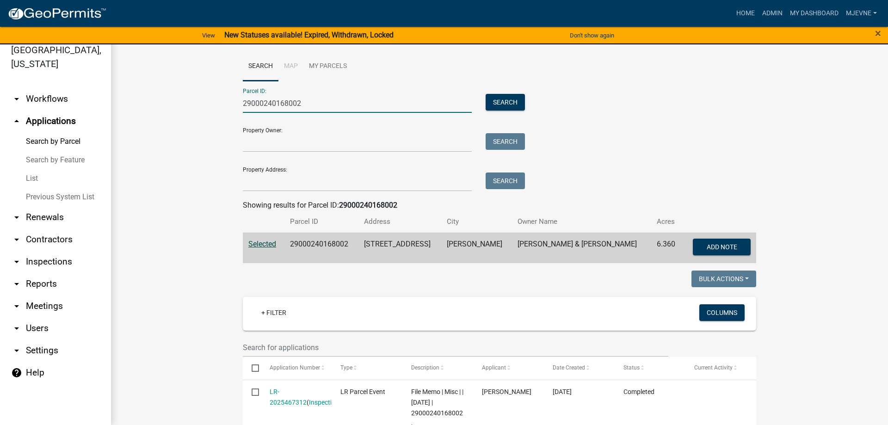
drag, startPoint x: 314, startPoint y: 109, endPoint x: 183, endPoint y: 118, distance: 131.2
click at [243, 113] on input "29000240168002" at bounding box center [357, 103] width 229 height 19
click at [260, 184] on input "Property Address:" at bounding box center [357, 181] width 229 height 19
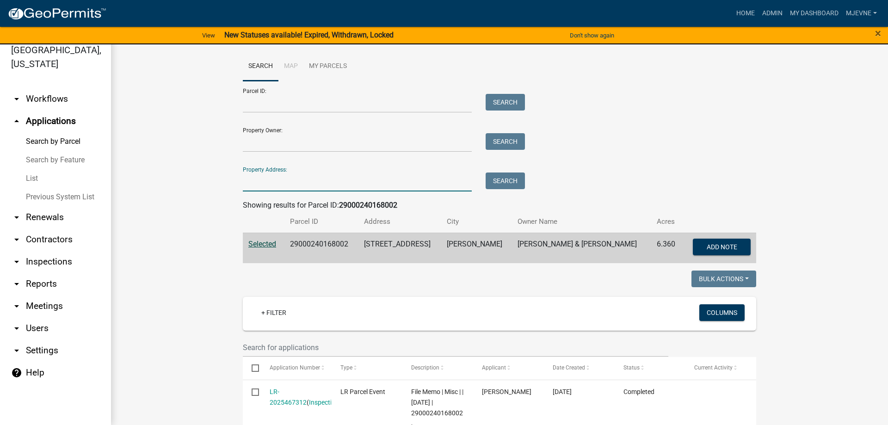
click at [55, 99] on link "arrow_drop_down Workflows" at bounding box center [55, 99] width 111 height 22
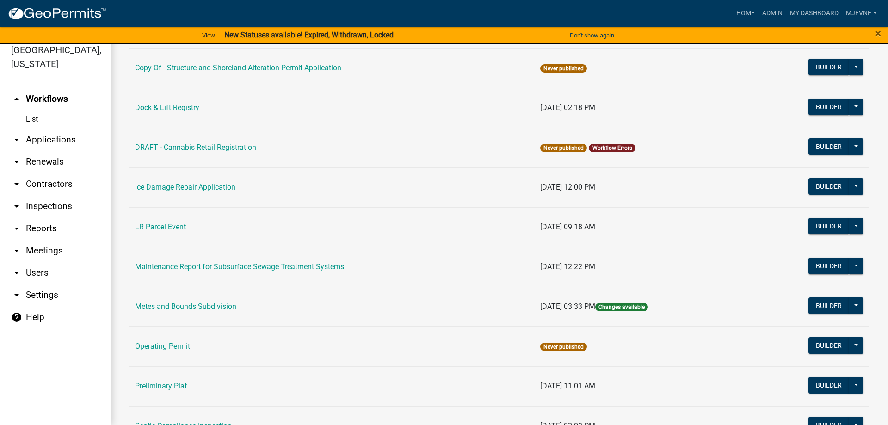
scroll to position [369, 0]
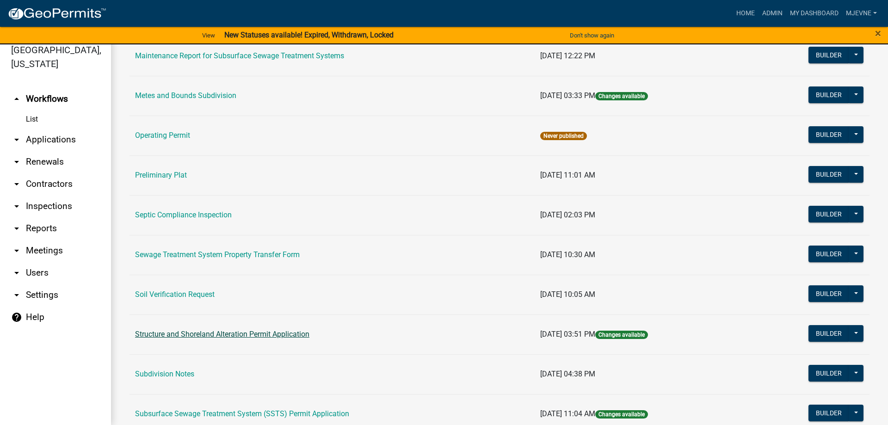
click at [198, 331] on link "Structure and Shoreland Alteration Permit Application" at bounding box center [222, 334] width 174 height 9
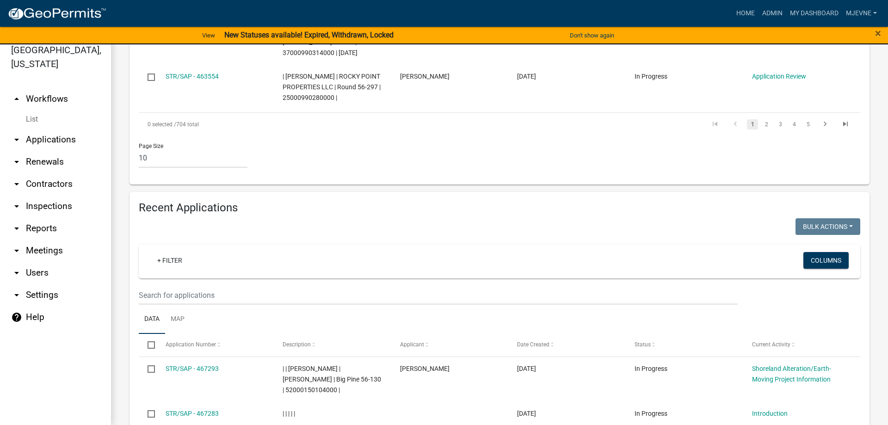
scroll to position [843, 0]
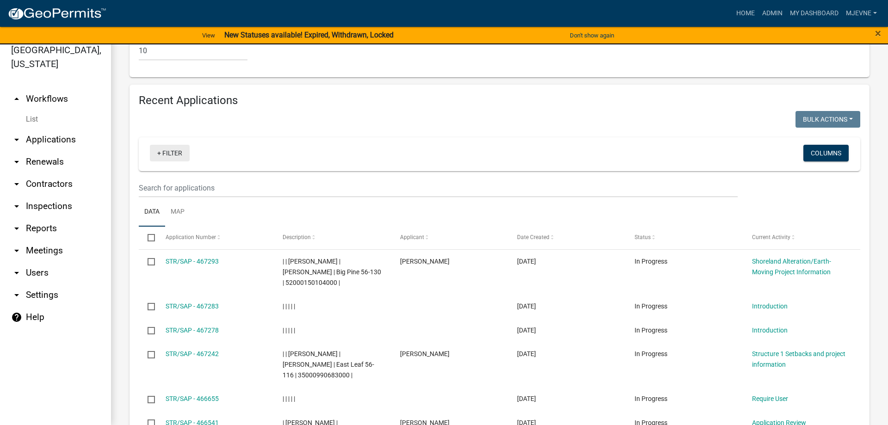
click at [169, 145] on link "+ Filter" at bounding box center [170, 153] width 40 height 17
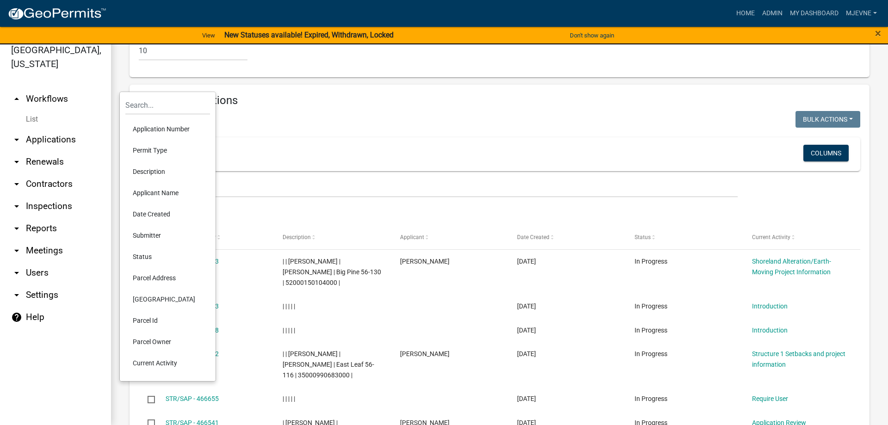
click at [148, 195] on li "Applicant Name" at bounding box center [167, 192] width 85 height 21
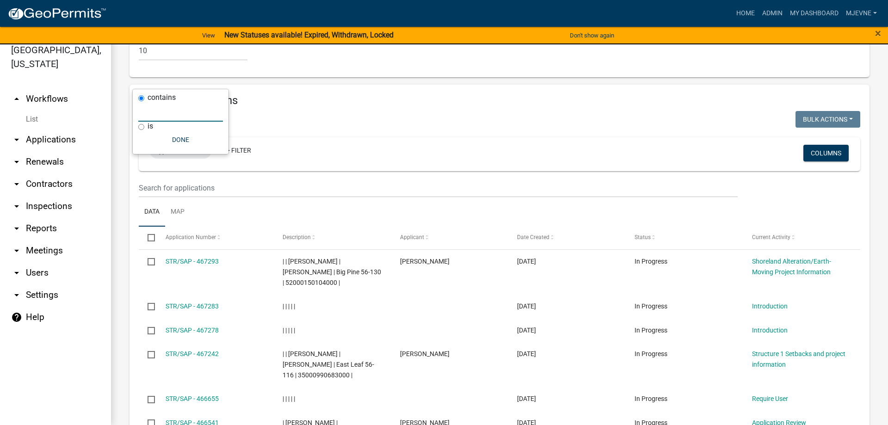
click at [159, 117] on input "text" at bounding box center [180, 112] width 85 height 19
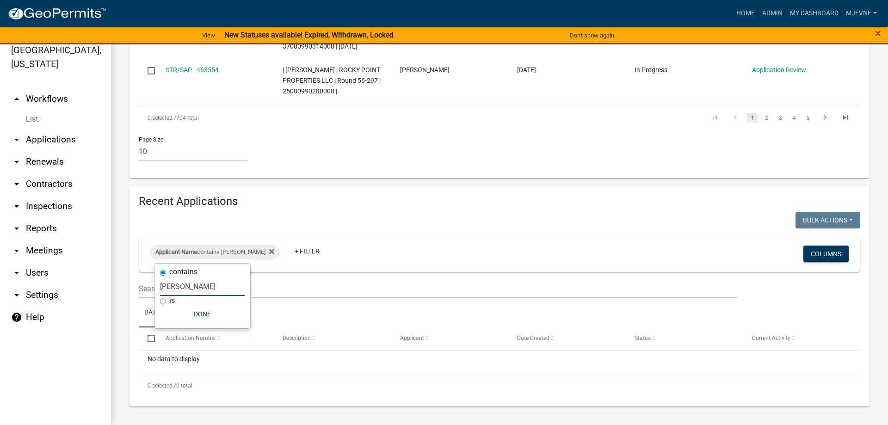
scroll to position [669, 0]
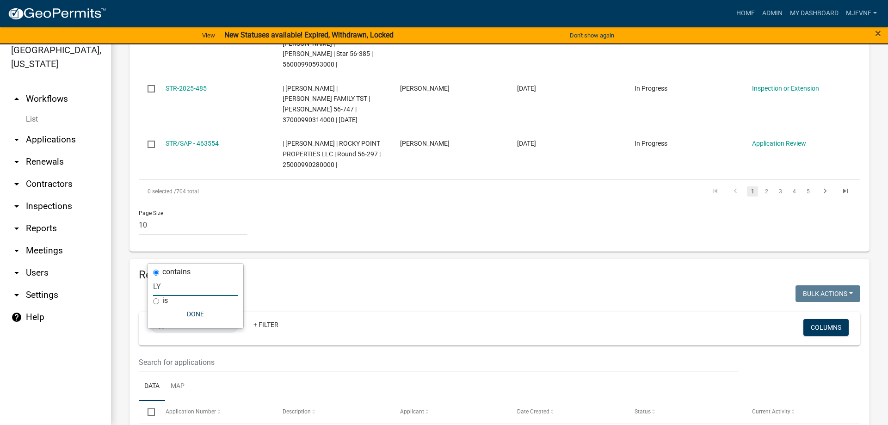
type input "L"
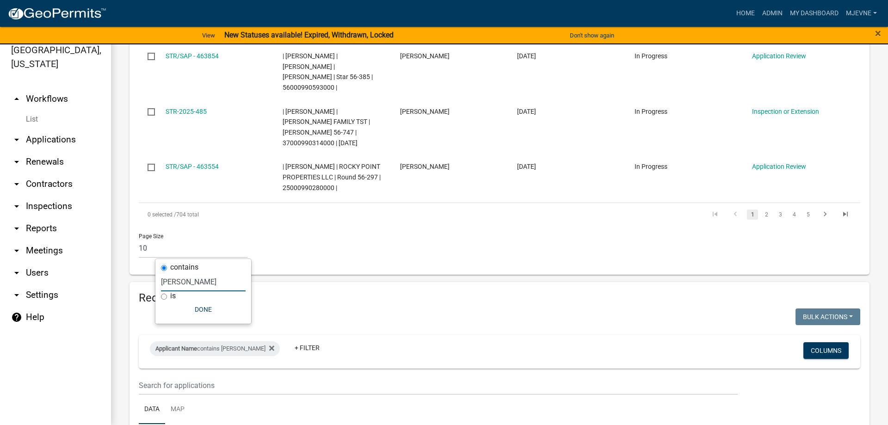
scroll to position [749, 0]
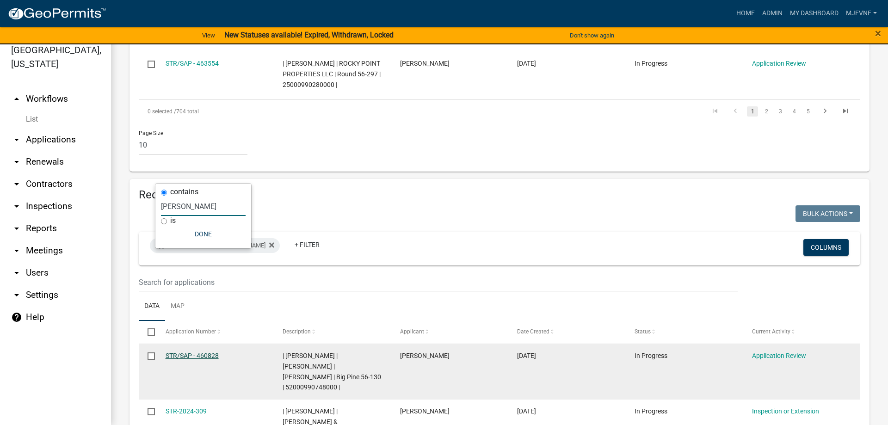
type input "GLENN"
click at [185, 352] on link "STR/SAP - 460828" at bounding box center [192, 355] width 53 height 7
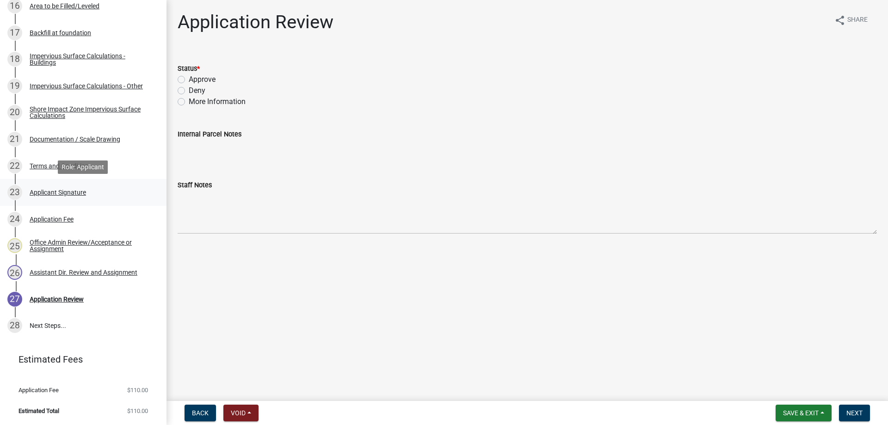
scroll to position [316, 0]
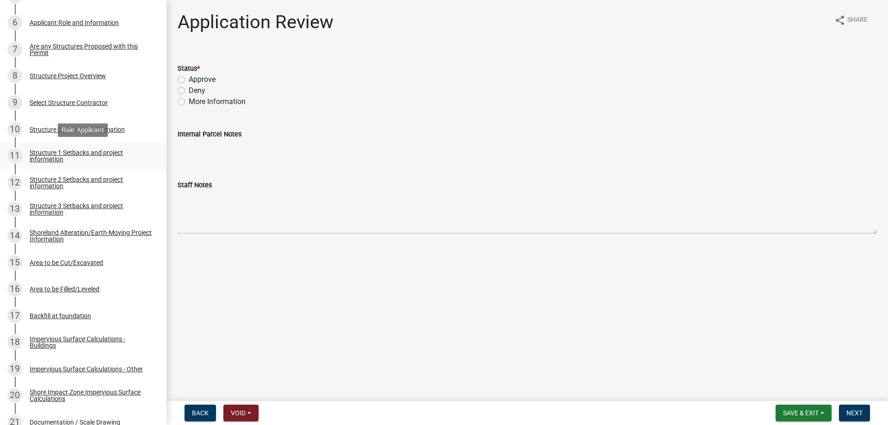
click at [72, 153] on div "Structure 1 Setbacks and project information" at bounding box center [91, 155] width 122 height 13
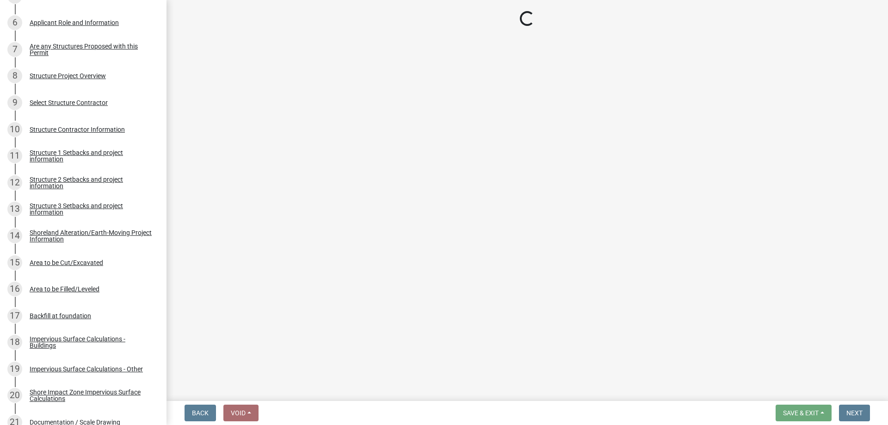
select select "c185e313-3403-4239-bd61-bb563c58a77a"
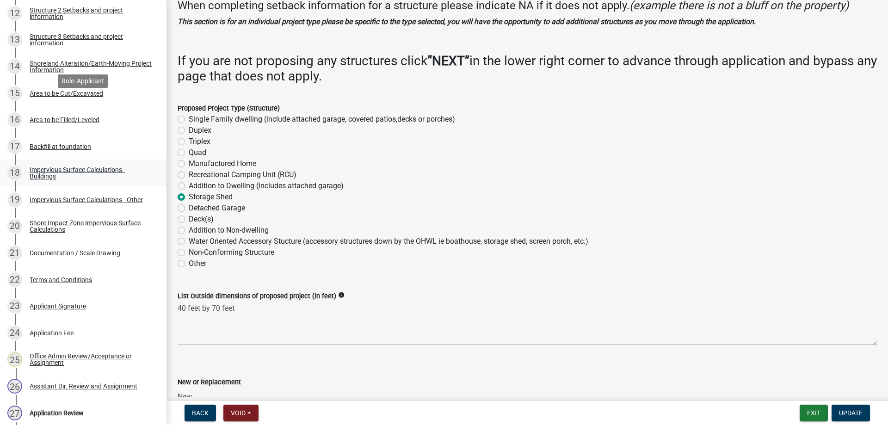
scroll to position [552, 0]
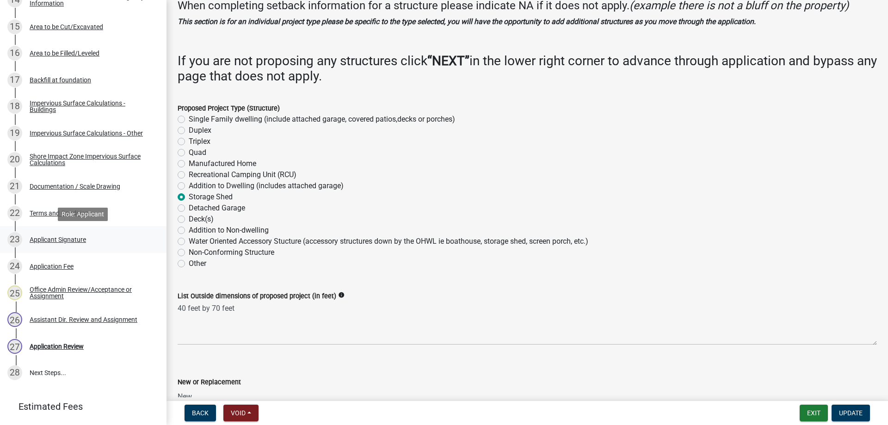
click at [72, 240] on div "Applicant Signature" at bounding box center [58, 239] width 56 height 6
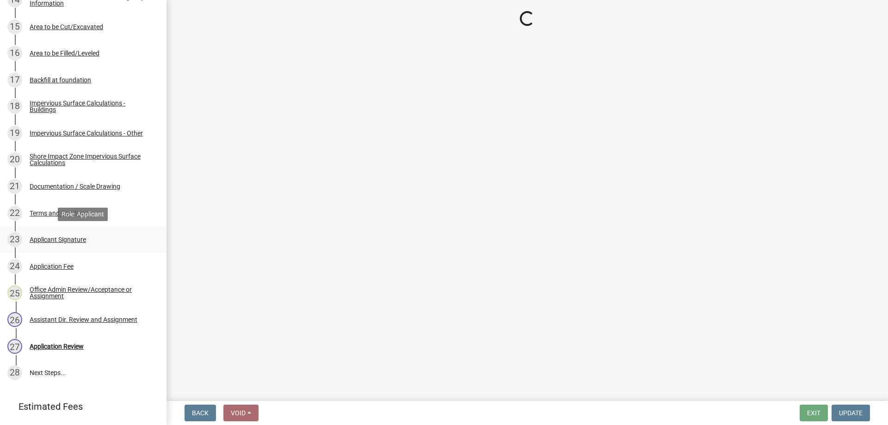
scroll to position [0, 0]
click at [46, 265] on div "Application Fee" at bounding box center [52, 266] width 44 height 6
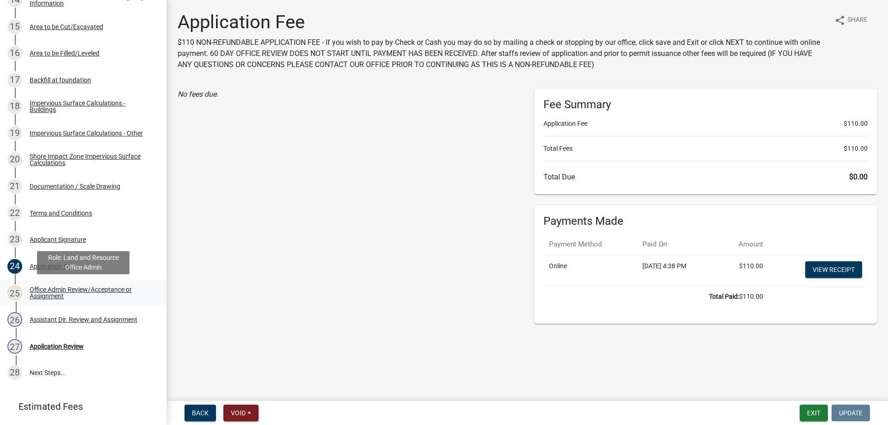
click at [41, 290] on div "Office Admin Review/Acceptance or Assignment" at bounding box center [91, 292] width 122 height 13
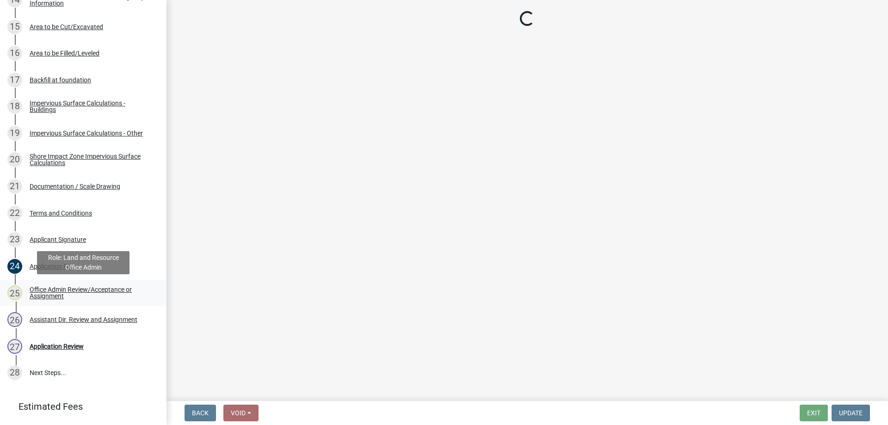
select select "587f38f5-c90e-4c12-9e10-d3e23909bbca"
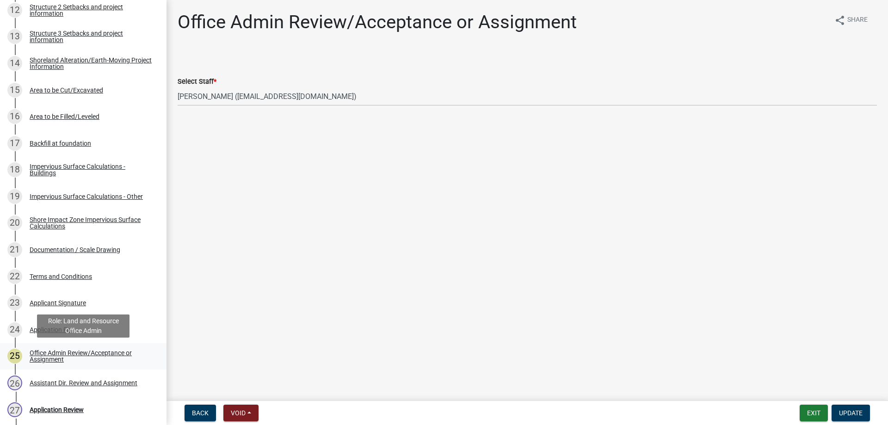
scroll to position [472, 0]
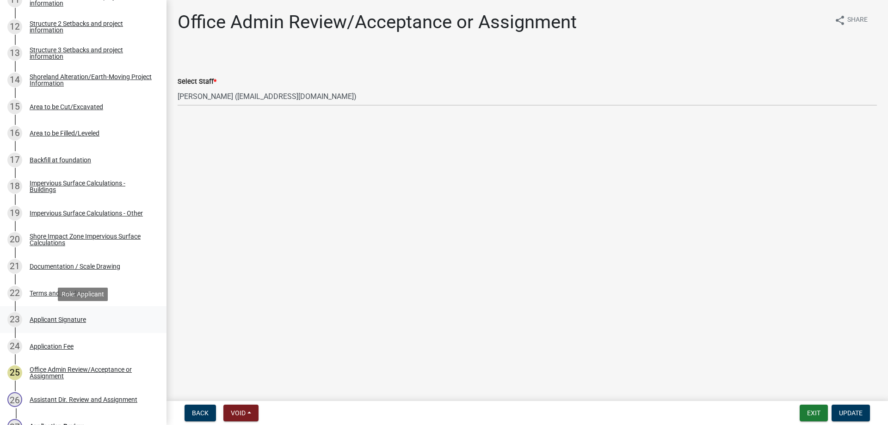
click at [45, 320] on div "Applicant Signature" at bounding box center [58, 319] width 56 height 6
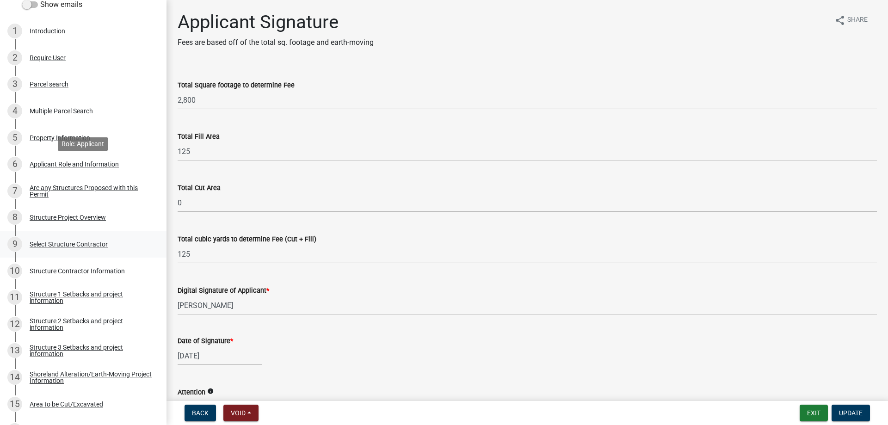
scroll to position [269, 0]
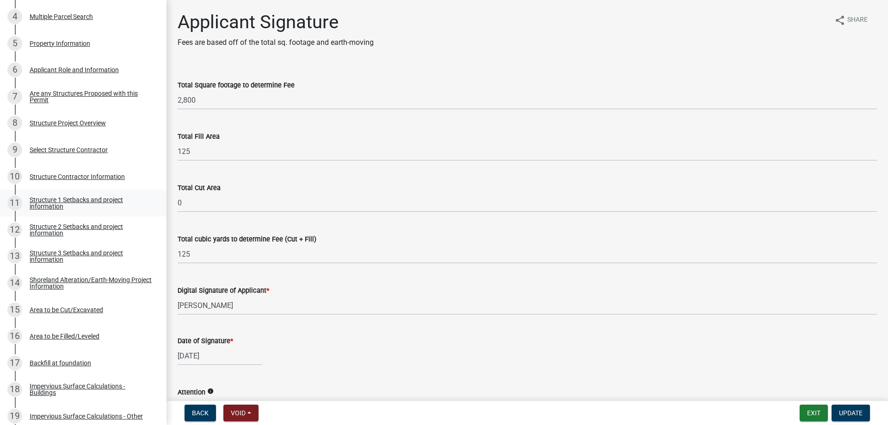
click at [55, 200] on div "Structure 1 Setbacks and project information" at bounding box center [91, 203] width 122 height 13
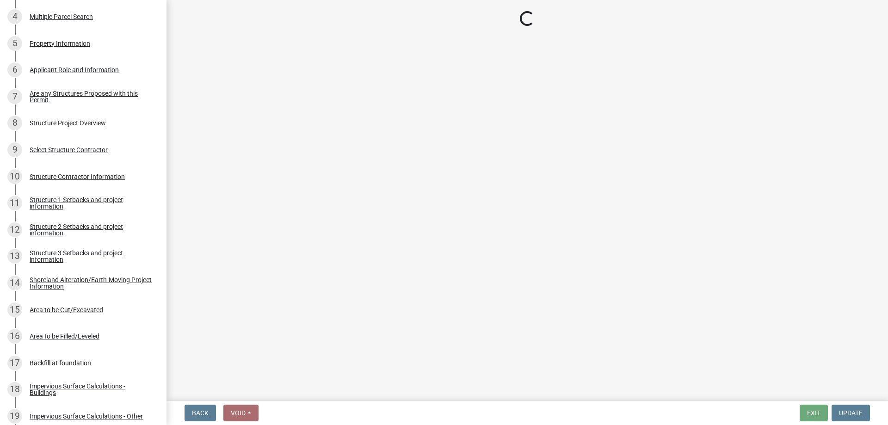
select select "c185e313-3403-4239-bd61-bb563c58a77a"
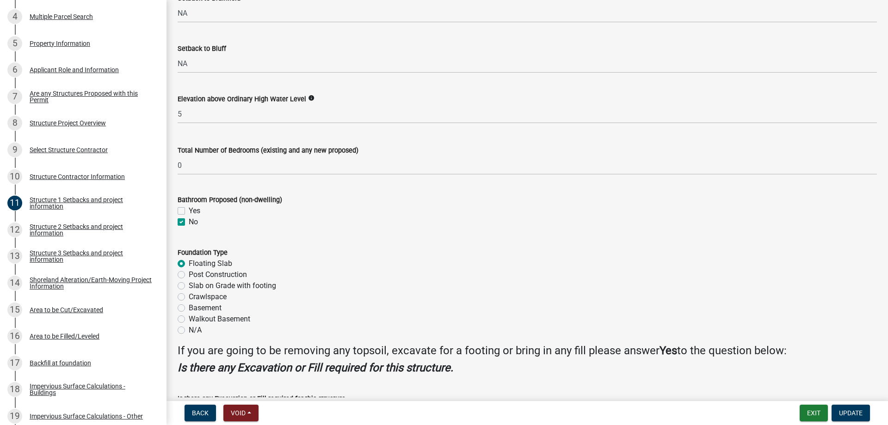
scroll to position [1045, 0]
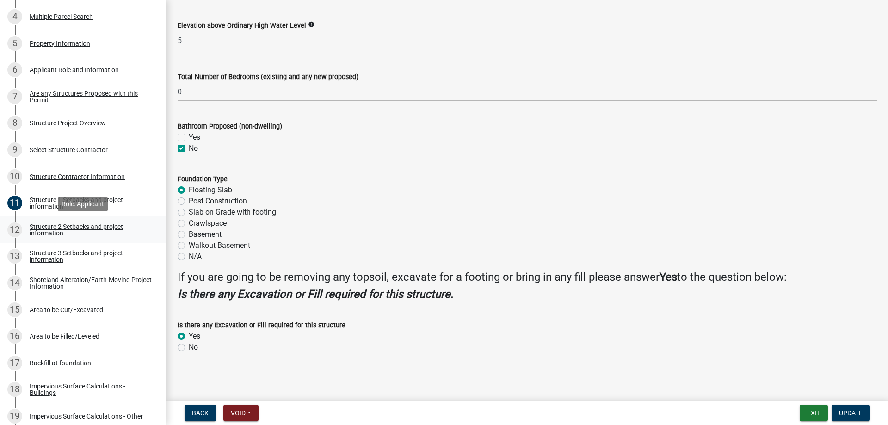
click at [50, 233] on div "Structure 2 Setbacks and project information" at bounding box center [91, 229] width 122 height 13
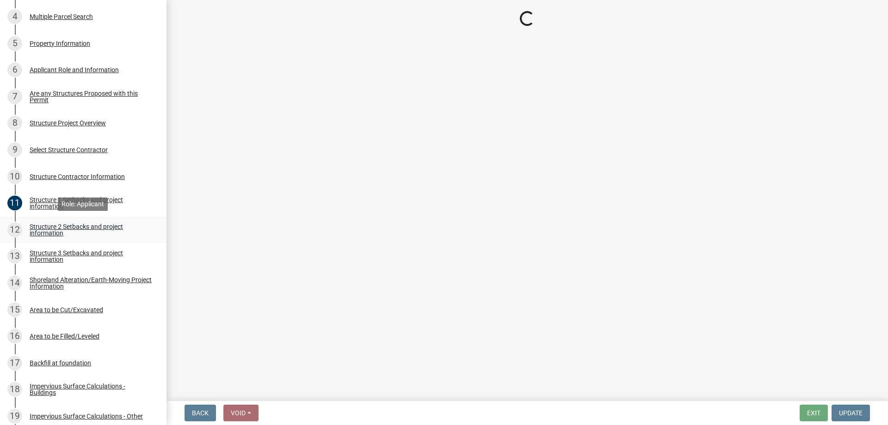
scroll to position [0, 0]
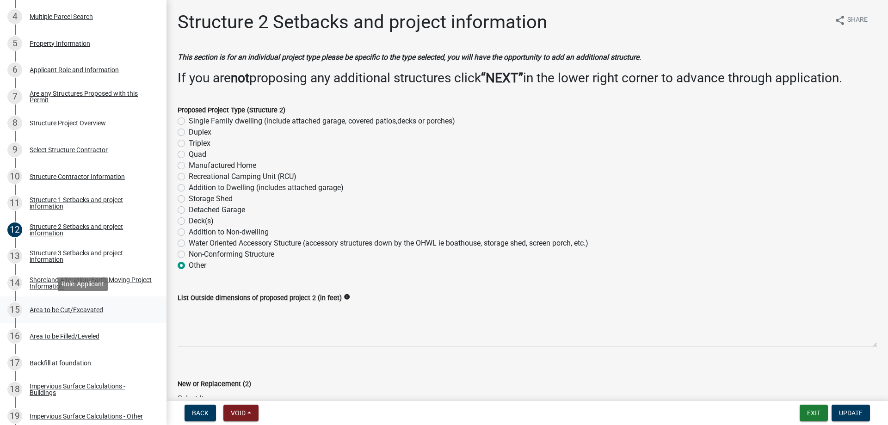
click at [70, 309] on div "Area to be Cut/Excavated" at bounding box center [67, 310] width 74 height 6
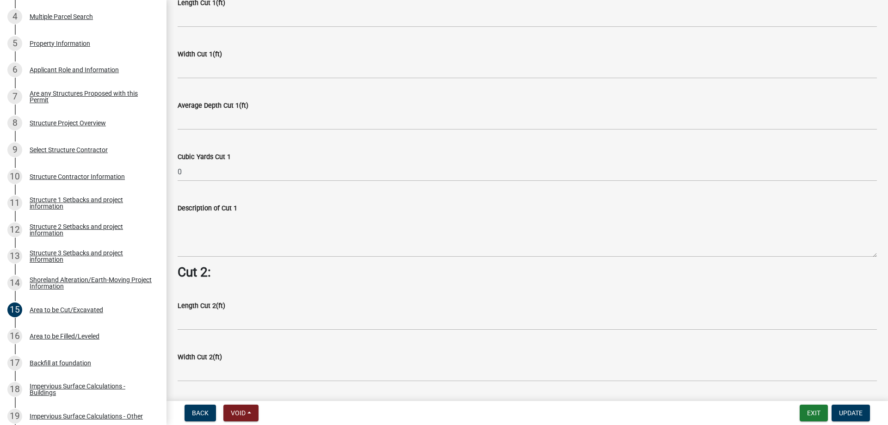
scroll to position [896, 0]
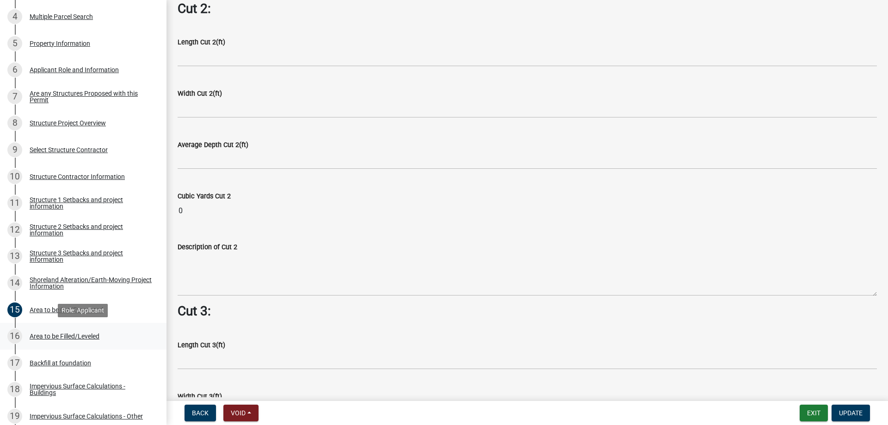
click at [58, 337] on div "Area to be Filled/Leveled" at bounding box center [65, 336] width 70 height 6
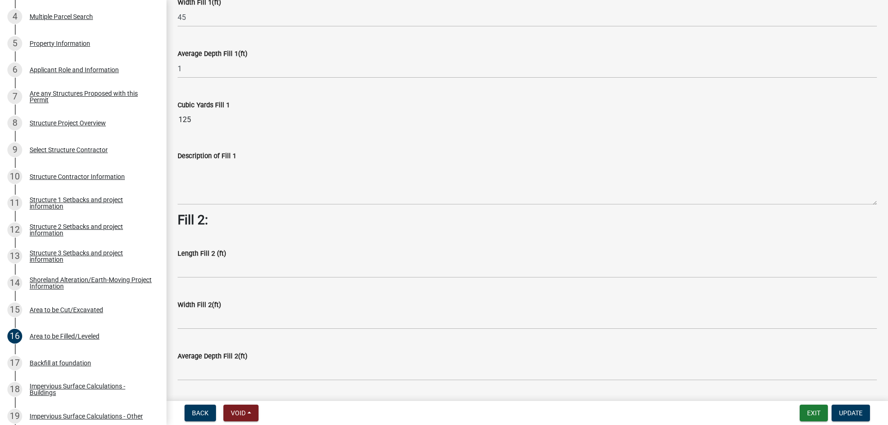
scroll to position [158, 0]
click at [51, 364] on div "Backfill at foundation" at bounding box center [61, 363] width 62 height 6
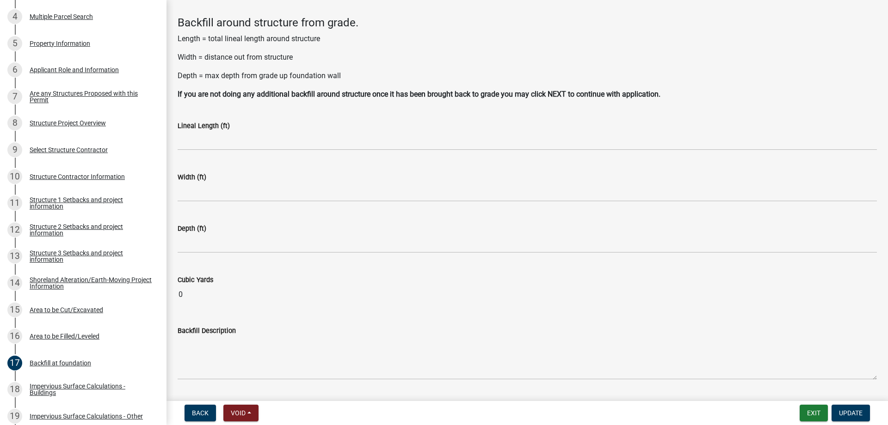
scroll to position [62, 0]
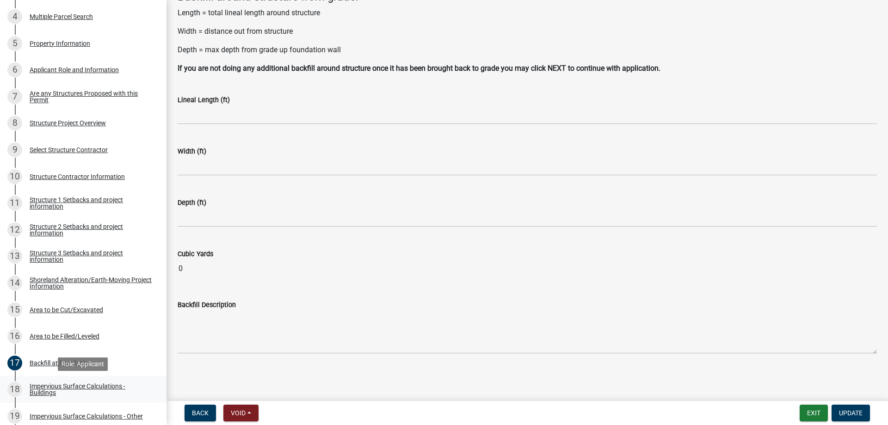
click at [45, 389] on div "Impervious Surface Calculations - Buildings" at bounding box center [91, 389] width 122 height 13
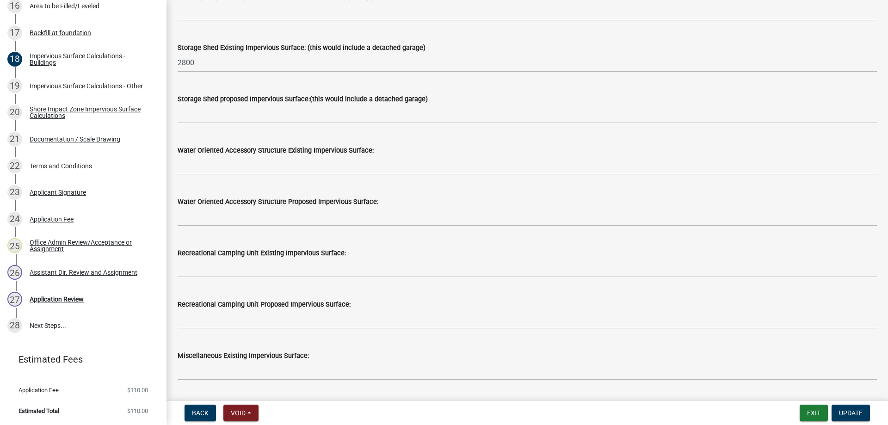
scroll to position [0, 0]
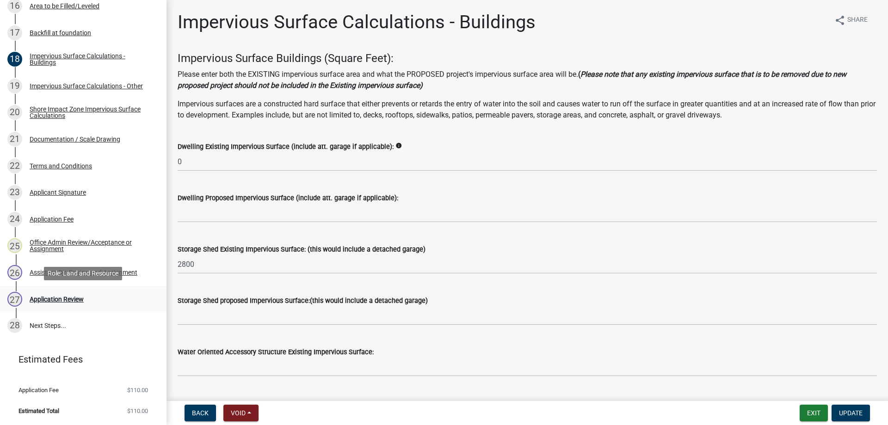
click at [45, 301] on div "Application Review" at bounding box center [57, 299] width 54 height 6
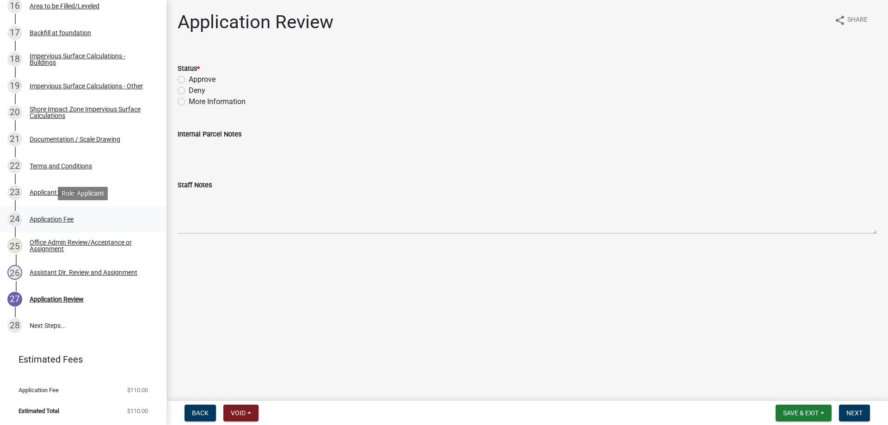
click at [46, 217] on div "Application Fee" at bounding box center [52, 219] width 44 height 6
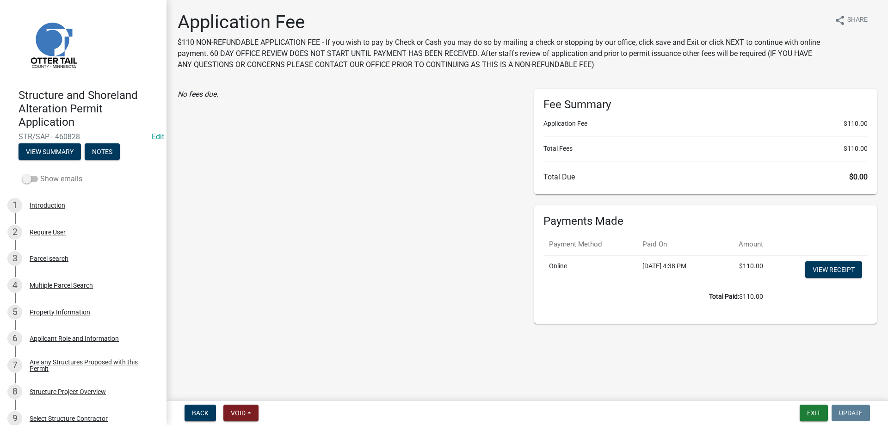
click at [33, 179] on span at bounding box center [30, 179] width 16 height 6
click at [40, 173] on input "Show emails" at bounding box center [40, 173] width 0 height 0
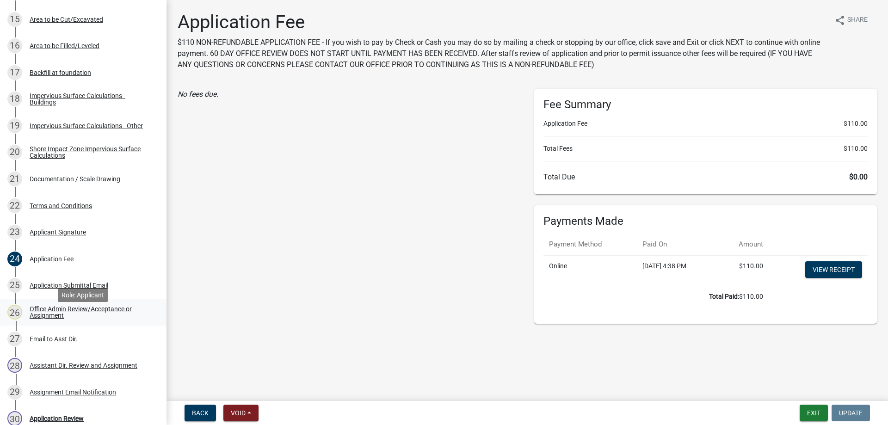
scroll to position [566, 0]
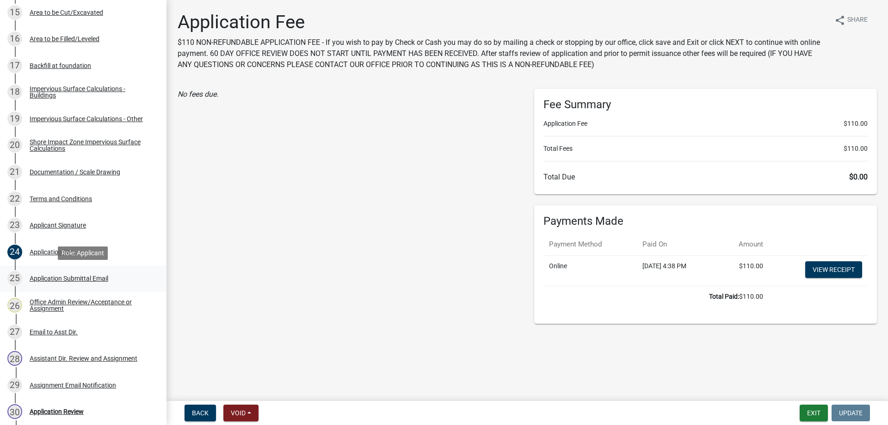
click at [82, 279] on div "Application Submittal Email" at bounding box center [69, 278] width 79 height 6
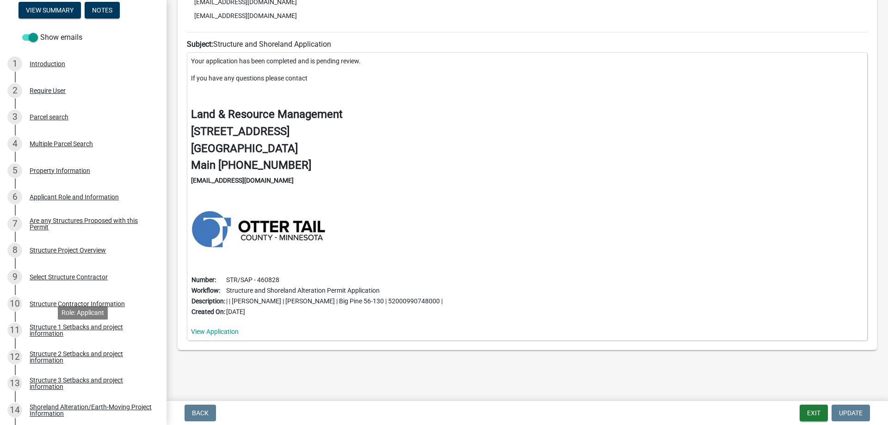
scroll to position [0, 0]
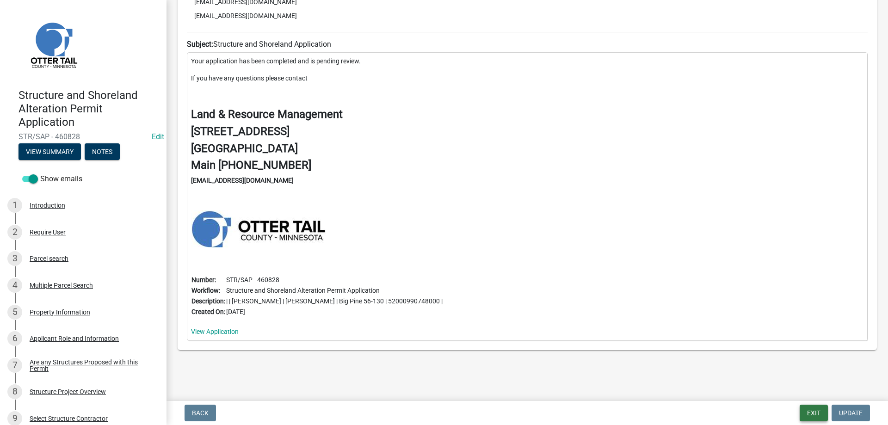
click at [816, 411] on button "Exit" at bounding box center [814, 413] width 28 height 17
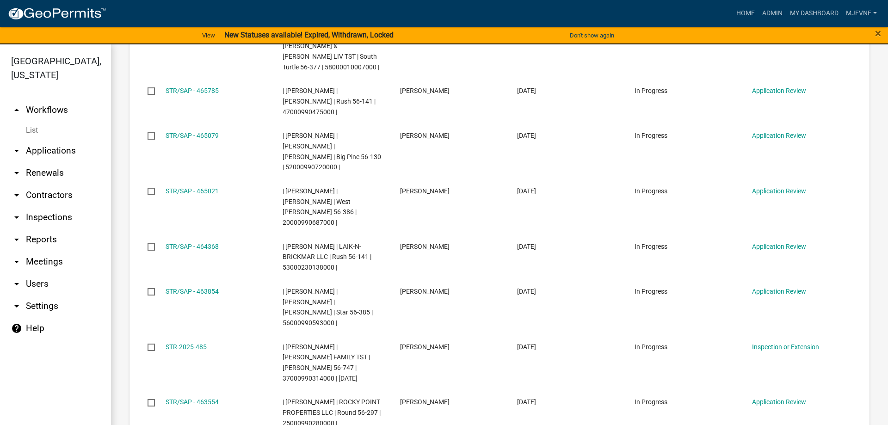
scroll to position [685, 0]
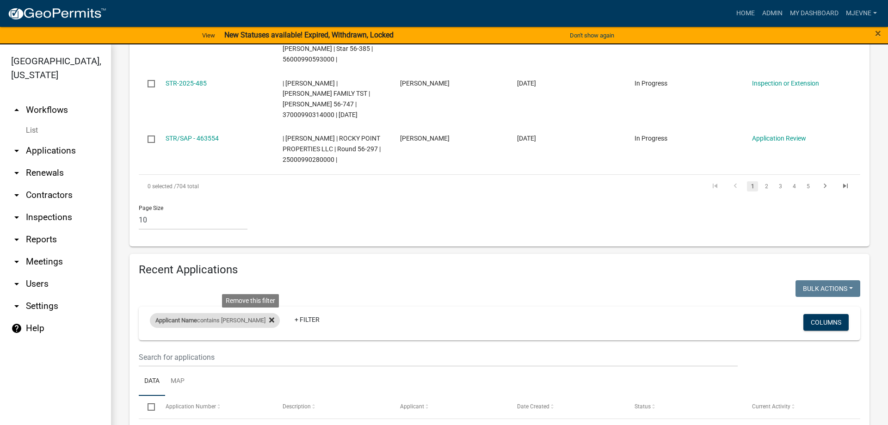
click at [269, 318] on icon at bounding box center [271, 320] width 5 height 5
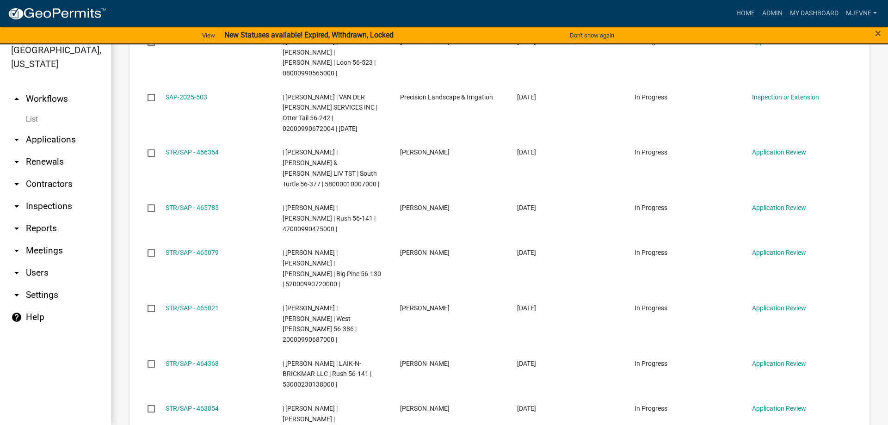
scroll to position [0, 0]
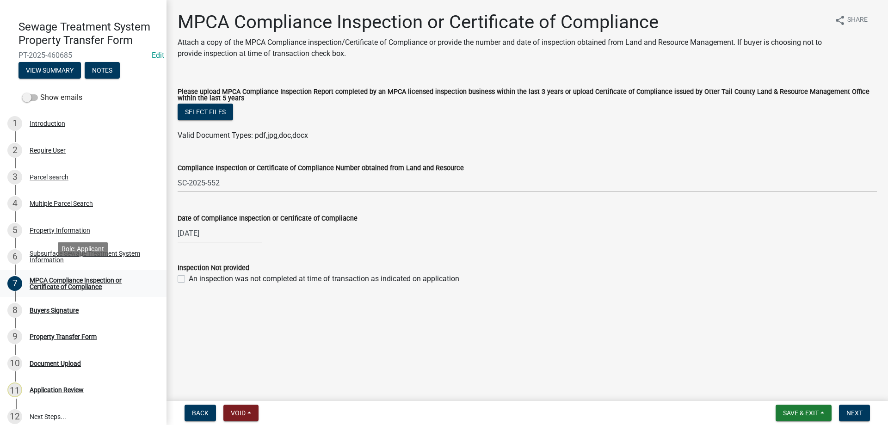
scroll to position [77, 0]
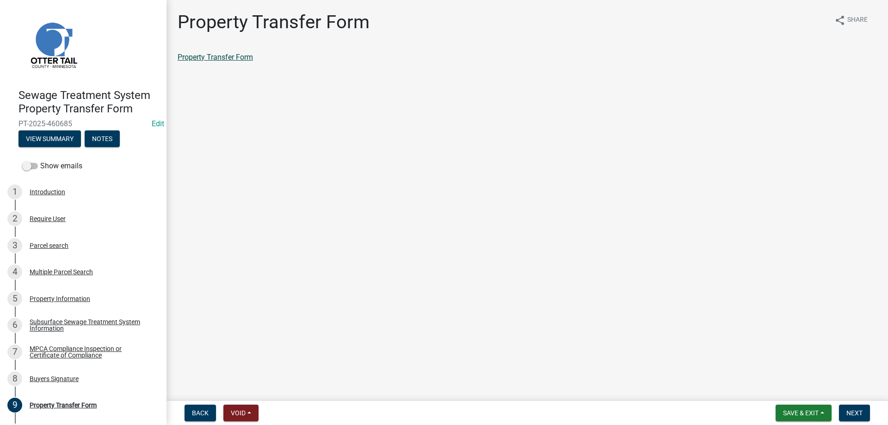
click at [220, 57] on link "Property Transfer Form" at bounding box center [215, 57] width 75 height 9
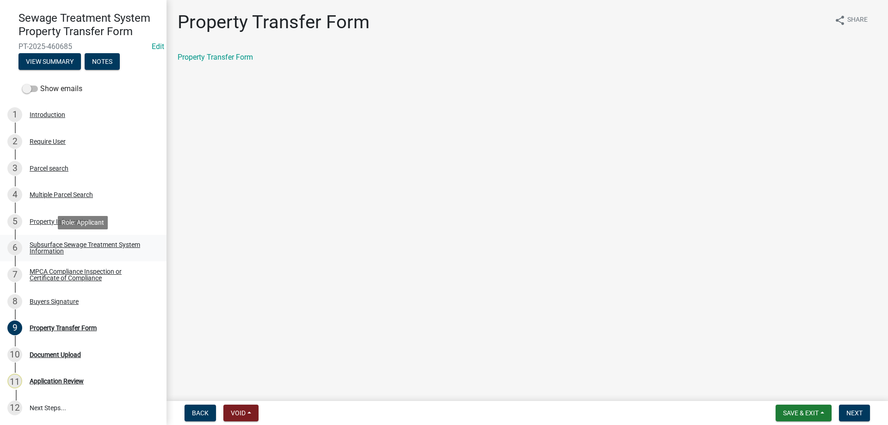
click at [45, 243] on div "Subsurface Sewage Treatment System Information" at bounding box center [91, 247] width 122 height 13
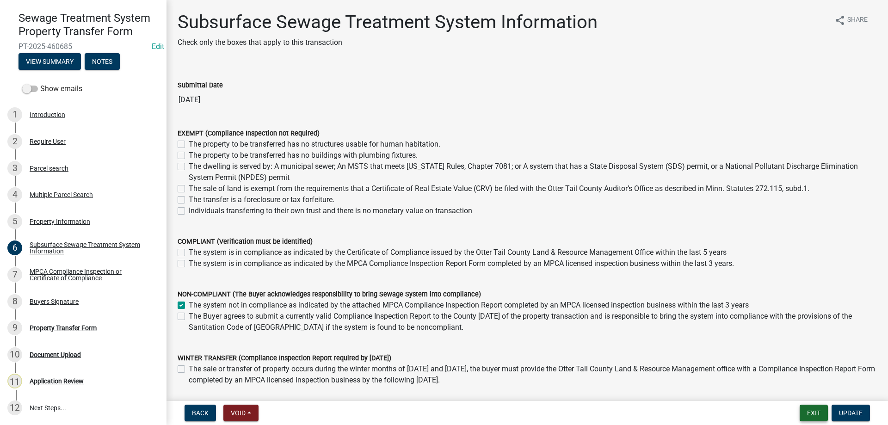
click at [813, 413] on button "Exit" at bounding box center [814, 413] width 28 height 17
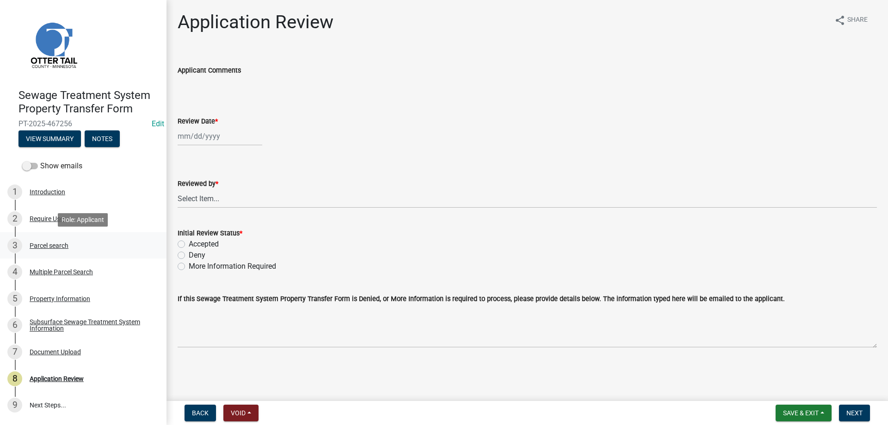
click at [47, 243] on div "Parcel search" at bounding box center [49, 245] width 39 height 6
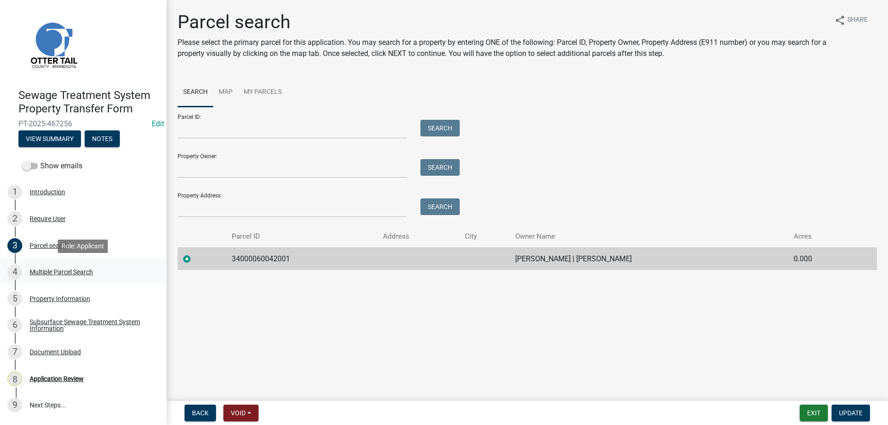
click at [53, 272] on div "Multiple Parcel Search" at bounding box center [61, 272] width 63 height 6
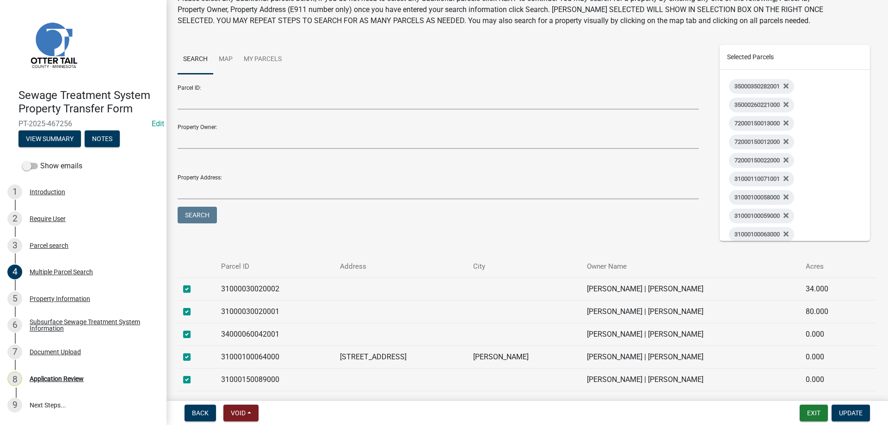
scroll to position [308, 0]
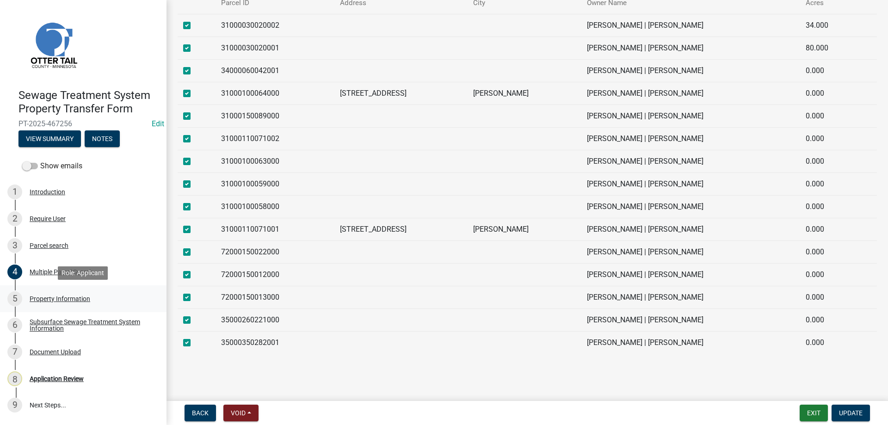
click at [65, 296] on div "Property Information" at bounding box center [60, 298] width 61 height 6
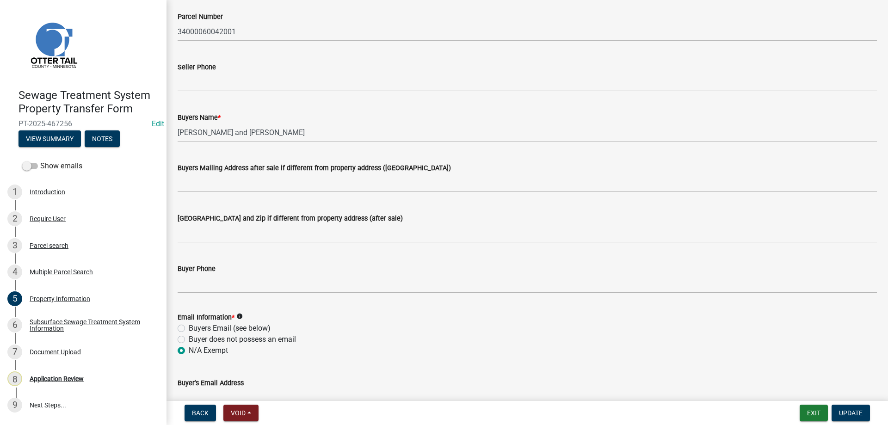
scroll to position [158, 0]
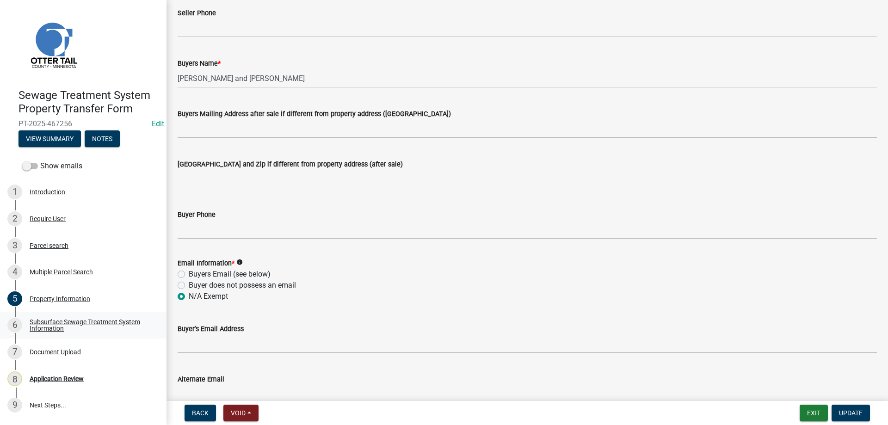
click at [39, 319] on div "Subsurface Sewage Treatment System Information" at bounding box center [91, 325] width 122 height 13
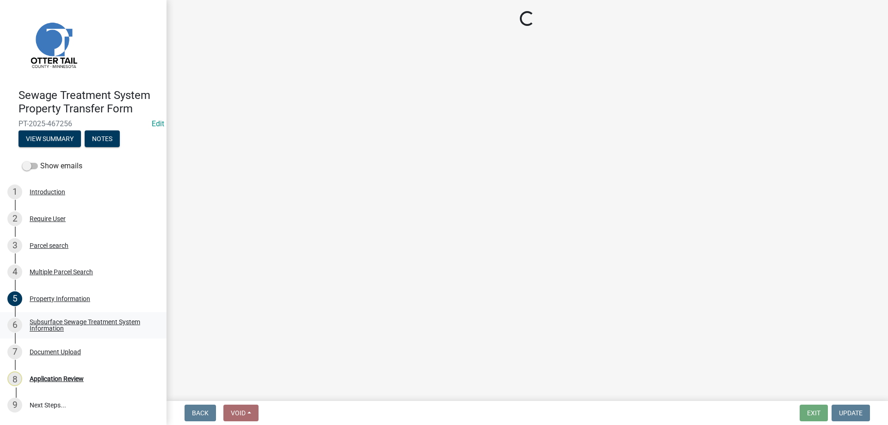
scroll to position [0, 0]
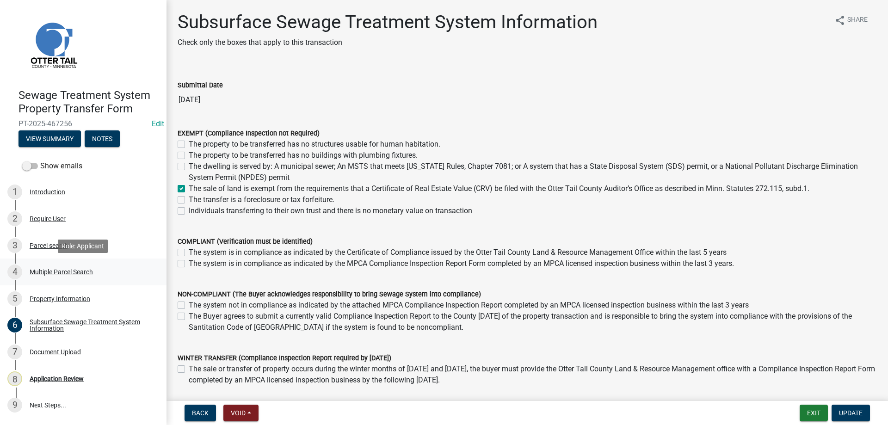
click at [46, 274] on div "Multiple Parcel Search" at bounding box center [61, 272] width 63 height 6
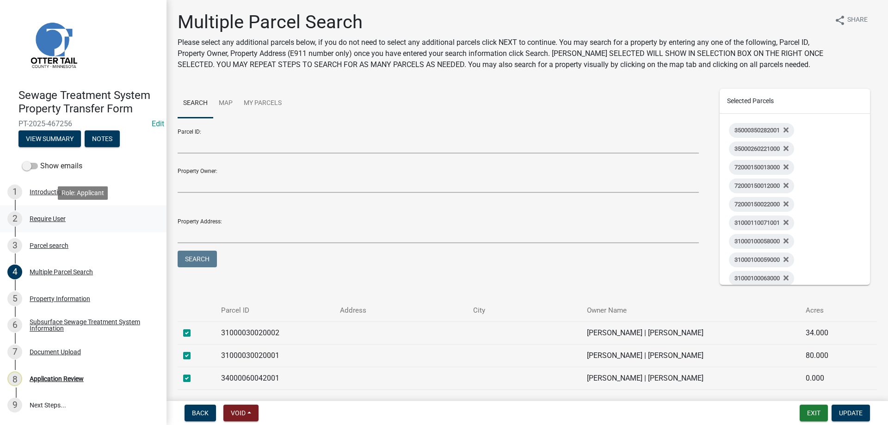
click at [42, 219] on div "Require User" at bounding box center [48, 218] width 36 height 6
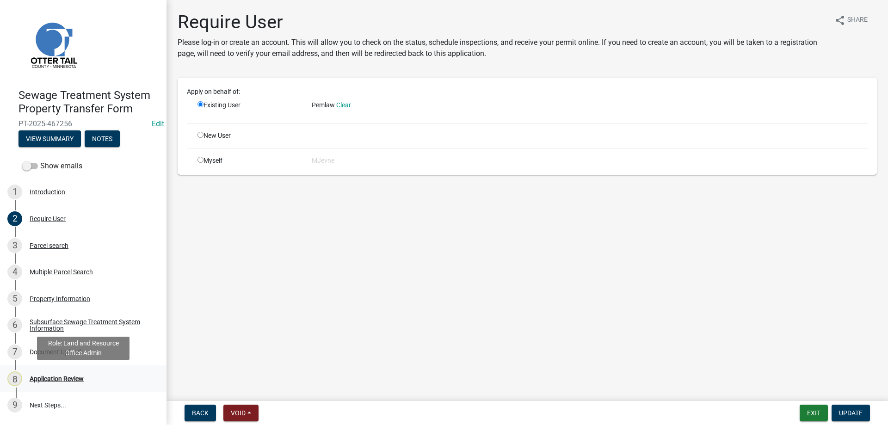
click at [41, 381] on div "Application Review" at bounding box center [57, 378] width 54 height 6
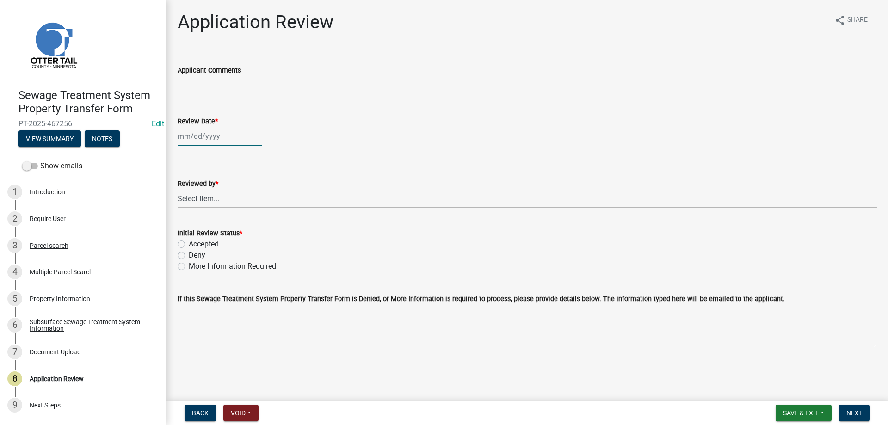
click at [197, 135] on input "Review Date *" at bounding box center [220, 136] width 85 height 19
select select "8"
select select "2025"
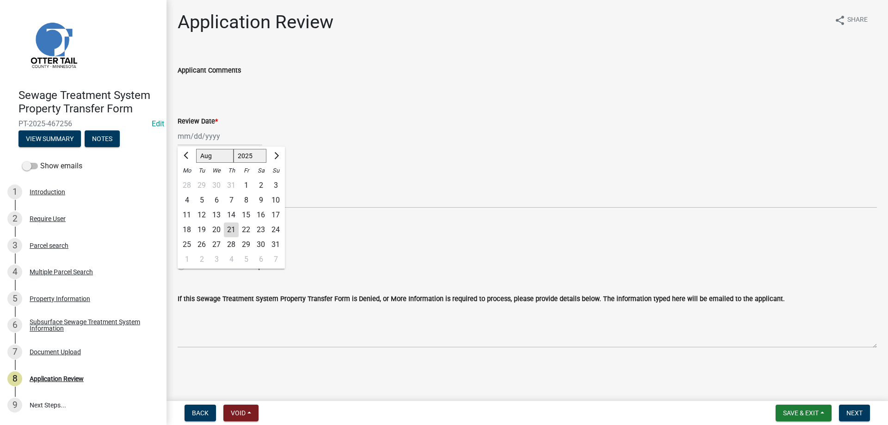
click at [233, 231] on div "21" at bounding box center [231, 229] width 15 height 15
type input "[DATE]"
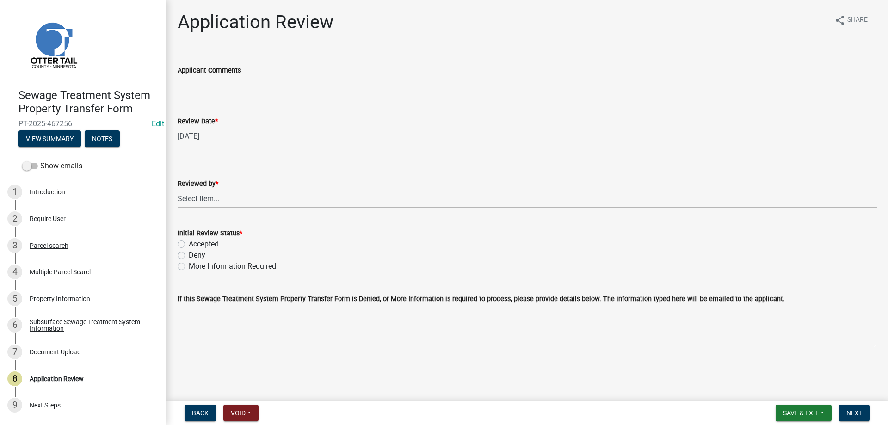
click at [178, 189] on select "Select Item... Alexis Newark Amy Busko Andrea Perales Brittany Tollefson Christ…" at bounding box center [527, 198] width 699 height 19
click option "Michelle Jevne" at bounding box center [0, 0] width 0 height 0
select select "b4c12476-3918-4c31-b34d-126d47b866fd"
click at [189, 245] on label "Accepted" at bounding box center [204, 244] width 30 height 11
click at [189, 245] on input "Accepted" at bounding box center [192, 242] width 6 height 6
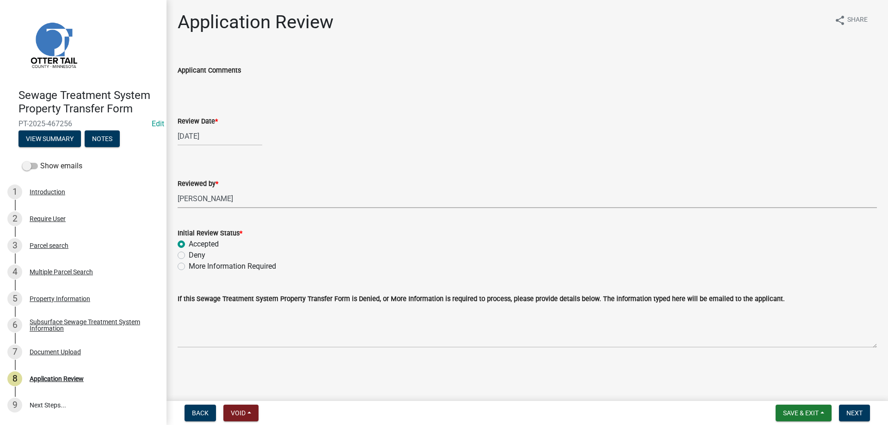
radio input "true"
click at [856, 414] on span "Next" at bounding box center [854, 412] width 16 height 7
click at [41, 243] on div "Parcel search" at bounding box center [49, 245] width 39 height 6
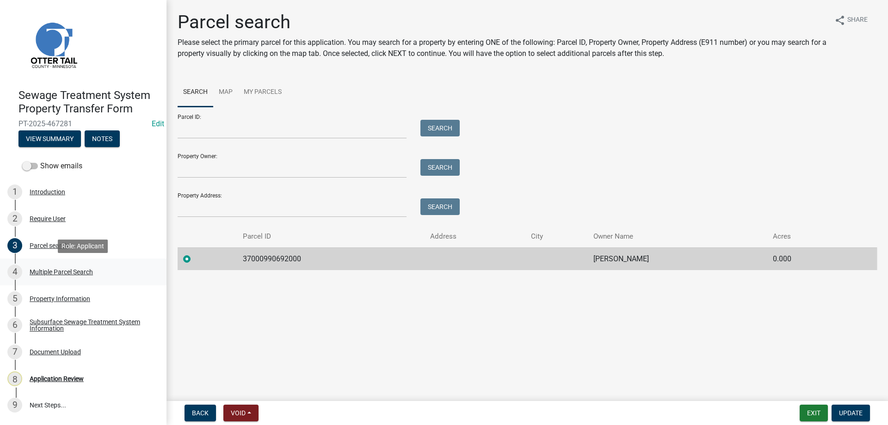
click at [44, 273] on div "Multiple Parcel Search" at bounding box center [61, 272] width 63 height 6
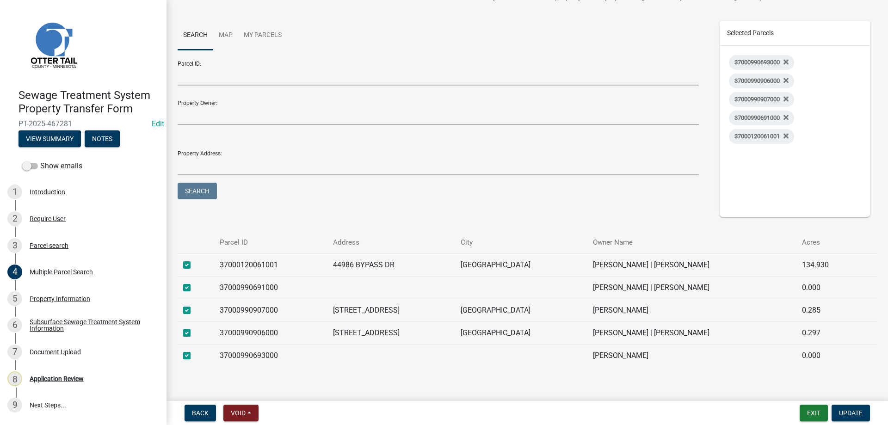
scroll to position [81, 0]
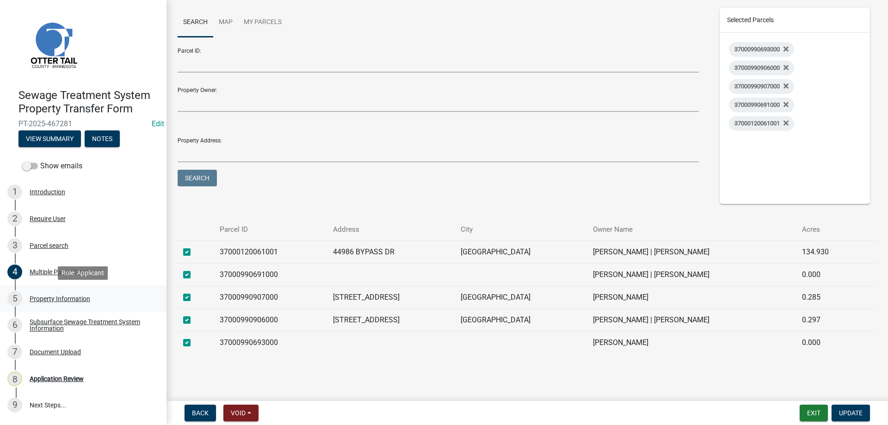
click at [36, 297] on div "Property Information" at bounding box center [60, 298] width 61 height 6
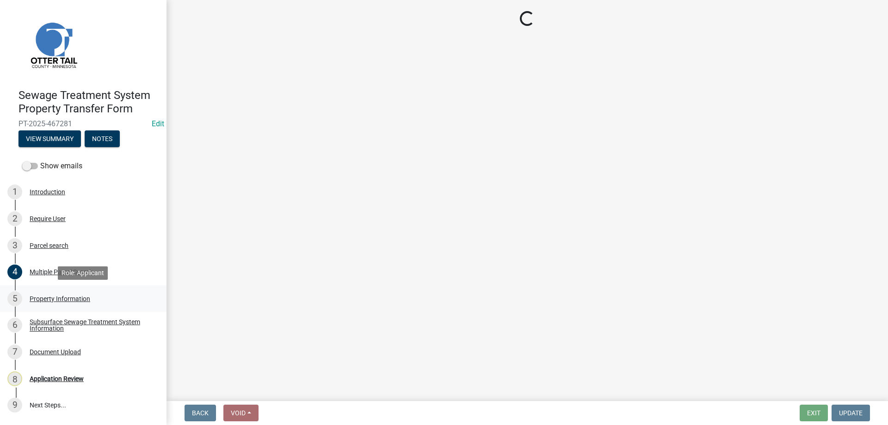
scroll to position [0, 0]
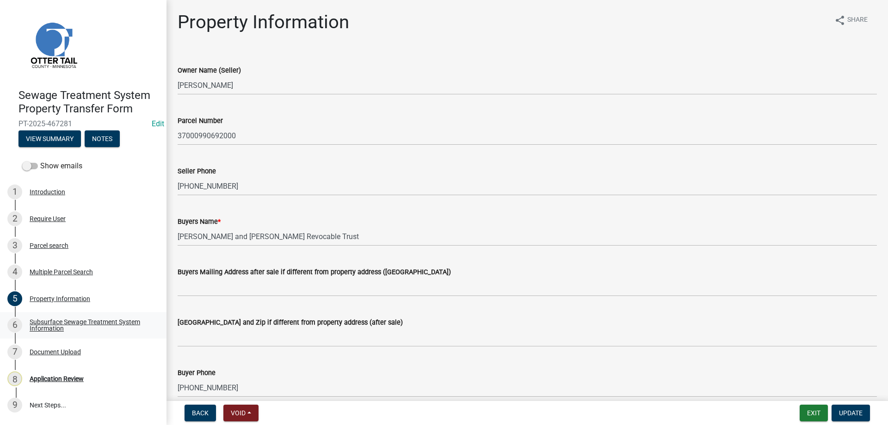
click at [45, 323] on div "Subsurface Sewage Treatment System Information" at bounding box center [91, 325] width 122 height 13
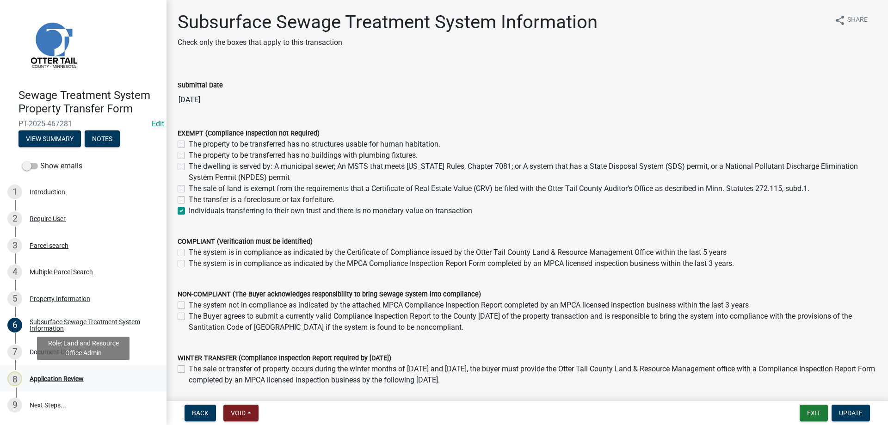
click at [45, 381] on div "Application Review" at bounding box center [57, 378] width 54 height 6
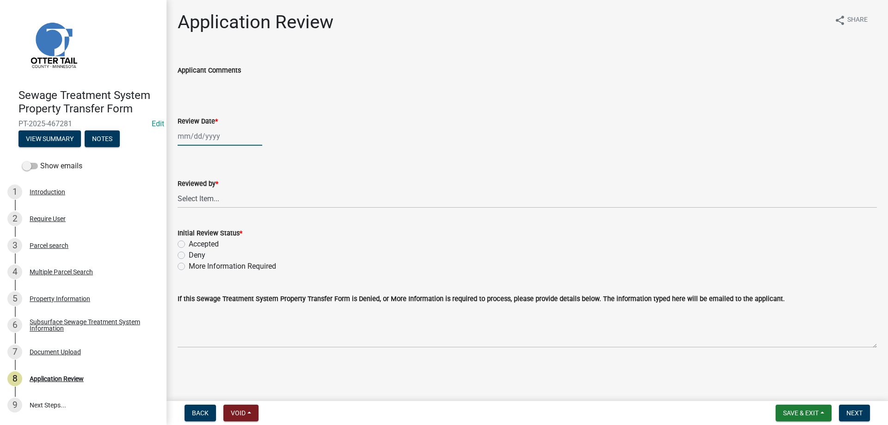
click at [189, 139] on input "Review Date *" at bounding box center [220, 136] width 85 height 19
select select "8"
select select "2025"
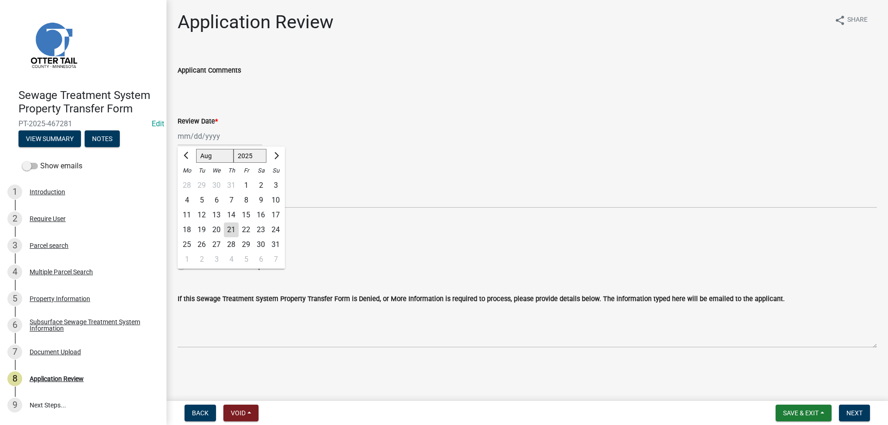
click at [233, 228] on div "21" at bounding box center [231, 229] width 15 height 15
type input "[DATE]"
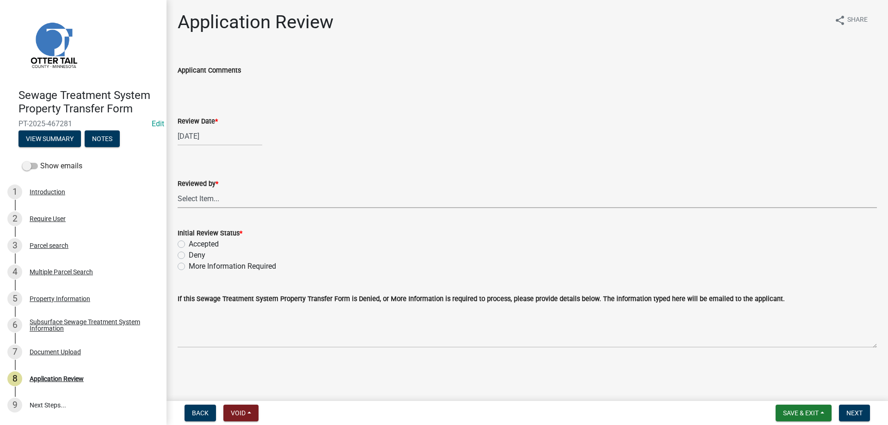
click at [178, 189] on select "Select Item... [PERSON_NAME] [PERSON_NAME] [PERSON_NAME] [PERSON_NAME] [PERSON_…" at bounding box center [527, 198] width 699 height 19
click option "[PERSON_NAME]" at bounding box center [0, 0] width 0 height 0
select select "b4c12476-3918-4c31-b34d-126d47b866fd"
click at [186, 242] on div "Accepted" at bounding box center [527, 244] width 699 height 11
click at [177, 244] on div "Initial Review Status * Accepted Deny More Information Required" at bounding box center [527, 243] width 713 height 55
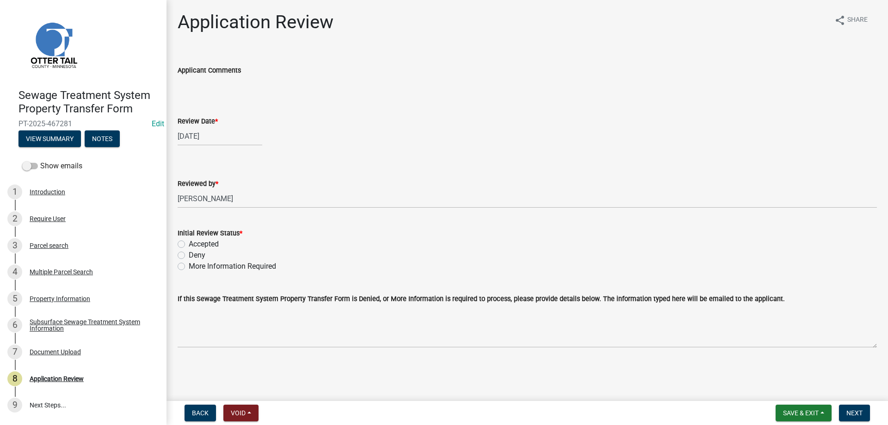
click at [176, 243] on div "Initial Review Status * Accepted Deny More Information Required" at bounding box center [527, 243] width 713 height 55
click at [189, 246] on label "Accepted" at bounding box center [204, 244] width 30 height 11
click at [189, 245] on input "Accepted" at bounding box center [192, 242] width 6 height 6
radio input "true"
click at [848, 412] on span "Next" at bounding box center [854, 412] width 16 height 7
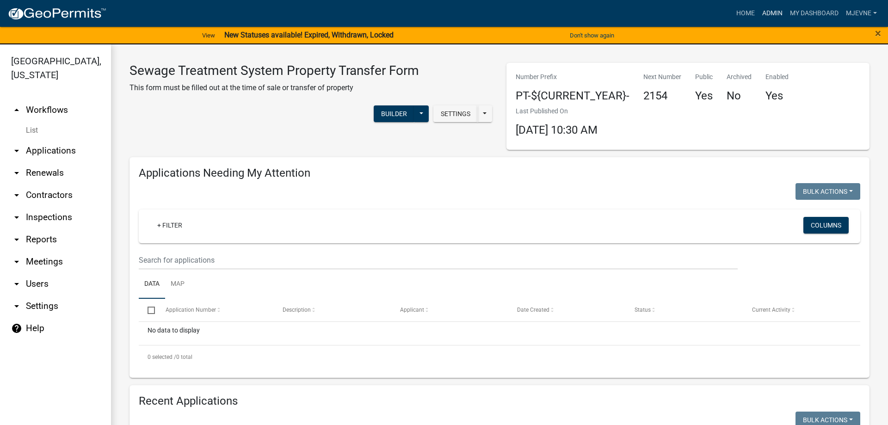
click at [768, 12] on link "Admin" at bounding box center [772, 14] width 28 height 18
